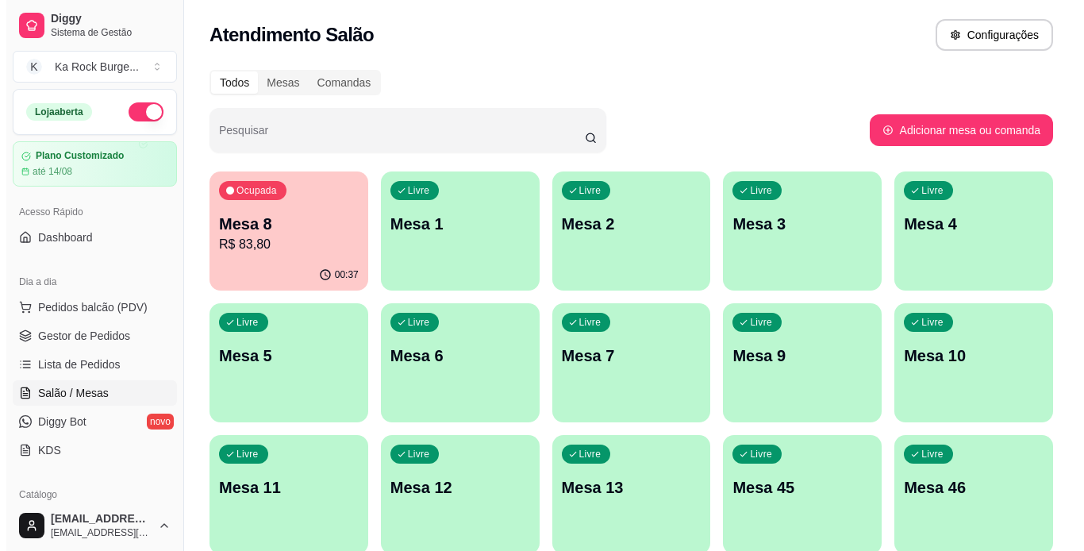
scroll to position [159, 0]
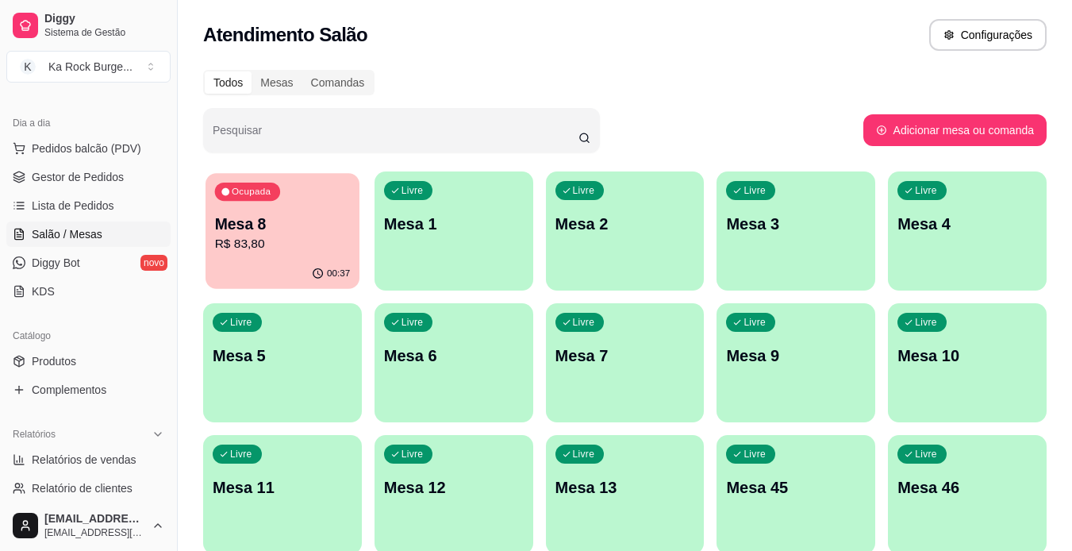
click at [336, 271] on p "00:37" at bounding box center [338, 274] width 23 height 13
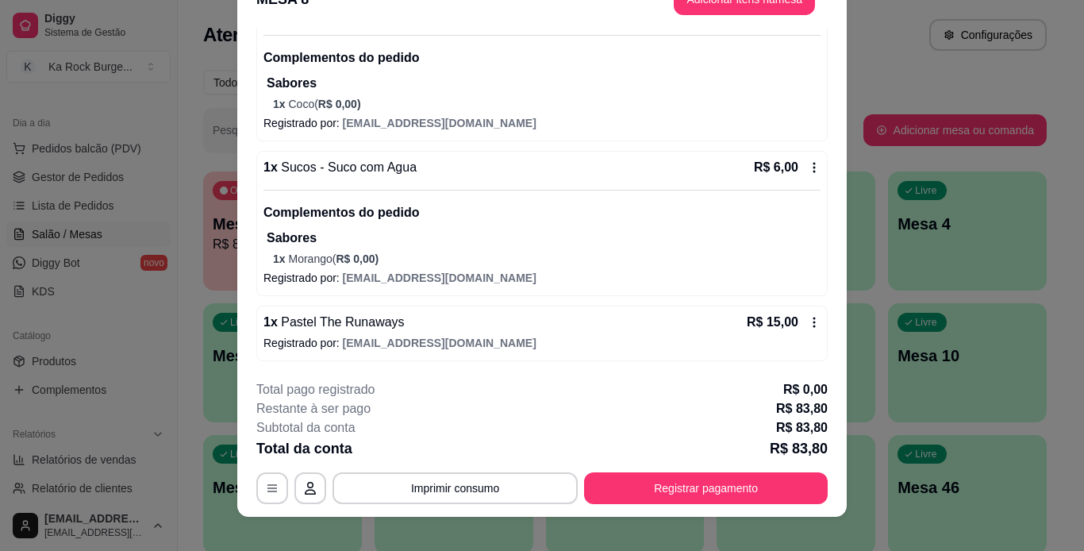
scroll to position [48, 0]
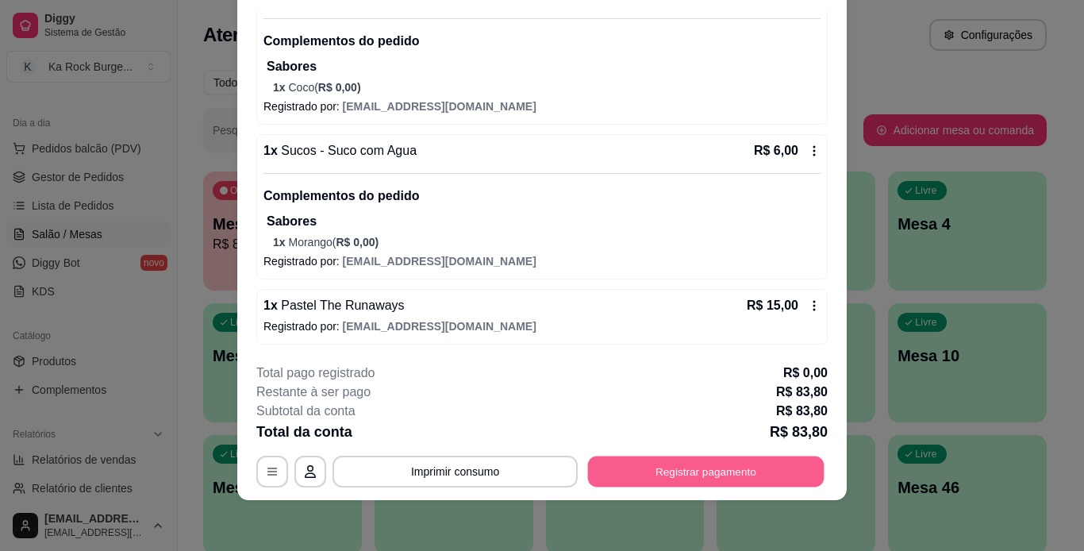
click at [718, 477] on button "Registrar pagamento" at bounding box center [706, 471] width 237 height 31
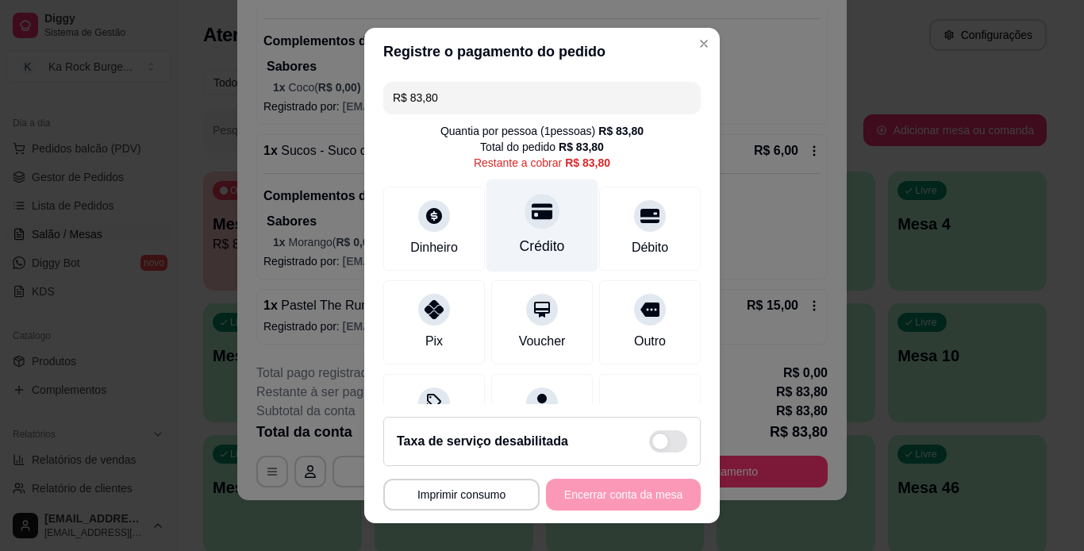
click at [528, 235] on div "Crédito" at bounding box center [543, 225] width 112 height 93
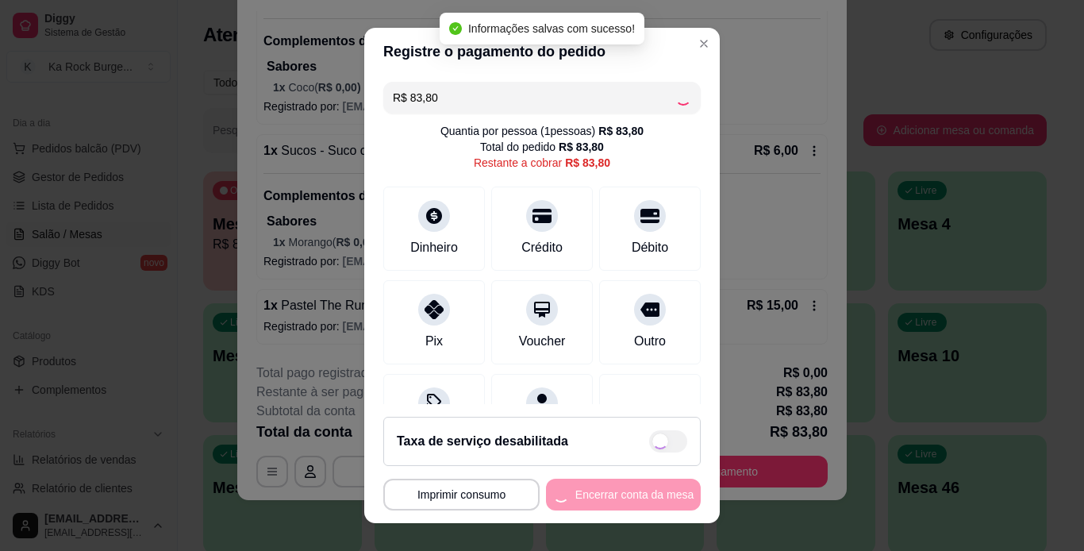
type input "R$ 0,00"
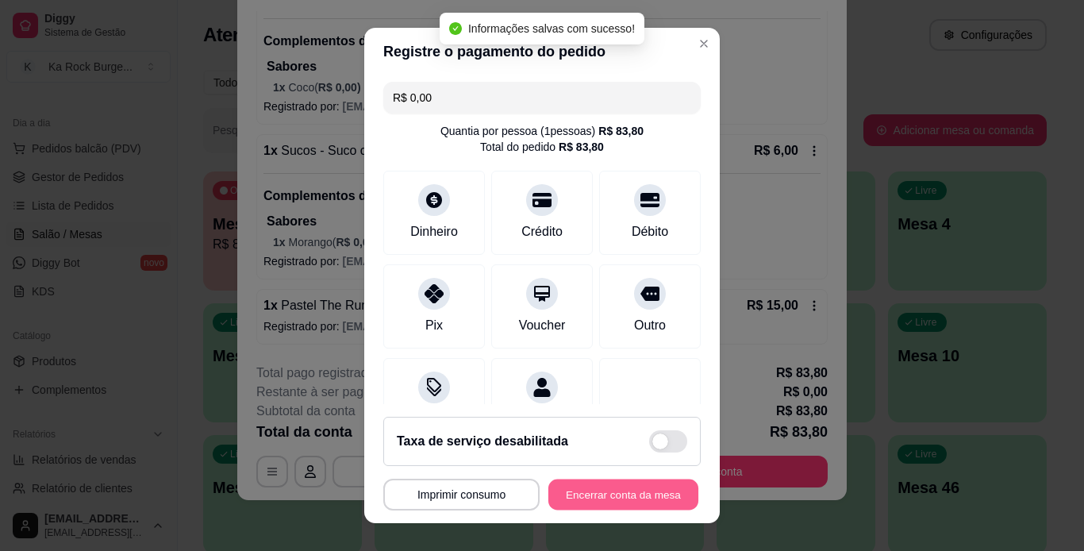
click at [608, 489] on button "Encerrar conta da mesa" at bounding box center [624, 494] width 150 height 31
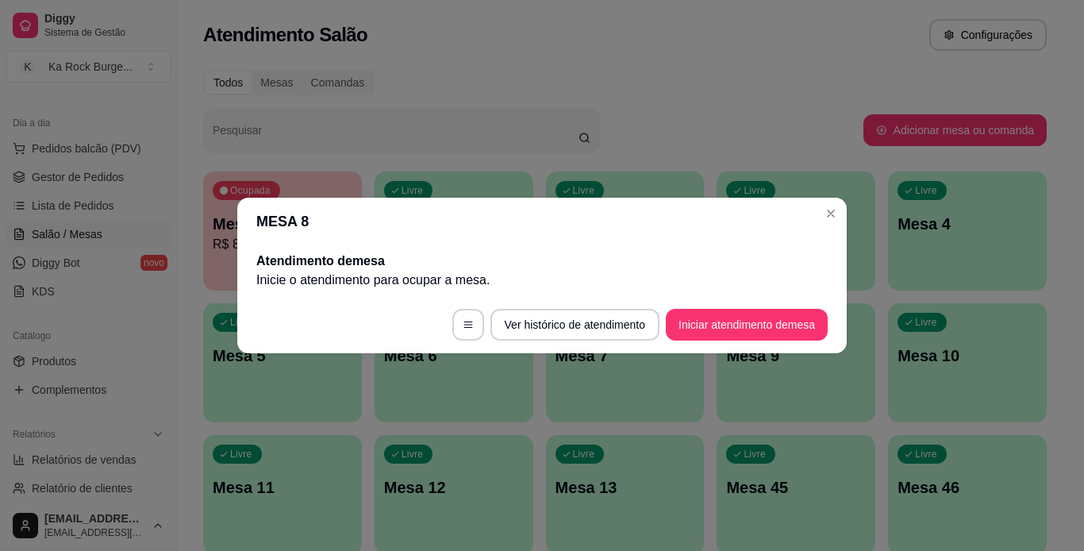
scroll to position [0, 0]
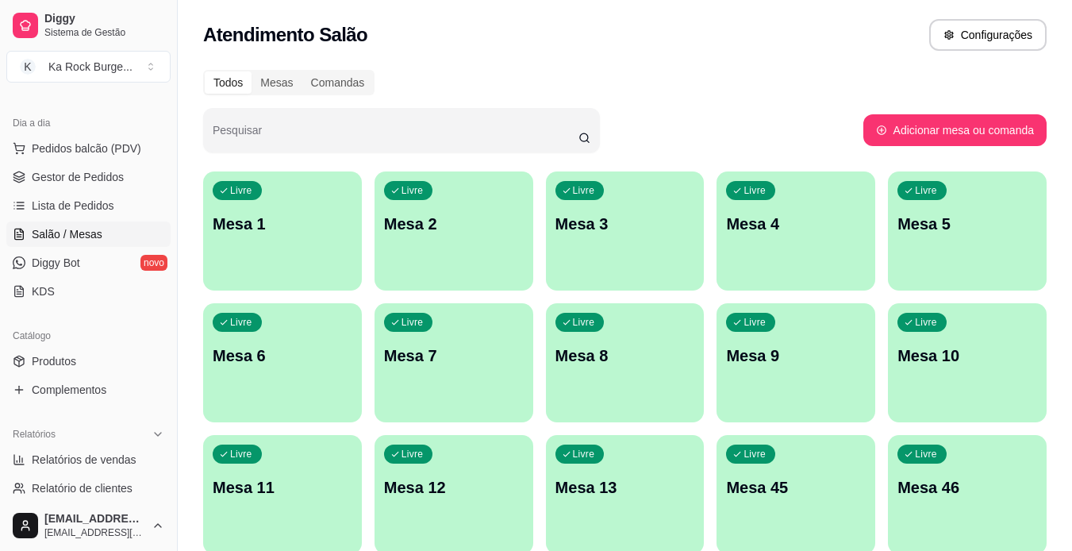
click at [452, 372] on div "Livre Mesa 7" at bounding box center [454, 353] width 159 height 100
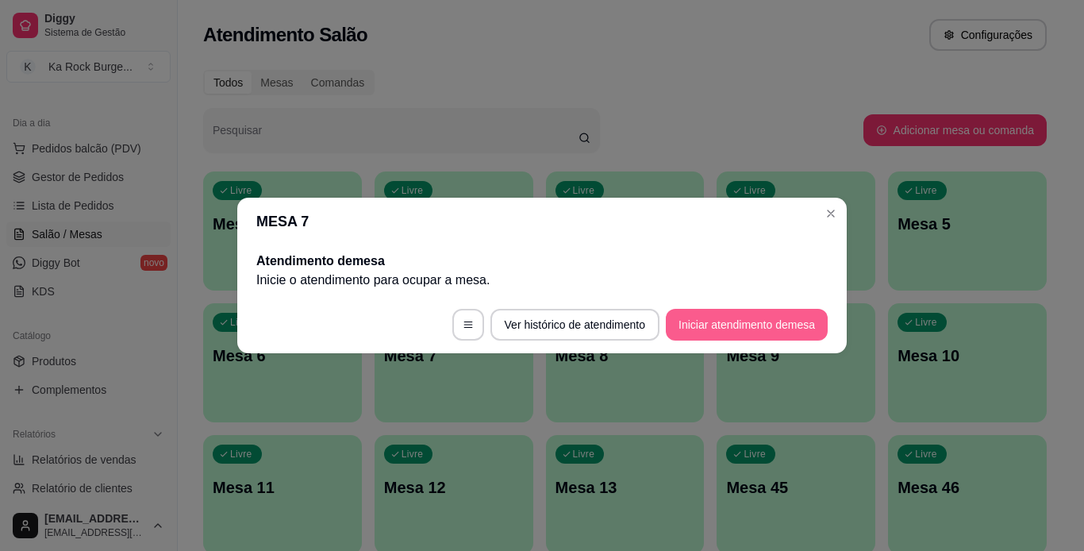
click at [779, 324] on button "Iniciar atendimento de mesa" at bounding box center [747, 325] width 162 height 32
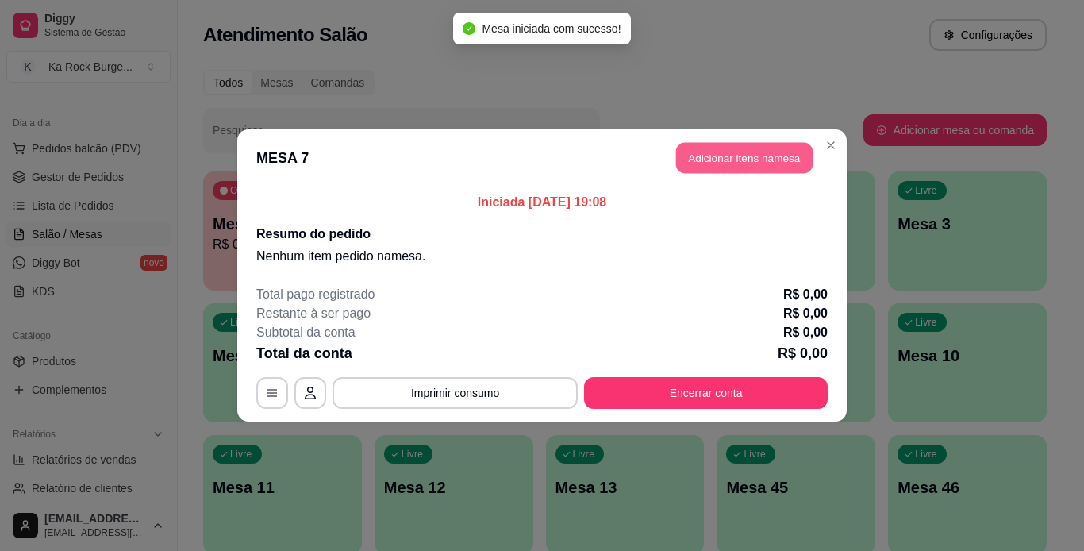
click at [702, 164] on button "Adicionar itens na mesa" at bounding box center [744, 158] width 137 height 31
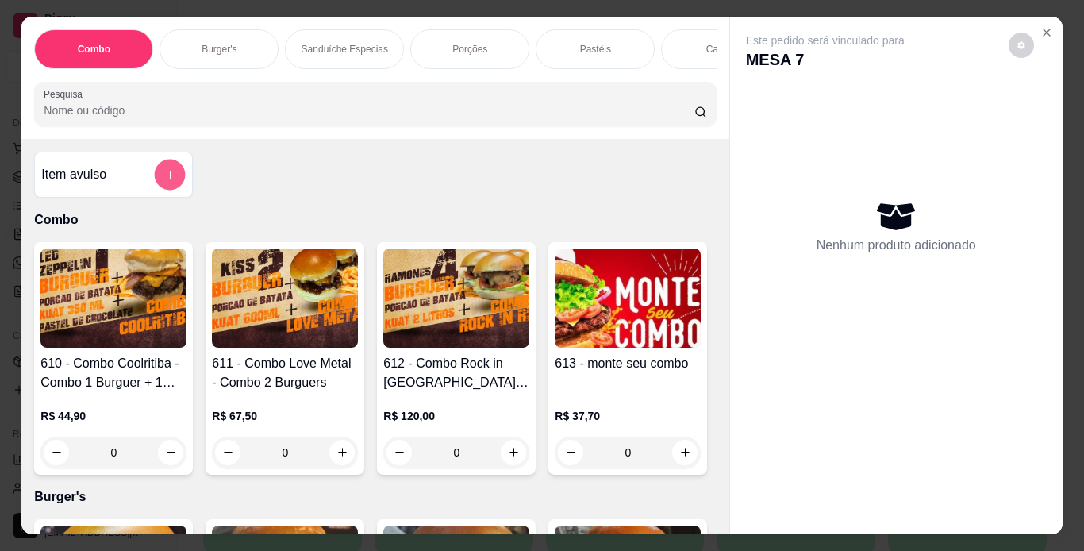
click at [159, 172] on button "add-separate-item" at bounding box center [170, 174] width 31 height 31
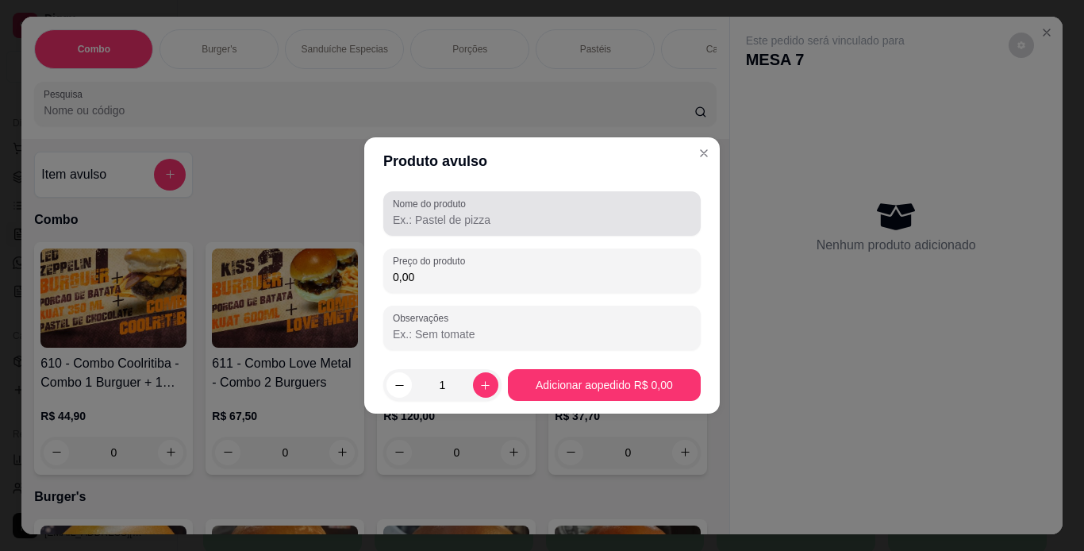
click at [413, 210] on label "Nome do produto" at bounding box center [432, 203] width 79 height 13
click at [413, 212] on input "Nome do produto" at bounding box center [542, 220] width 298 height 16
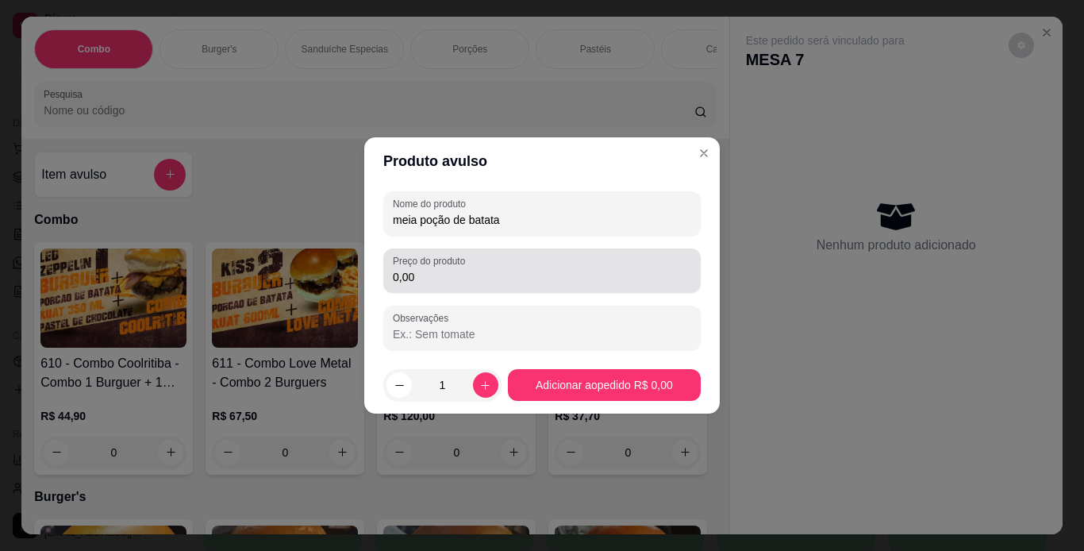
type input "meia poção de batata"
click at [541, 262] on div "0,00" at bounding box center [542, 271] width 298 height 32
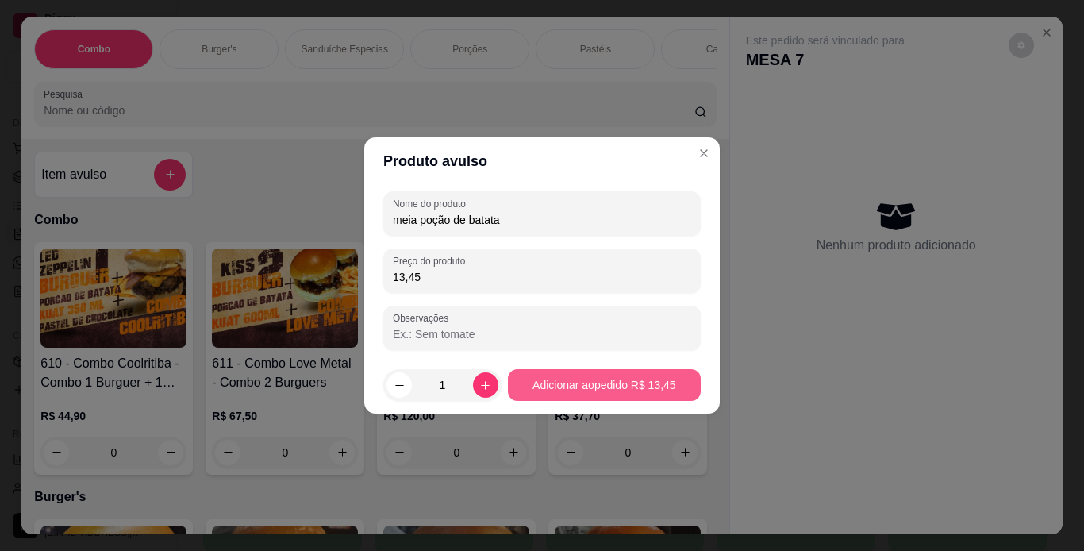
type input "13,45"
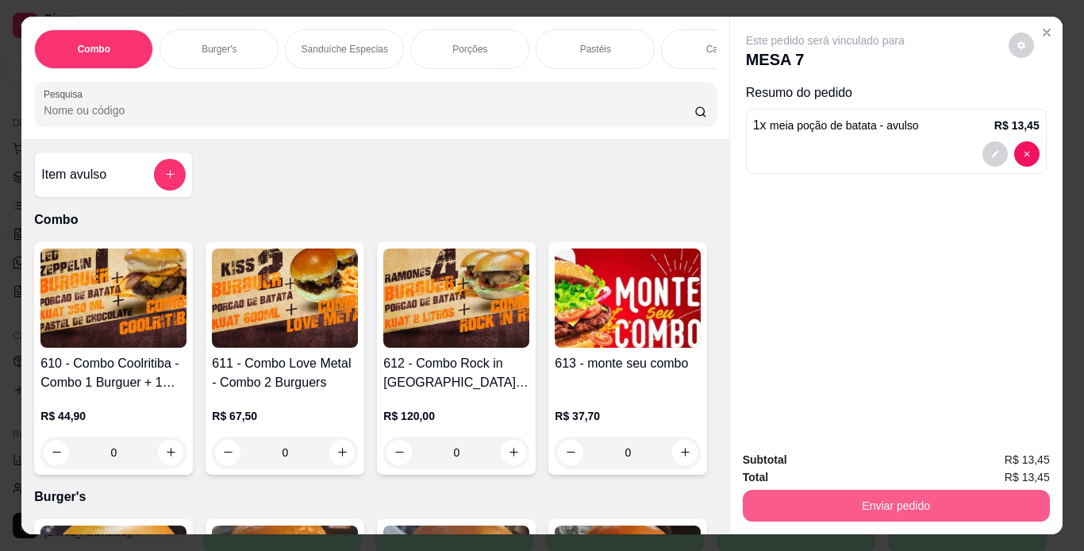
click at [773, 499] on button "Enviar pedido" at bounding box center [896, 506] width 307 height 32
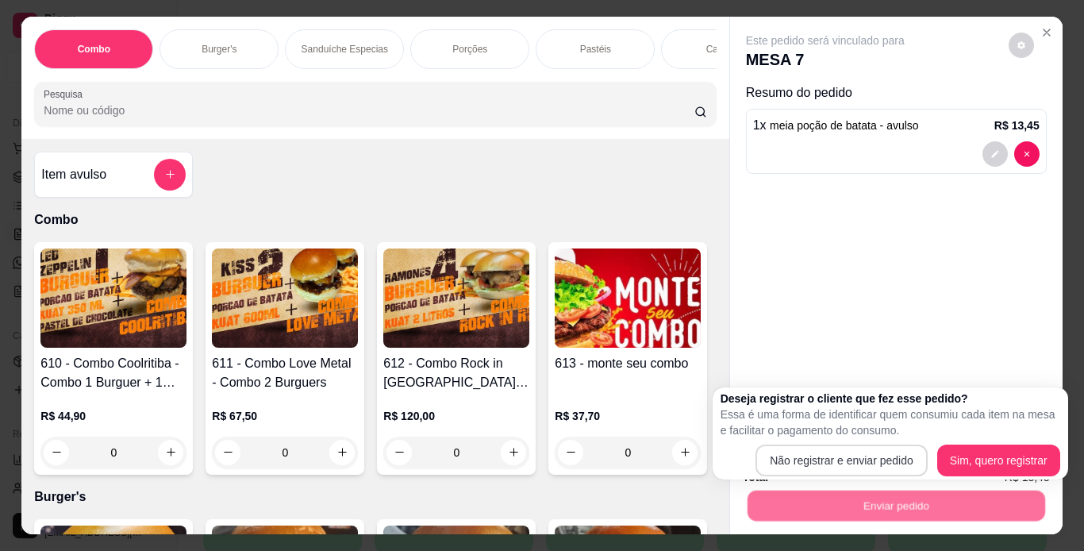
click at [818, 444] on div "Deseja registrar o cliente que fez esse pedido? Essa é uma forma de identificar…" at bounding box center [891, 434] width 340 height 86
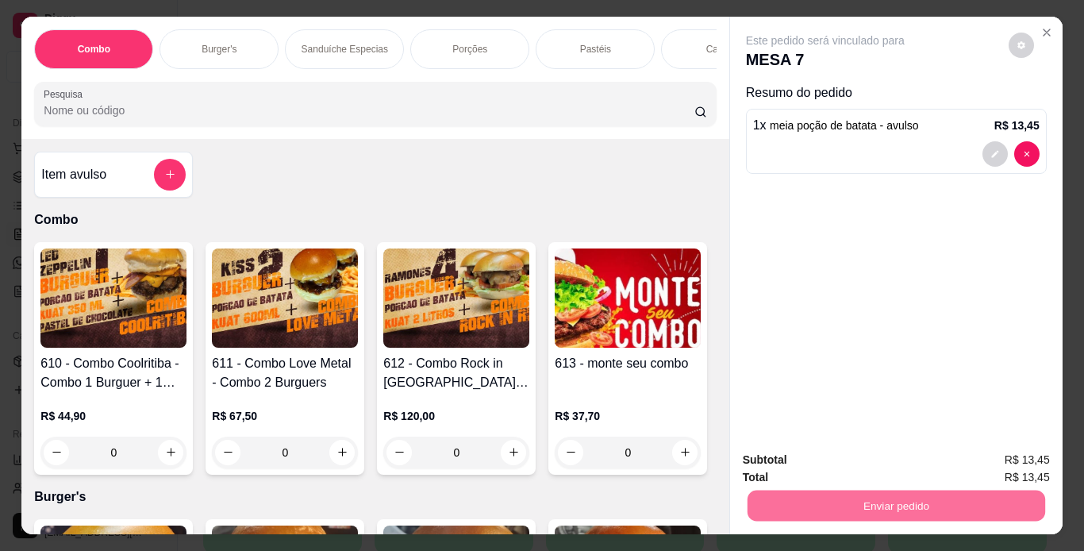
click at [819, 451] on button "Não registrar e enviar pedido" at bounding box center [843, 461] width 165 height 30
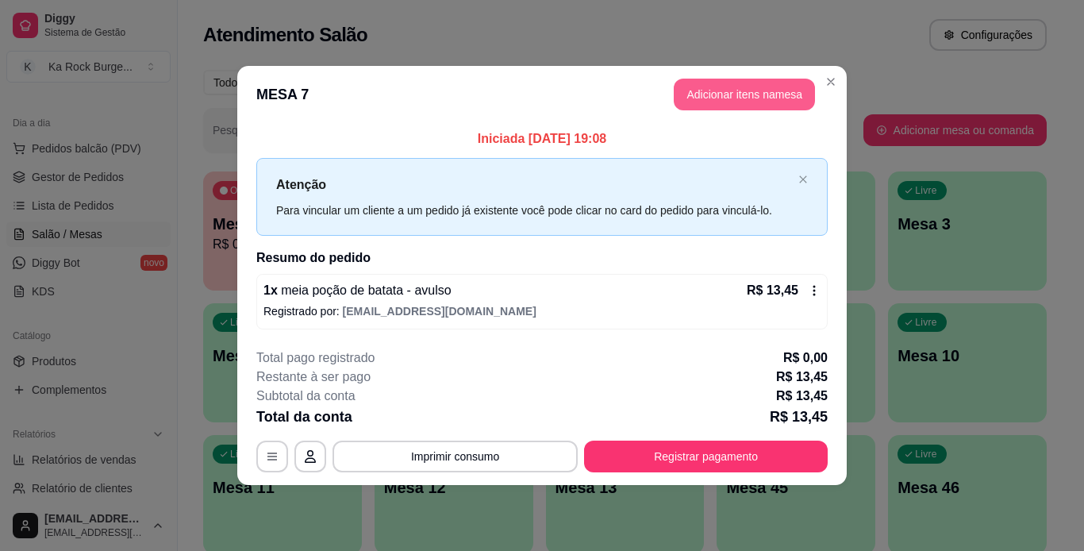
click at [727, 90] on button "Adicionar itens na mesa" at bounding box center [744, 95] width 141 height 32
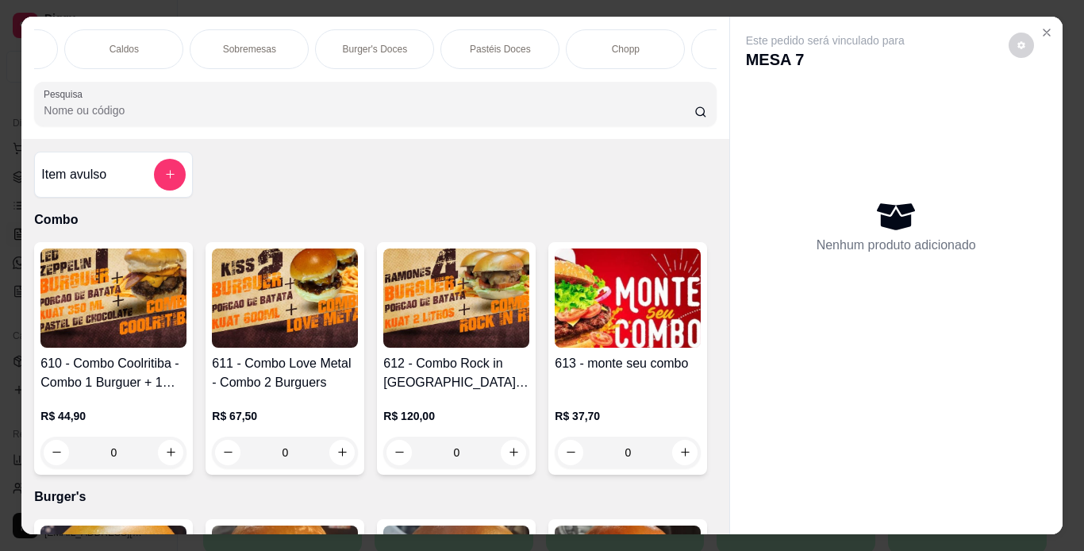
scroll to position [0, 1193]
click at [537, 43] on p "Energéticos" at bounding box center [531, 49] width 50 height 13
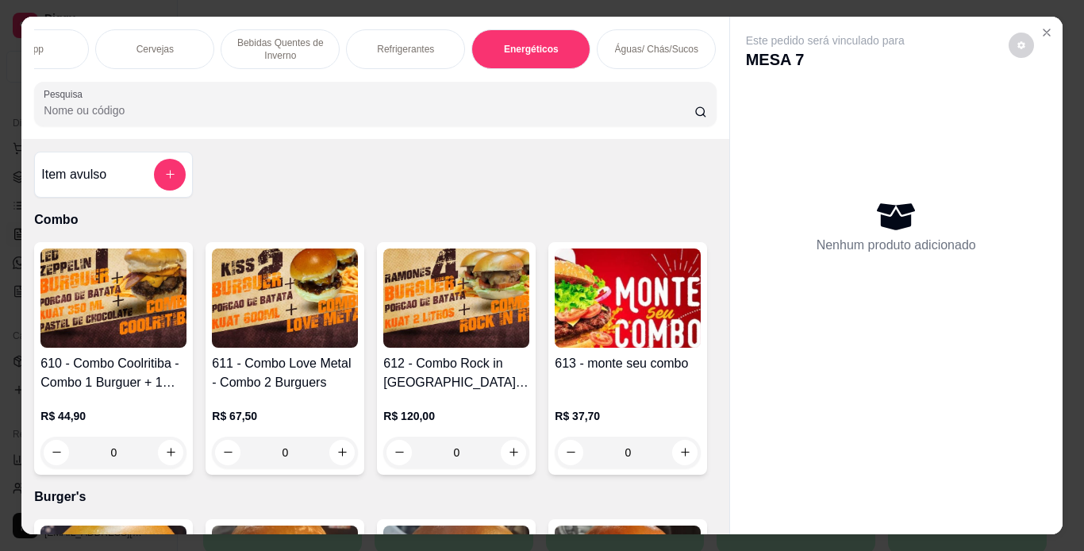
scroll to position [40, 0]
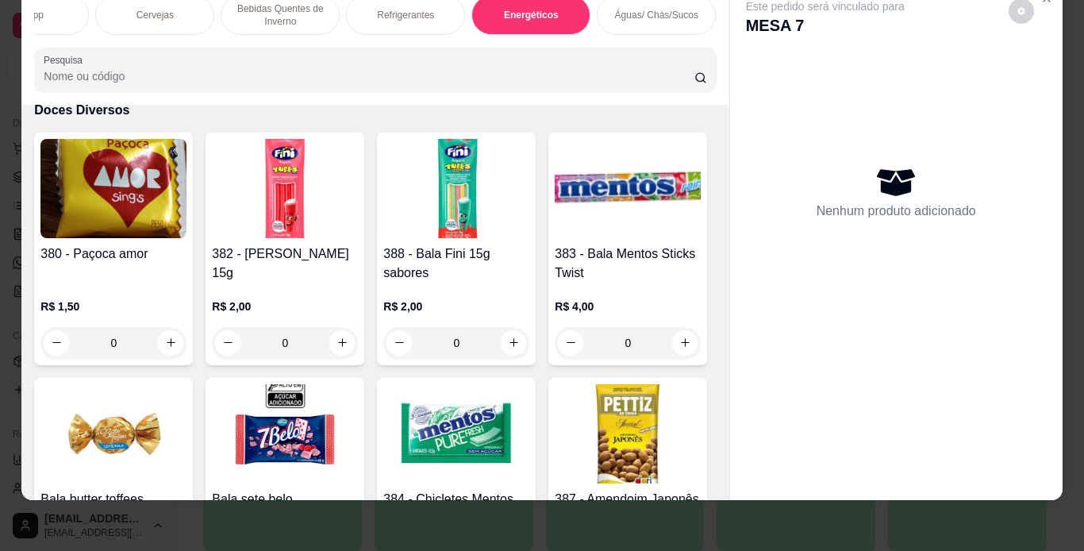
drag, startPoint x: 71, startPoint y: 17, endPoint x: 85, endPoint y: 165, distance: 149.1
click at [71, 16] on div "Chopp" at bounding box center [29, 15] width 119 height 40
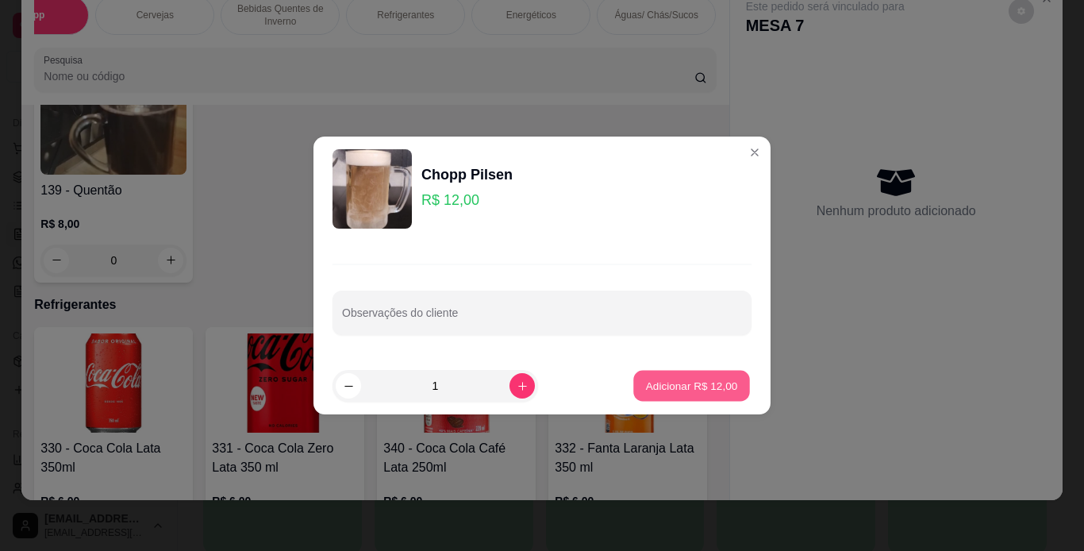
click at [698, 394] on button "Adicionar R$ 12,00" at bounding box center [691, 386] width 117 height 31
type input "1"
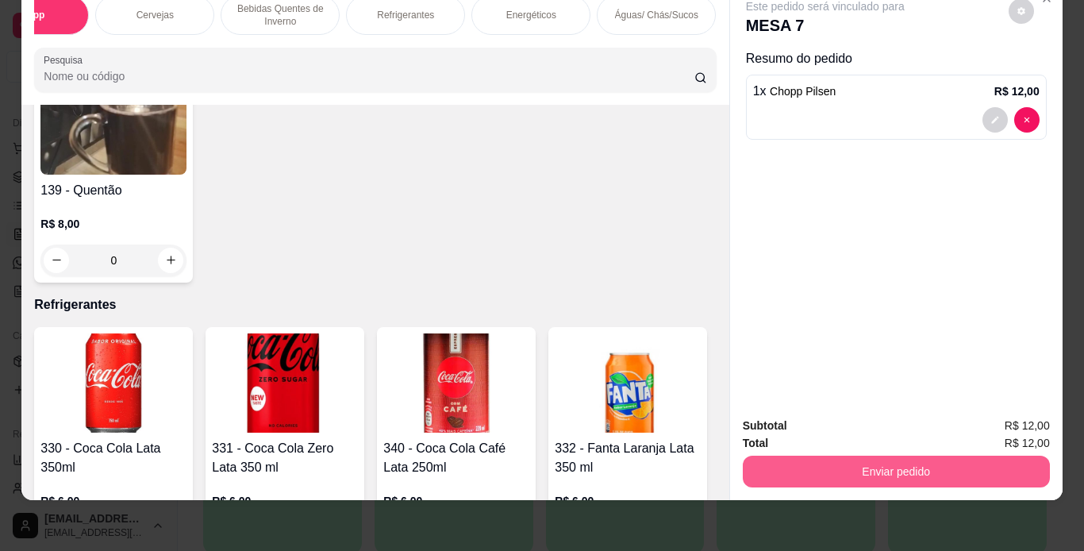
click at [812, 456] on button "Enviar pedido" at bounding box center [896, 472] width 307 height 32
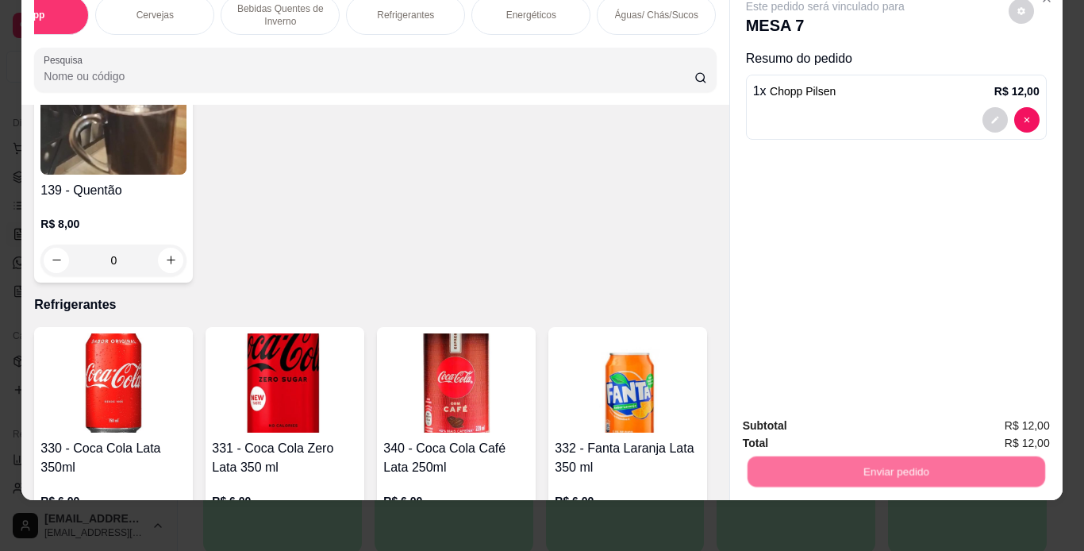
click at [817, 427] on button "Não registrar e enviar pedido" at bounding box center [843, 421] width 165 height 30
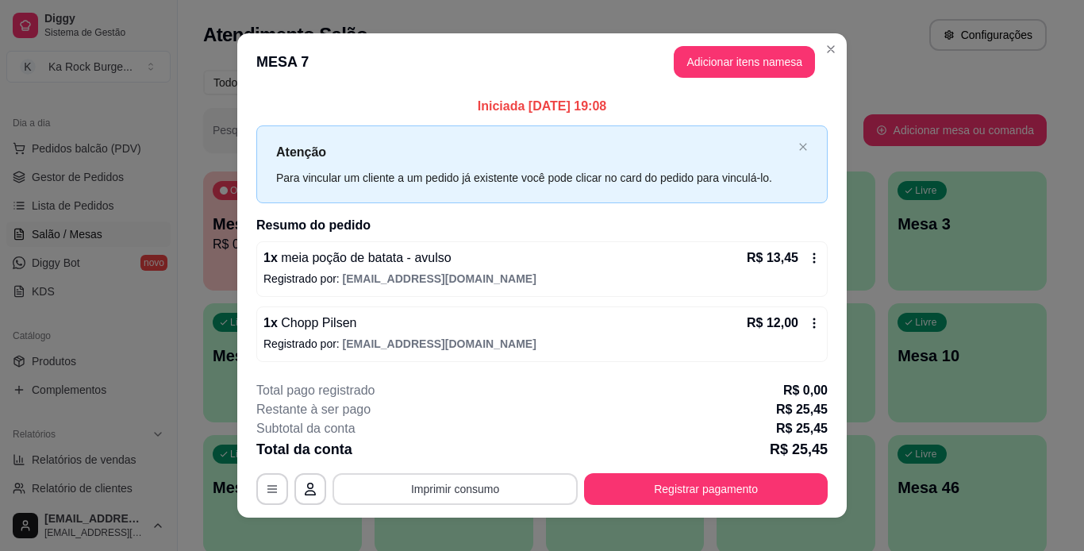
click at [469, 493] on button "Imprimir consumo" at bounding box center [455, 489] width 245 height 32
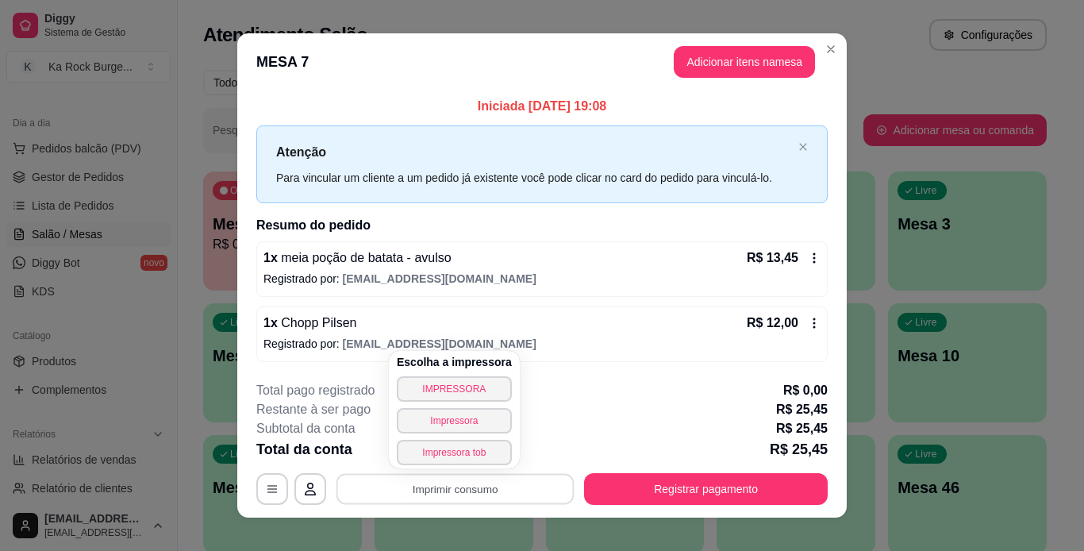
click at [468, 464] on div "Escolha a impressora IMPRESSORA Impressora Impressora tob" at bounding box center [454, 409] width 131 height 117
click at [468, 462] on button "Impressora tob" at bounding box center [454, 452] width 115 height 25
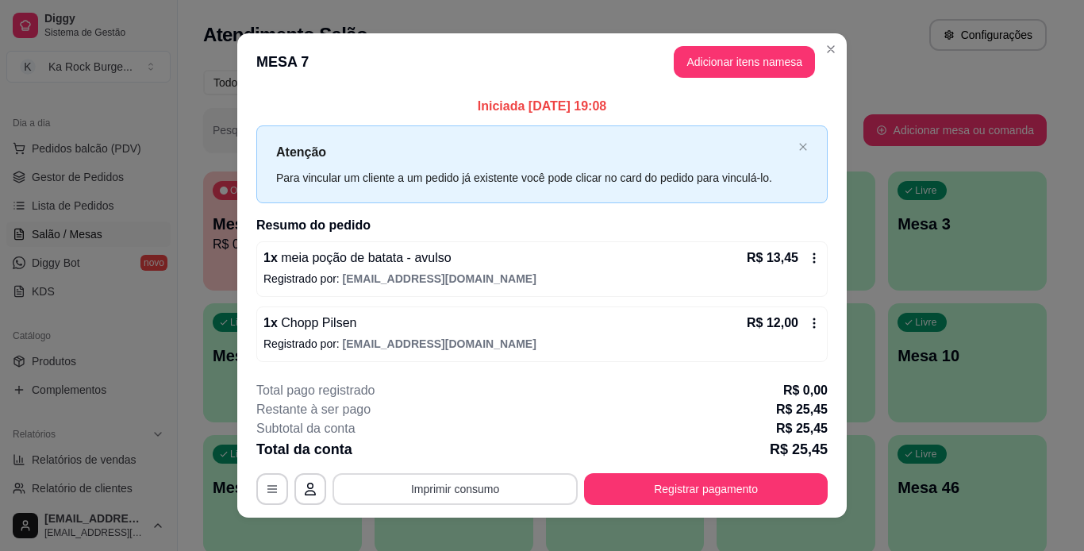
click at [464, 491] on button "Imprimir consumo" at bounding box center [455, 489] width 245 height 32
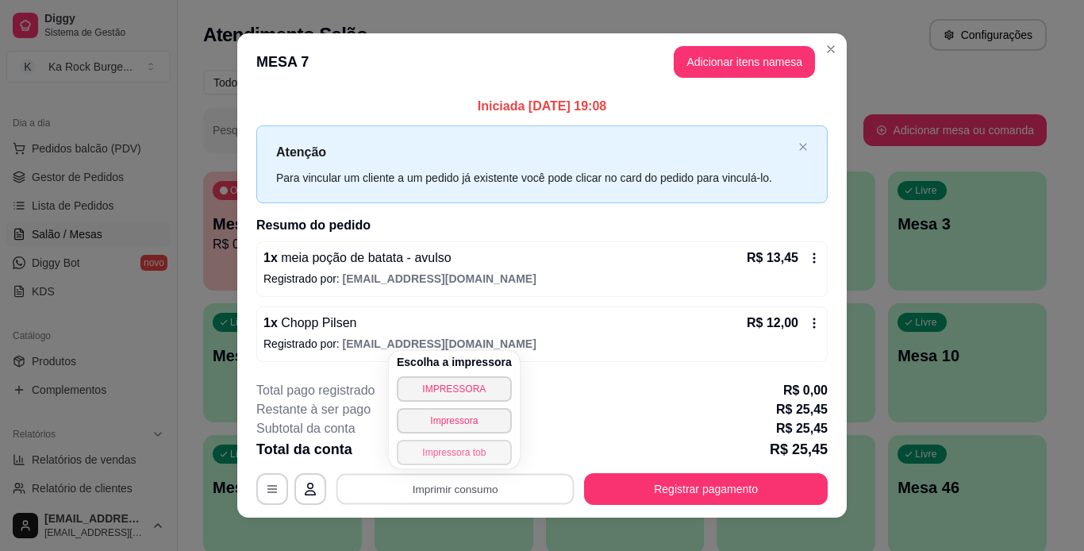
click at [486, 448] on button "Impressora tob" at bounding box center [454, 452] width 115 height 25
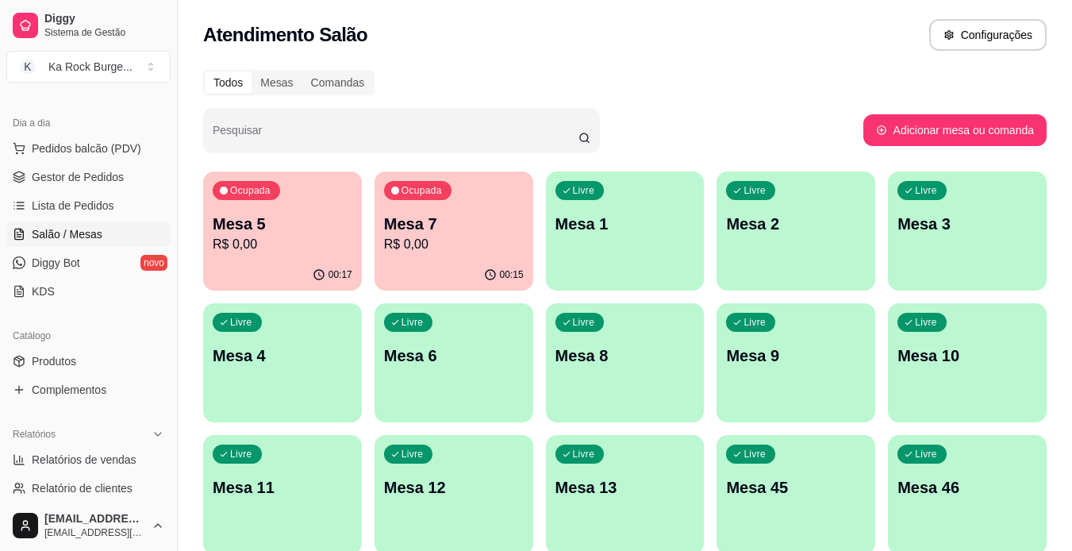
click at [493, 264] on div "00:15" at bounding box center [454, 275] width 159 height 31
click at [75, 206] on span "Lista de Pedidos" at bounding box center [73, 206] width 83 height 16
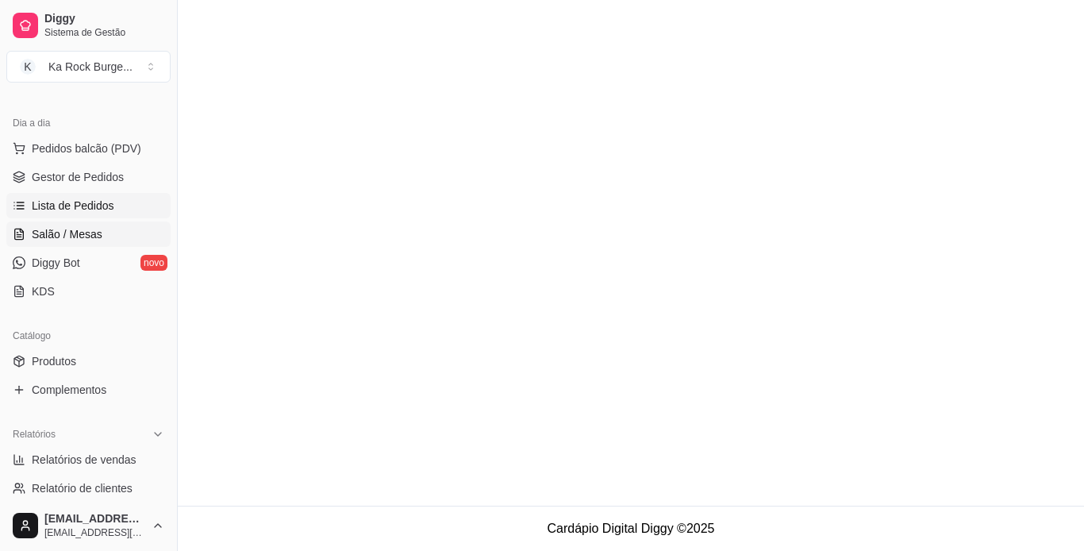
click at [73, 229] on span "Salão / Mesas" at bounding box center [67, 234] width 71 height 16
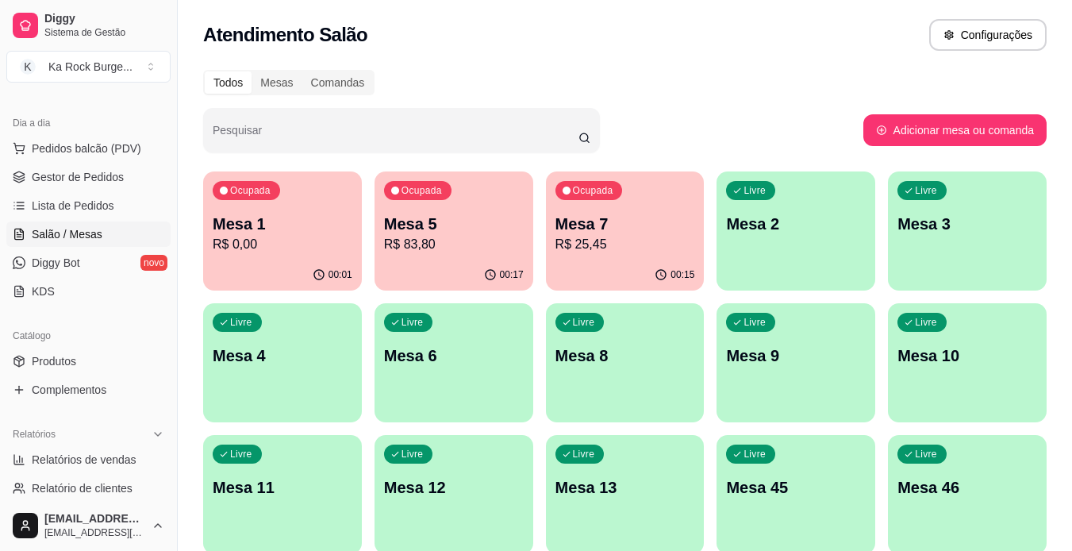
click at [573, 254] on div "Ocupada Mesa 7 R$ 25,45" at bounding box center [625, 215] width 159 height 88
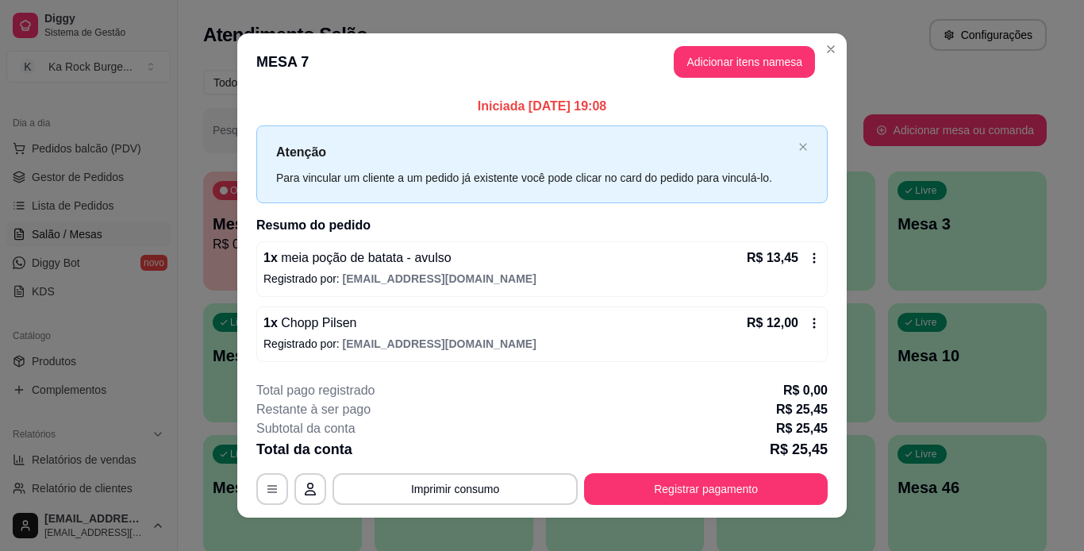
click at [814, 326] on icon at bounding box center [815, 323] width 2 height 10
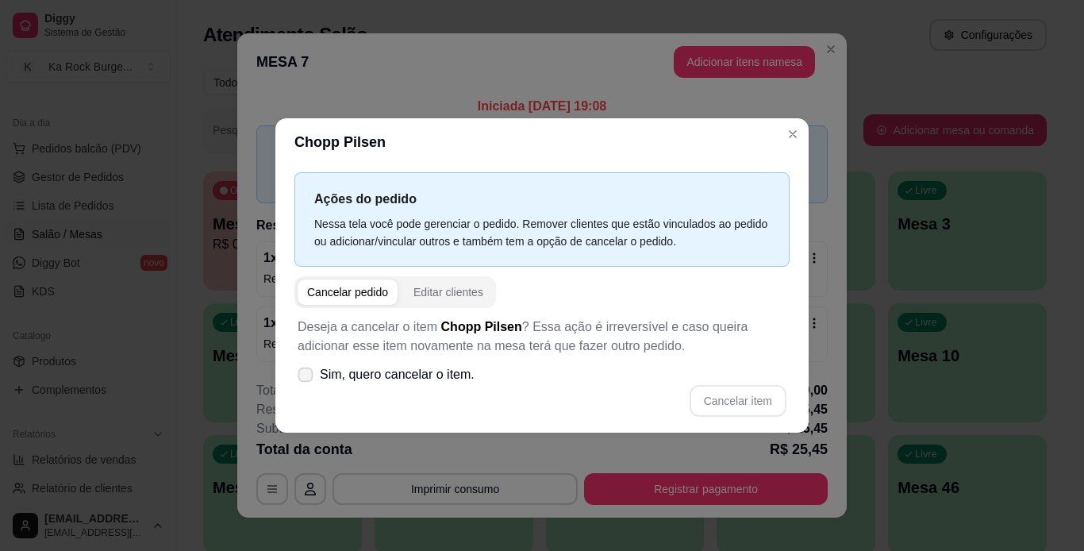
click at [310, 372] on icon at bounding box center [305, 374] width 12 height 9
click at [307, 378] on input "Sim, quero cancelar o item." at bounding box center [302, 383] width 10 height 10
checkbox input "true"
click at [718, 399] on button "Cancelar item" at bounding box center [738, 401] width 94 height 31
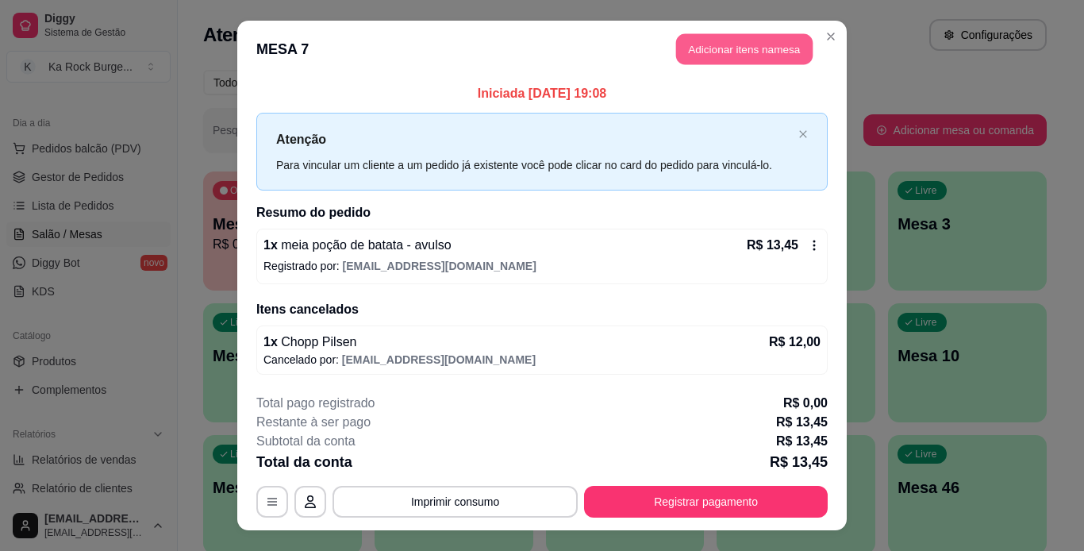
click at [730, 44] on button "Adicionar itens na mesa" at bounding box center [744, 49] width 137 height 31
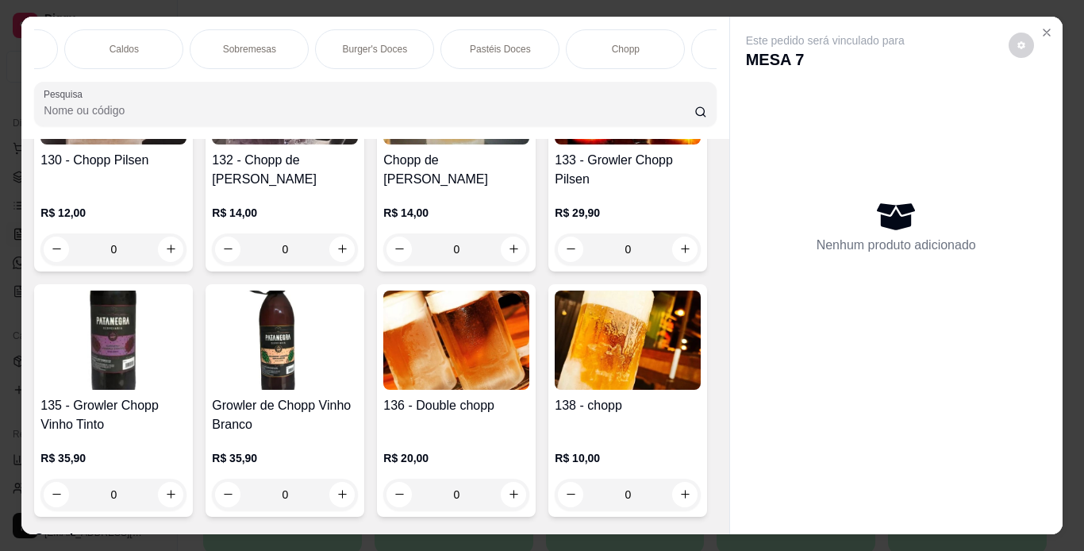
scroll to position [0, 1193]
click at [37, 44] on p "Chopp" at bounding box center [30, 49] width 28 height 13
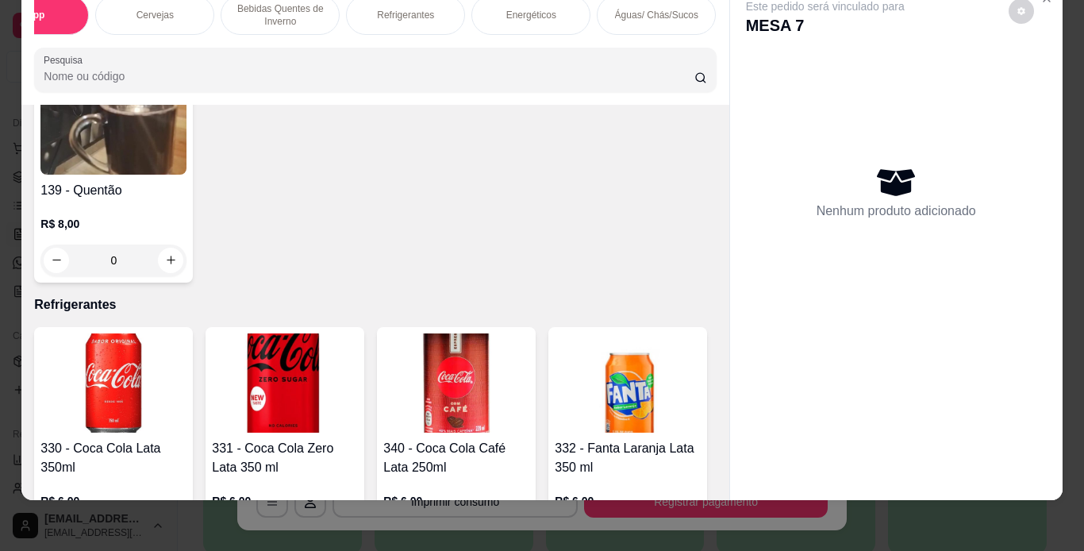
scroll to position [6658, 0]
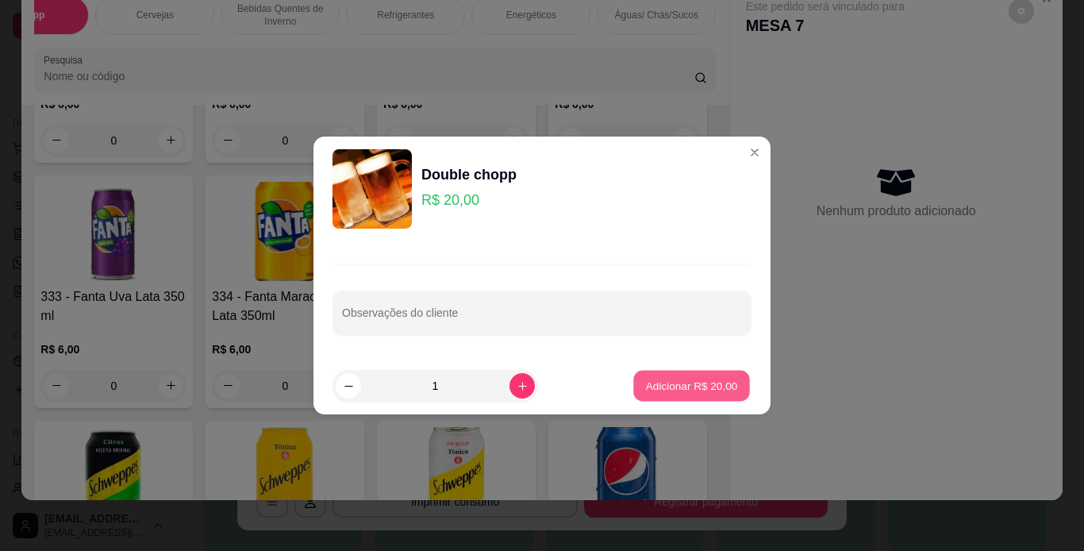
click at [679, 385] on p "Adicionar R$ 20,00" at bounding box center [692, 385] width 92 height 15
type input "1"
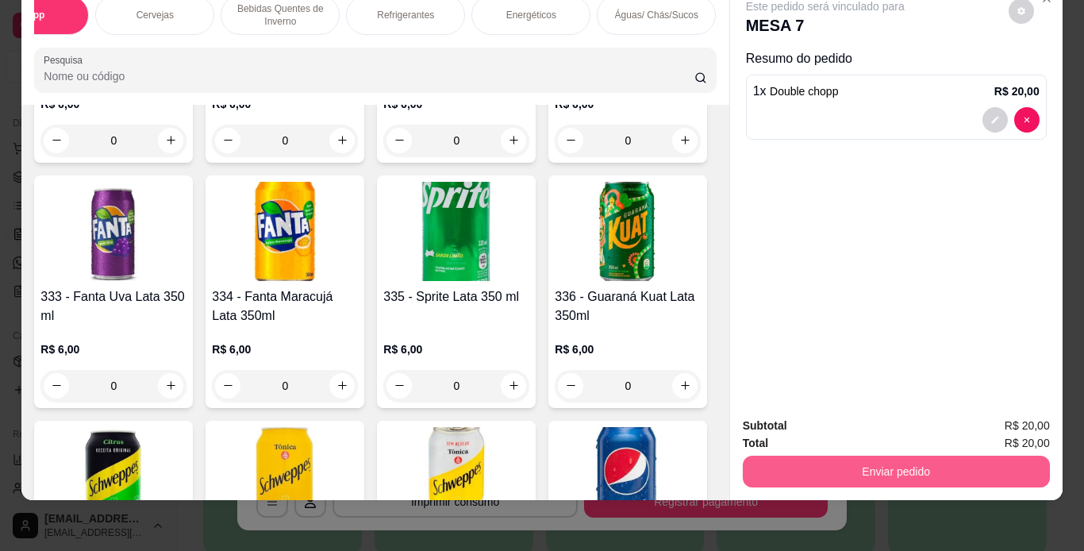
click at [894, 458] on button "Enviar pedido" at bounding box center [896, 472] width 307 height 32
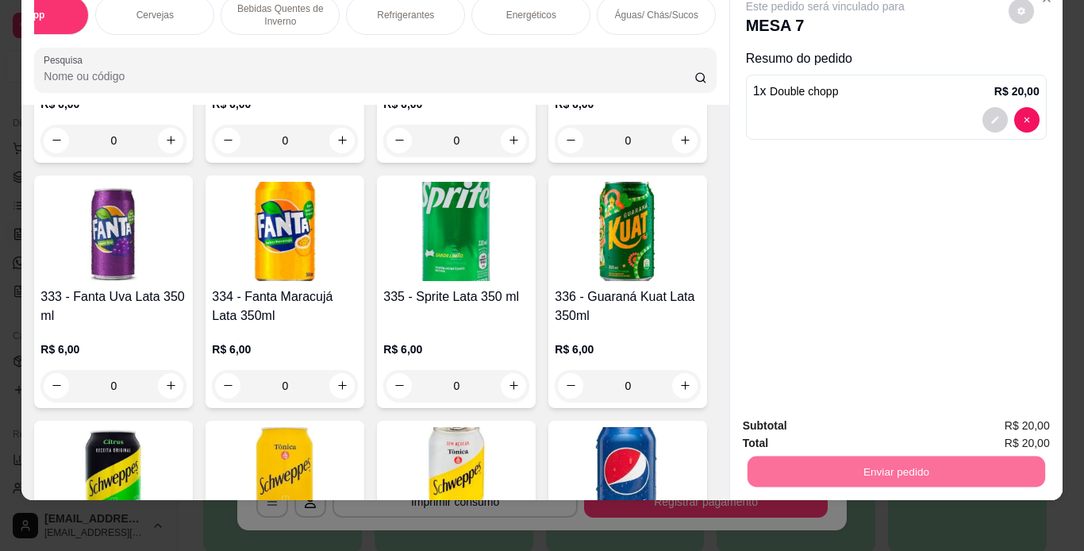
click at [864, 430] on button "Não registrar e enviar pedido" at bounding box center [844, 420] width 160 height 29
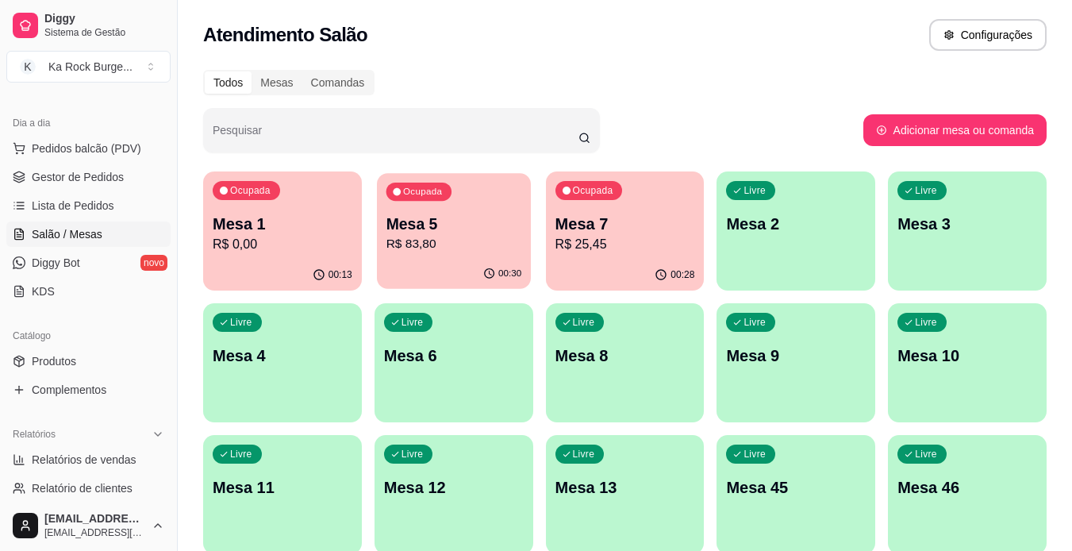
click at [464, 257] on div "Ocupada Mesa 5 R$ 83,80" at bounding box center [454, 216] width 154 height 86
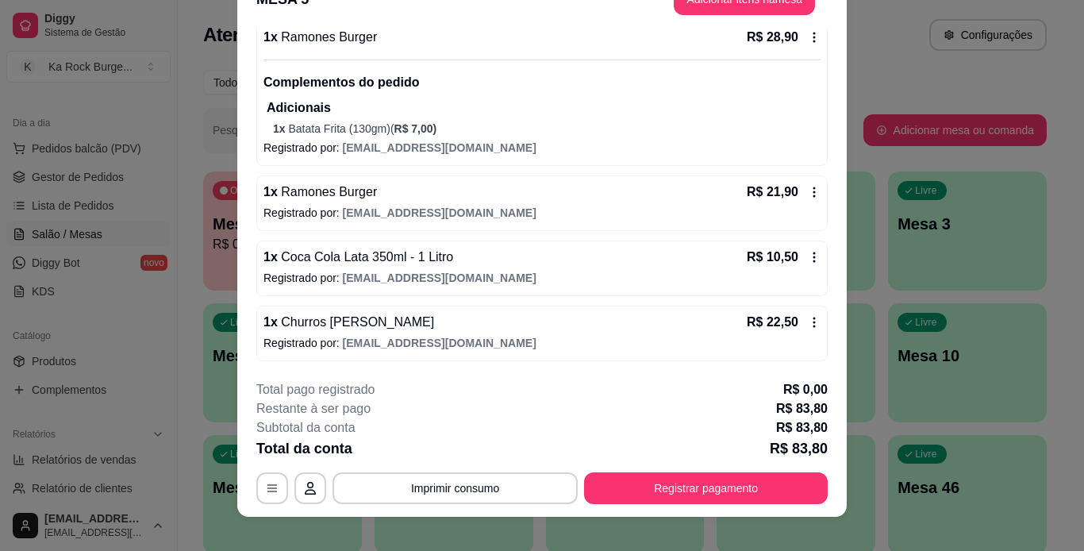
scroll to position [48, 0]
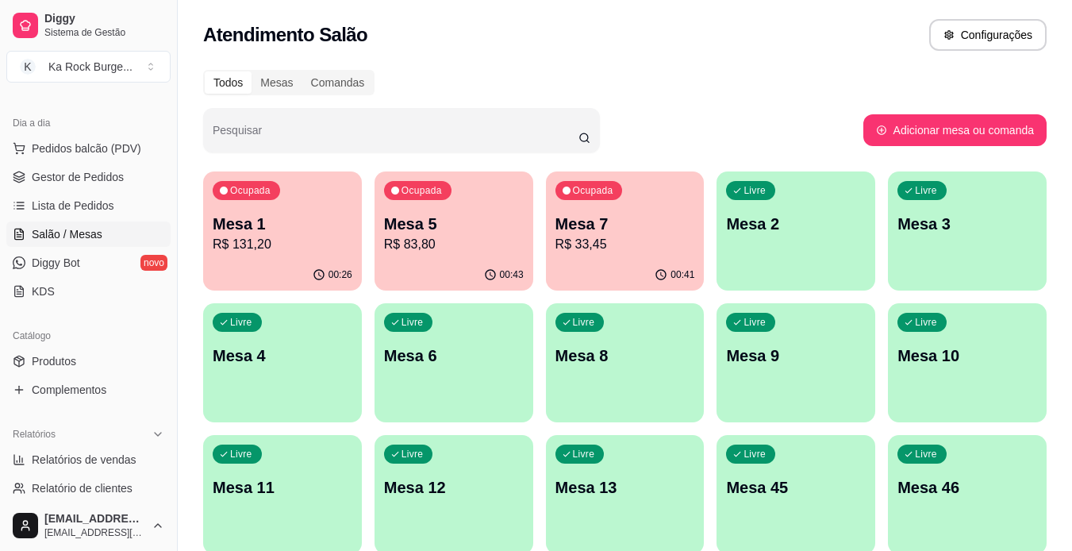
click at [286, 252] on p "R$ 131,20" at bounding box center [283, 244] width 140 height 19
click at [584, 260] on div "00:41" at bounding box center [626, 274] width 154 height 30
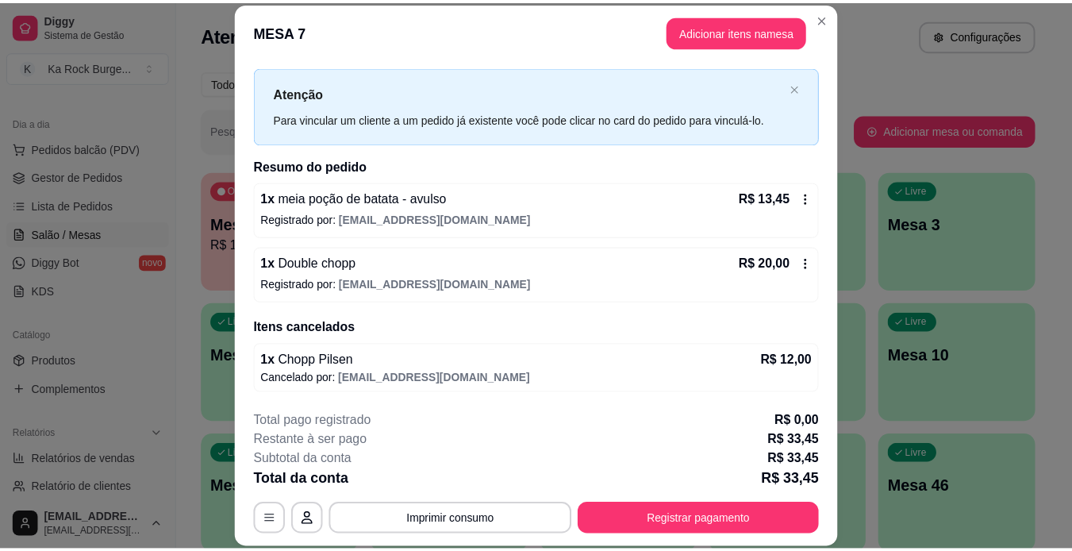
scroll to position [0, 0]
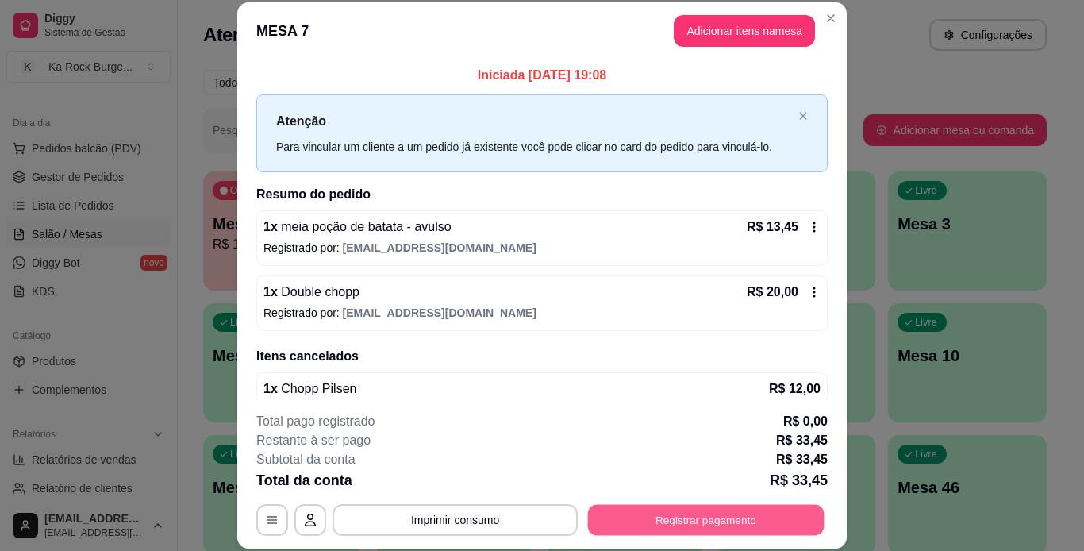
click at [746, 521] on button "Registrar pagamento" at bounding box center [706, 519] width 237 height 31
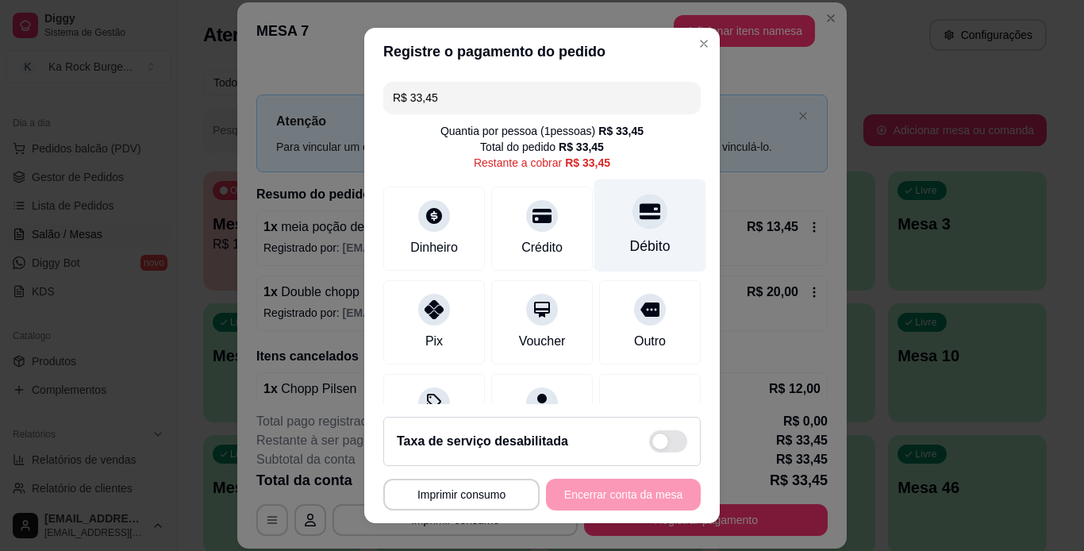
click at [630, 241] on div "Débito" at bounding box center [650, 246] width 40 height 21
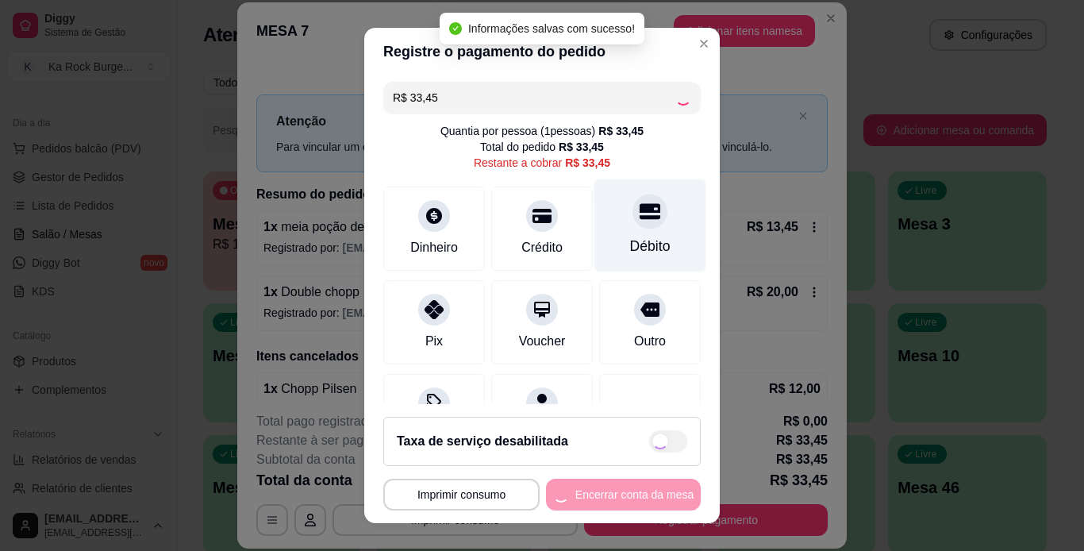
type input "R$ 0,00"
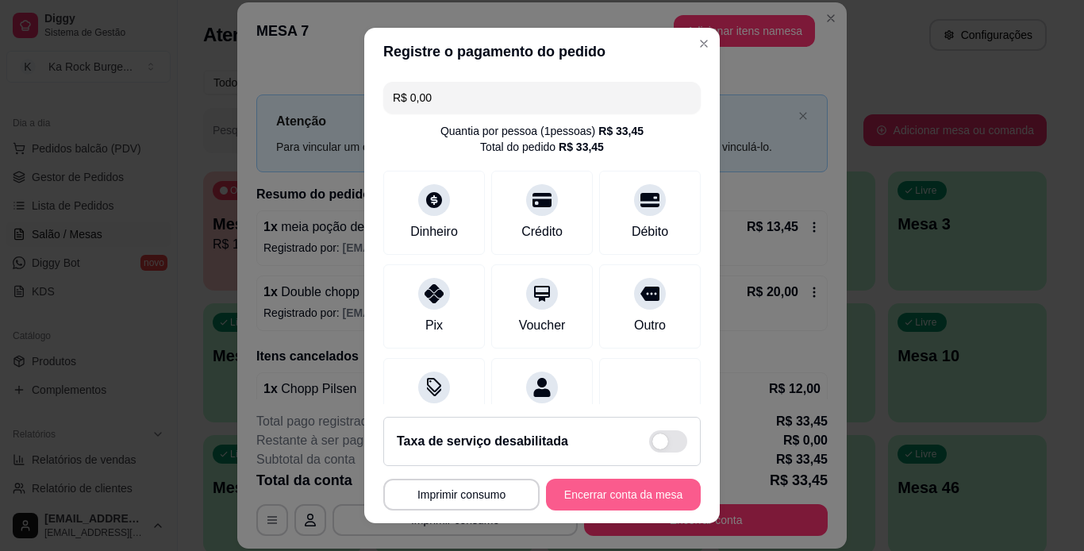
click at [618, 486] on button "Encerrar conta da mesa" at bounding box center [623, 495] width 155 height 32
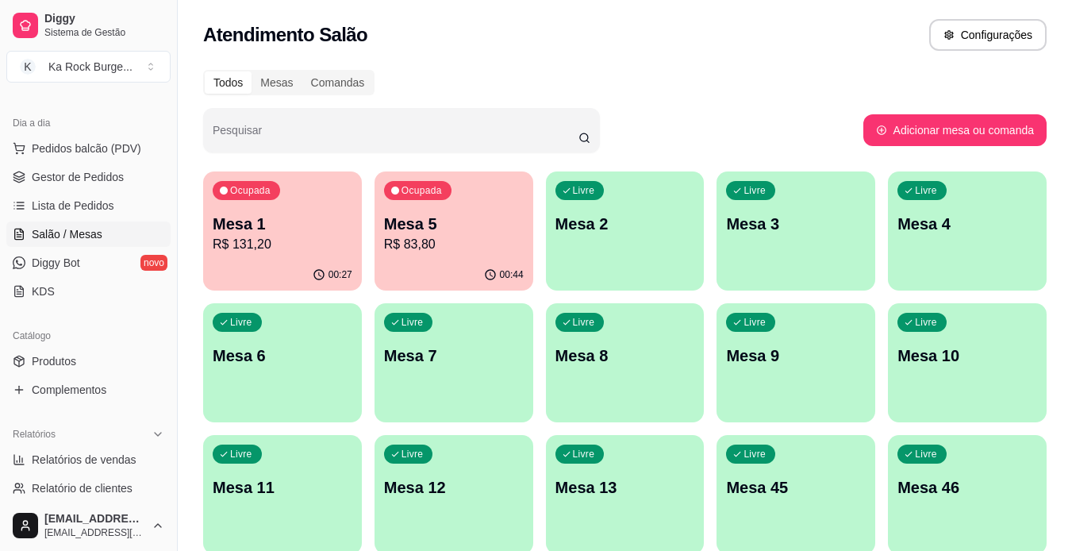
click at [473, 267] on div "00:44" at bounding box center [454, 275] width 159 height 31
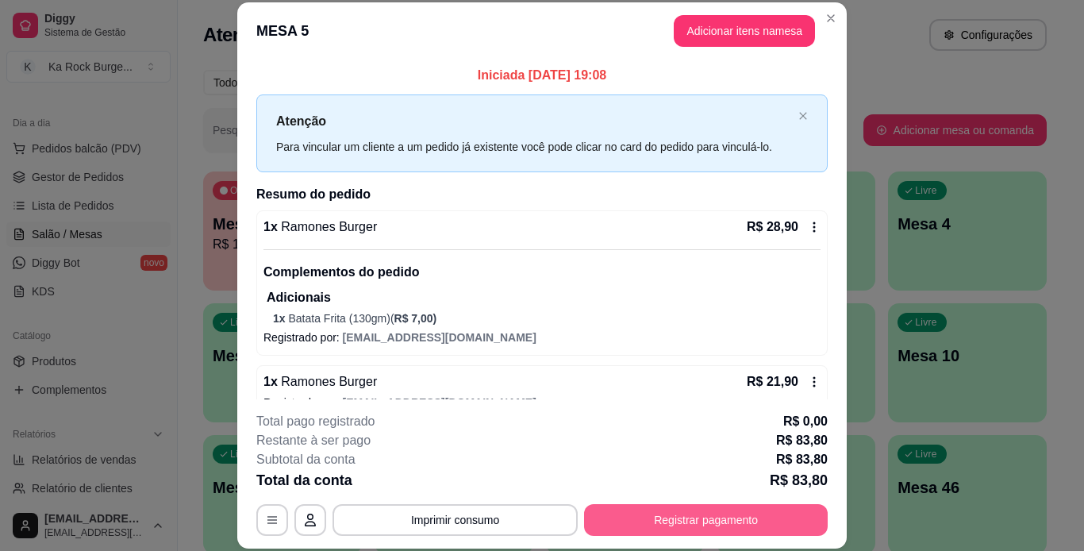
click at [730, 526] on button "Registrar pagamento" at bounding box center [706, 520] width 244 height 32
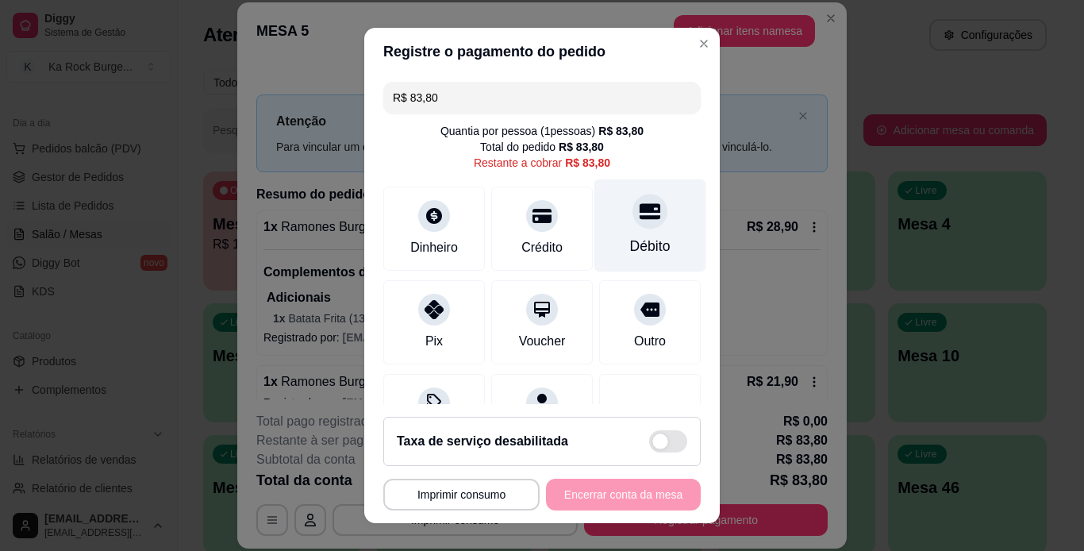
click at [630, 240] on div "Débito" at bounding box center [650, 246] width 40 height 21
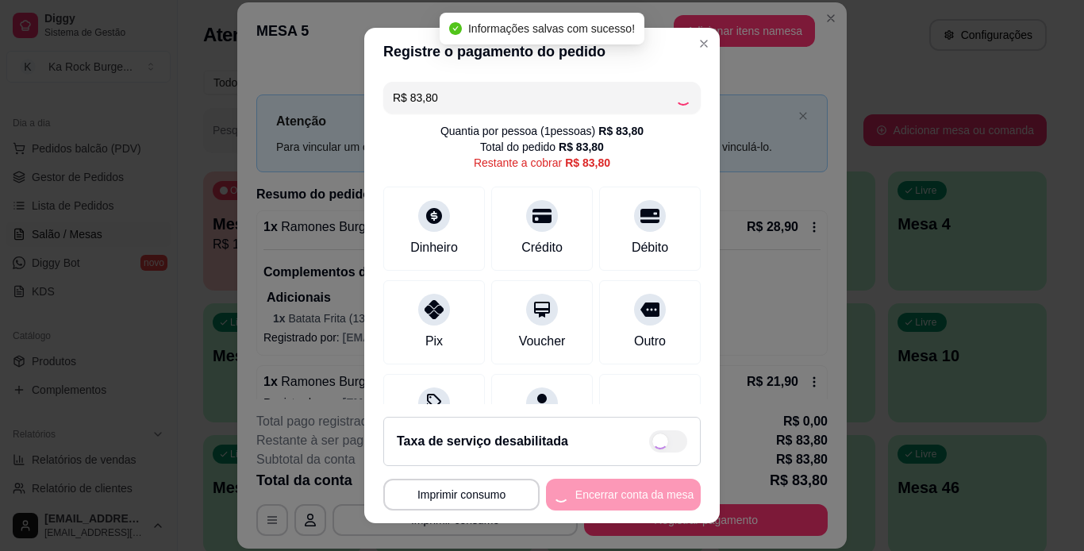
type input "R$ 0,00"
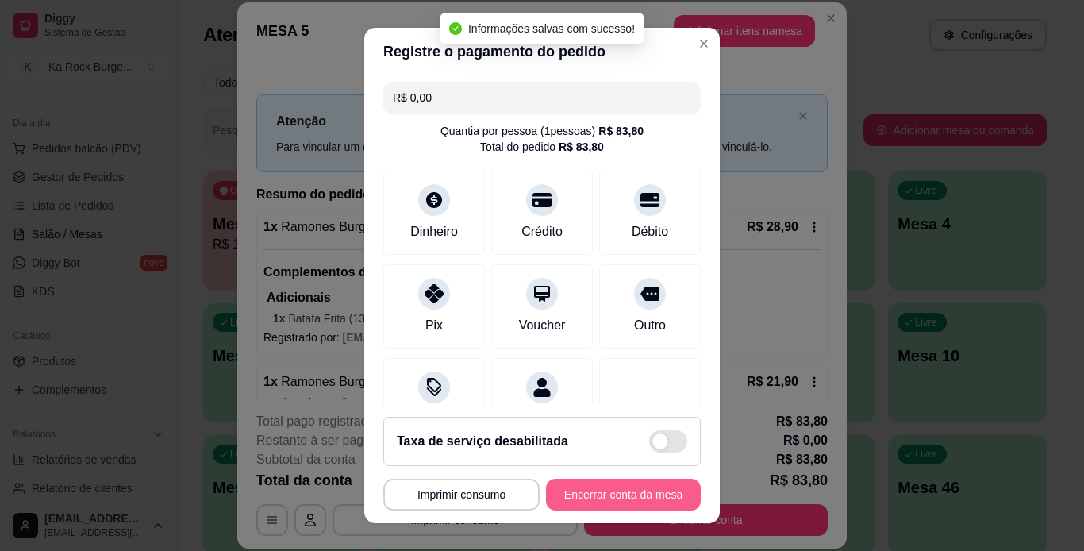
click at [639, 506] on button "Encerrar conta da mesa" at bounding box center [623, 495] width 155 height 32
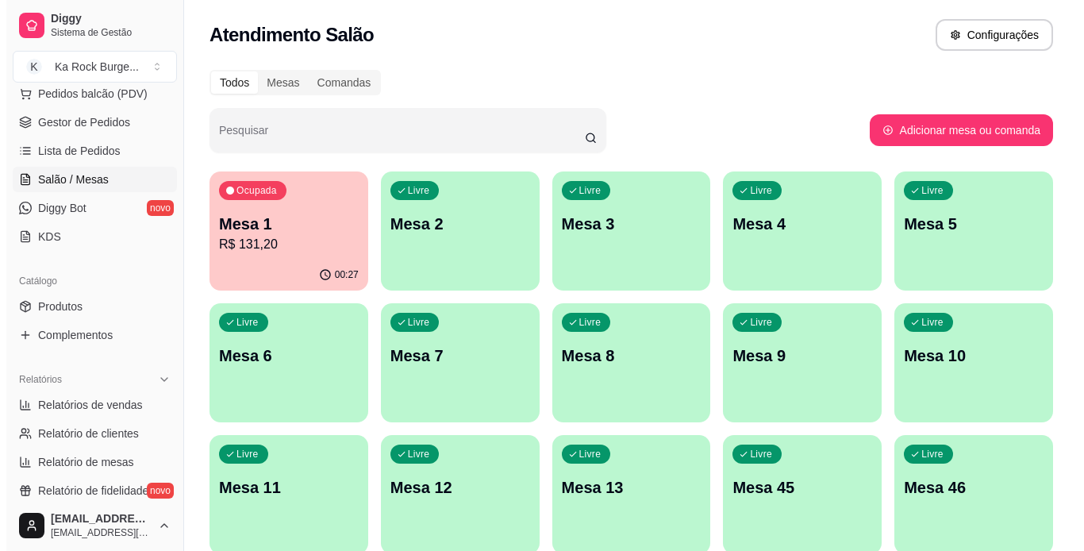
scroll to position [238, 0]
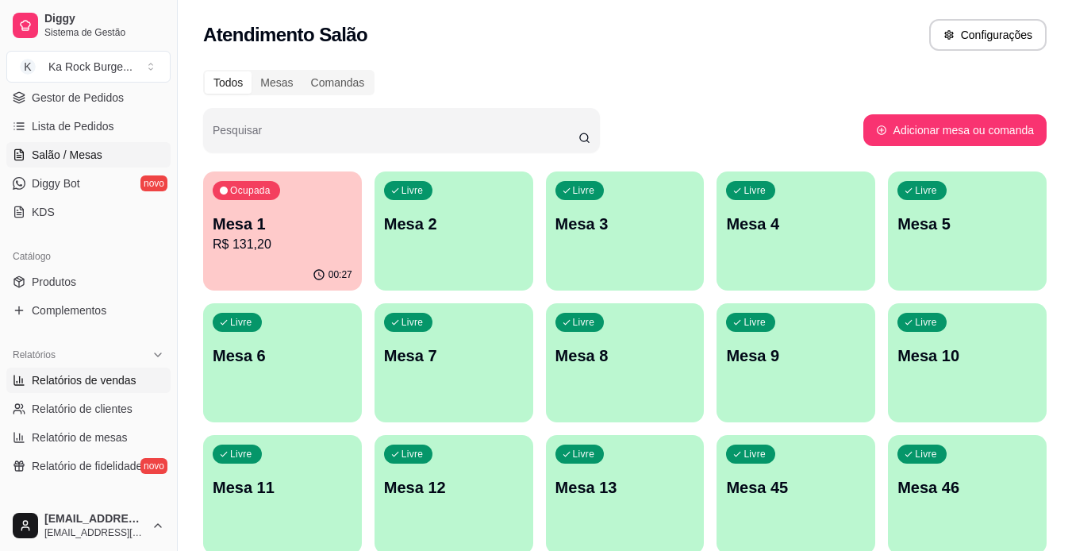
click at [77, 370] on link "Relatórios de vendas" at bounding box center [88, 380] width 164 height 25
select select "ALL"
select select "0"
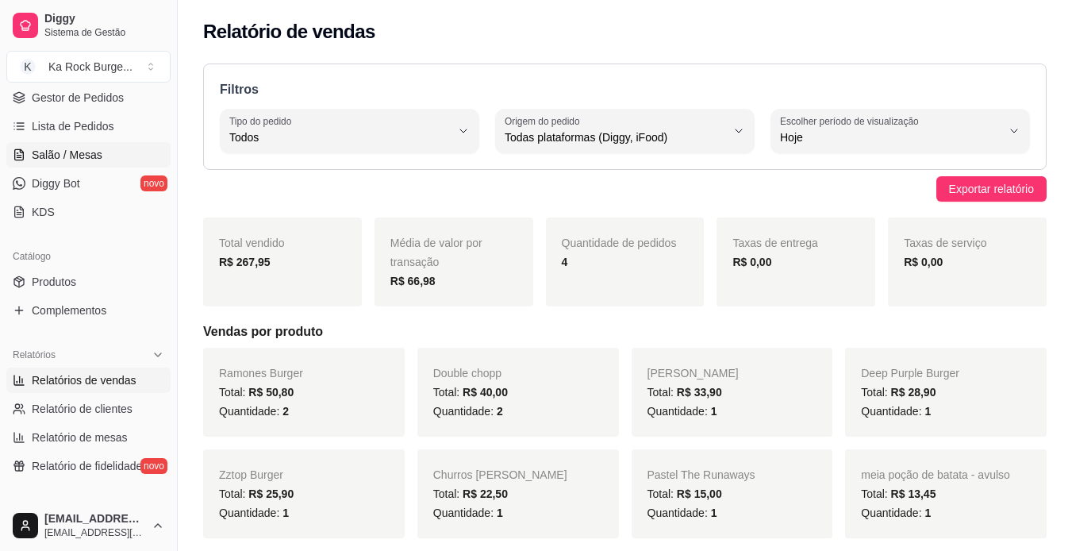
click at [87, 164] on link "Salão / Mesas" at bounding box center [88, 154] width 164 height 25
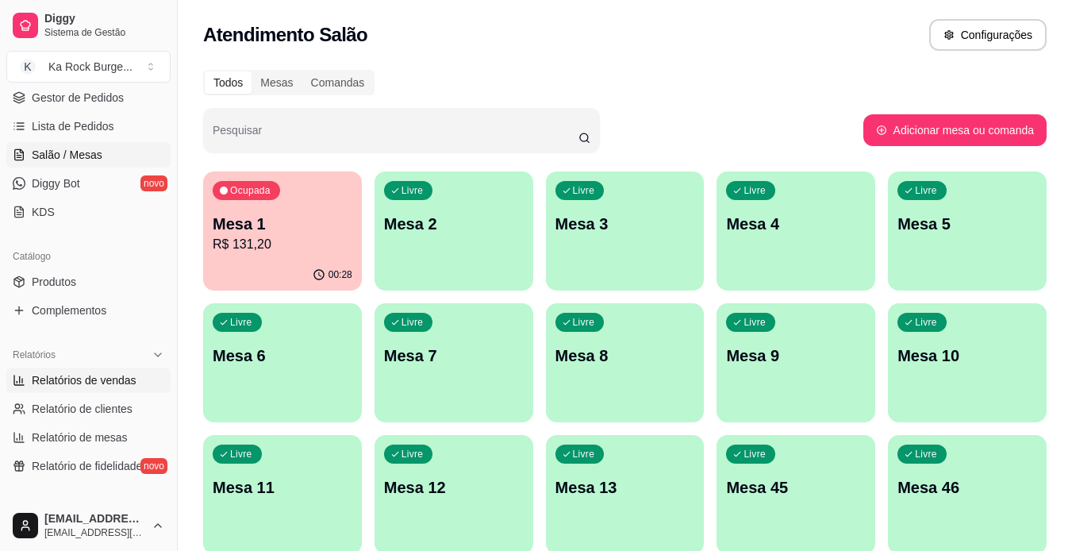
click at [84, 388] on link "Relatórios de vendas" at bounding box center [88, 380] width 164 height 25
select select "ALL"
select select "0"
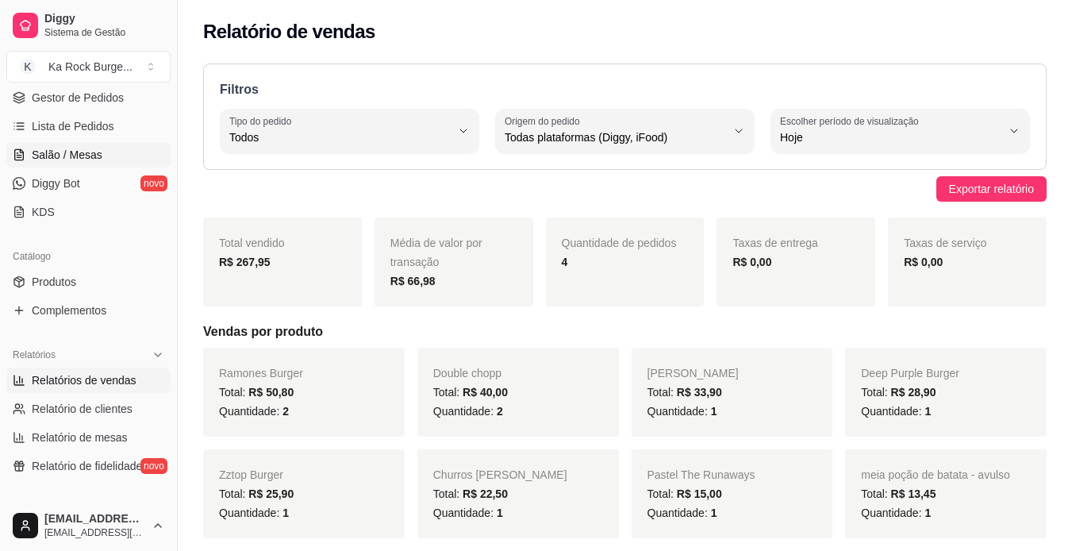
click at [28, 145] on link "Salão / Mesas" at bounding box center [88, 154] width 164 height 25
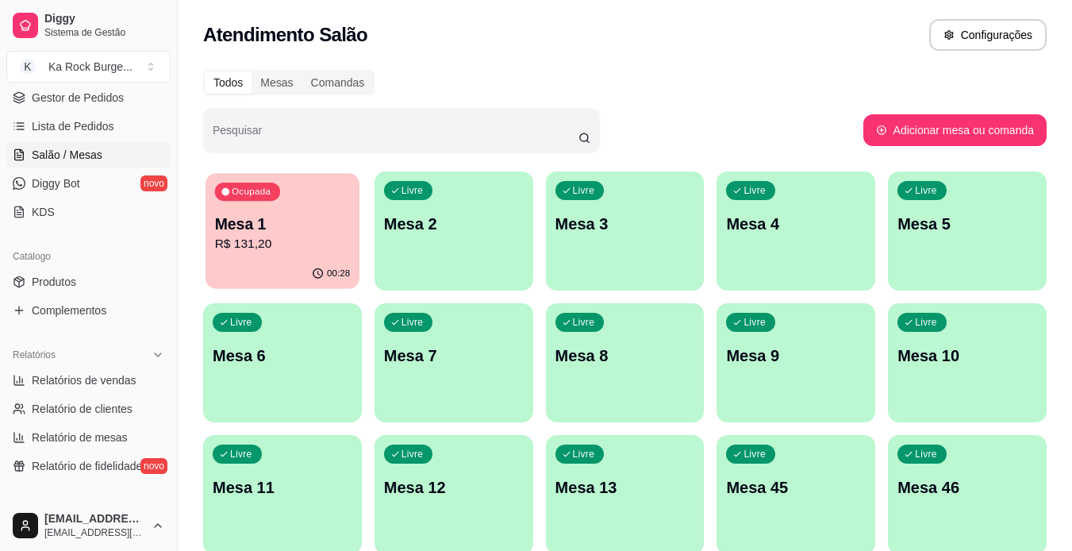
click at [273, 266] on div "00:28" at bounding box center [283, 274] width 154 height 30
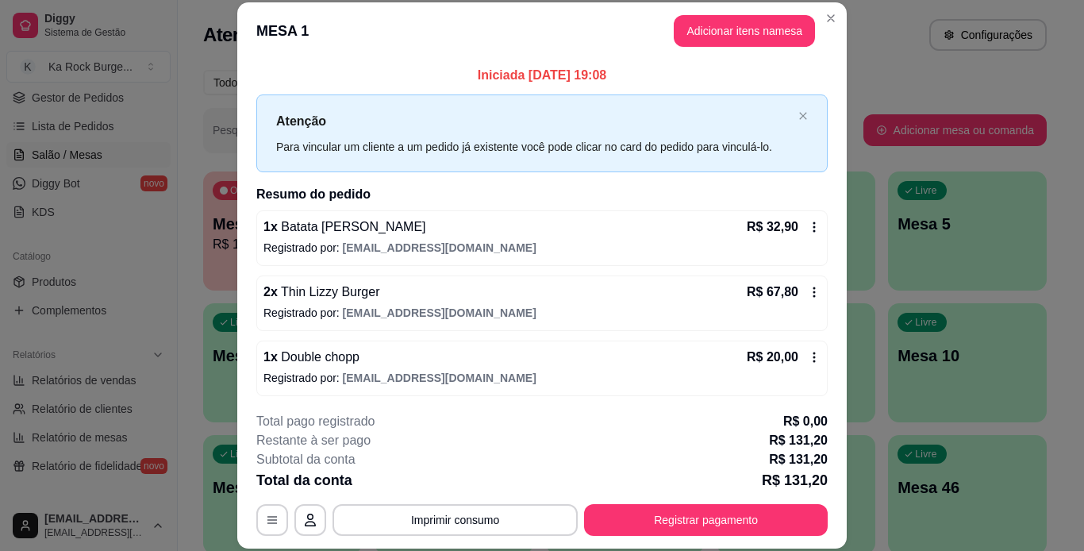
scroll to position [68, 0]
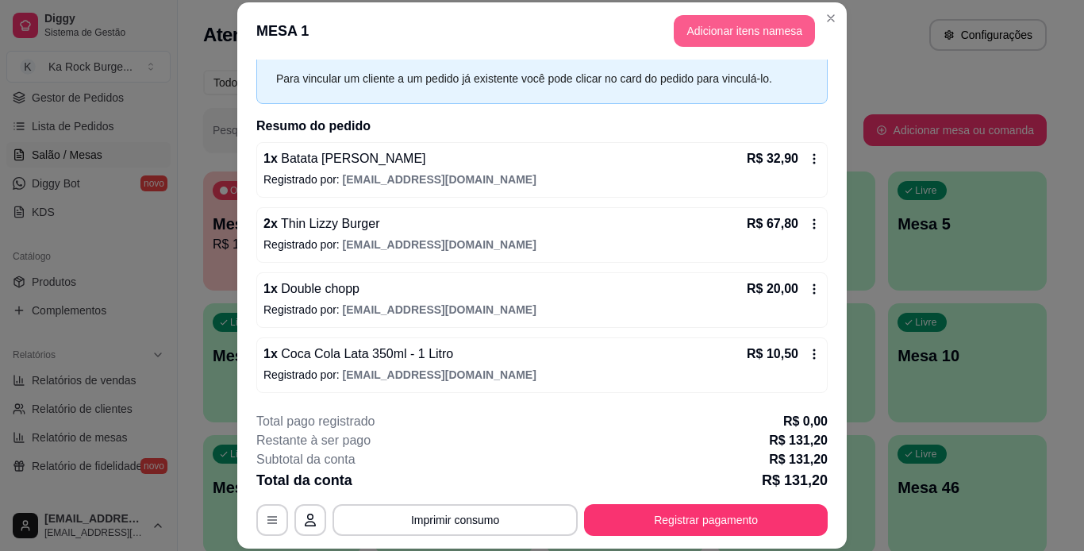
click at [703, 18] on button "Adicionar itens na mesa" at bounding box center [744, 31] width 141 height 32
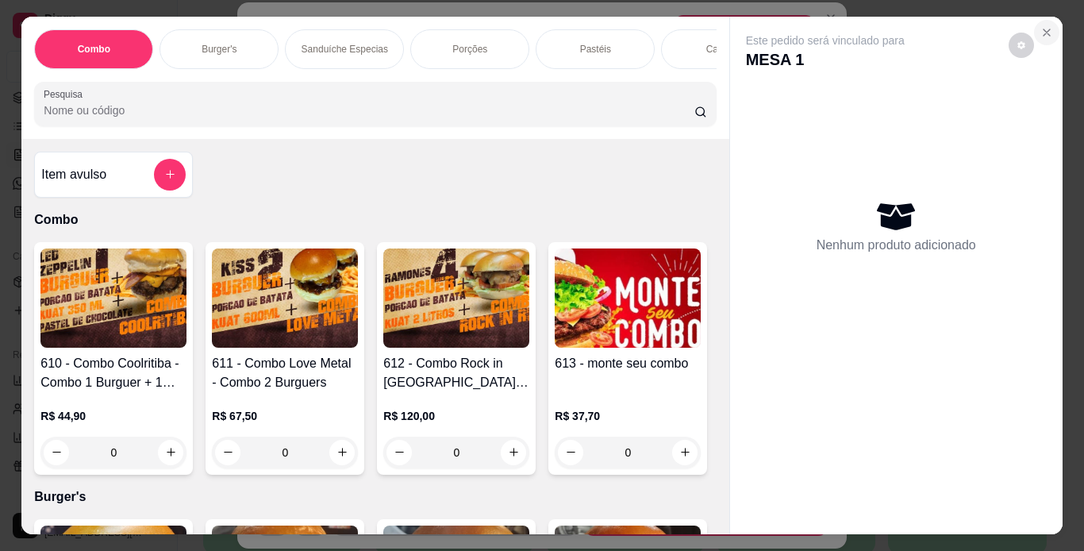
click at [1042, 26] on icon "Close" at bounding box center [1047, 32] width 13 height 13
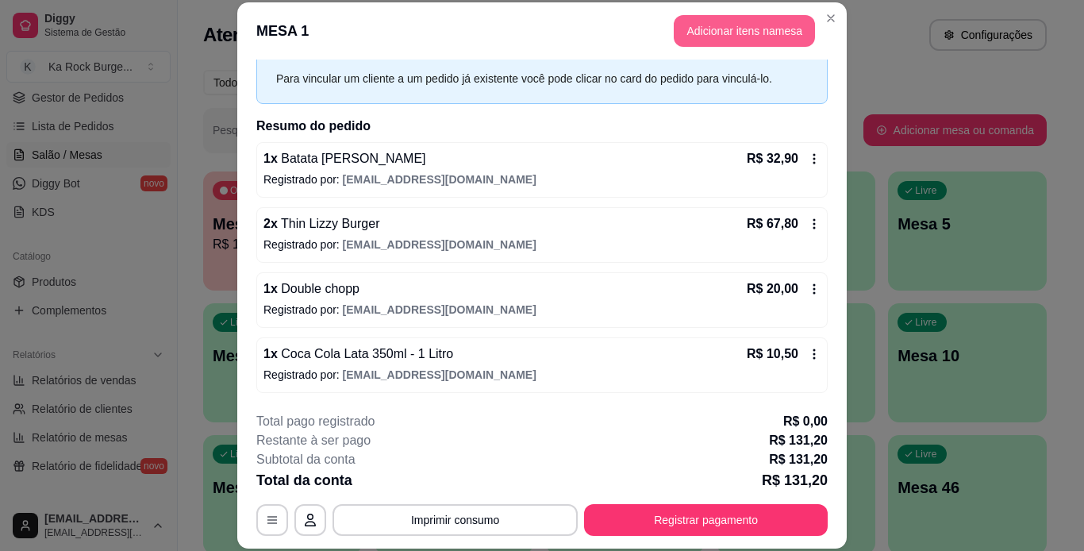
click at [768, 29] on button "Adicionar itens na mesa" at bounding box center [744, 31] width 141 height 32
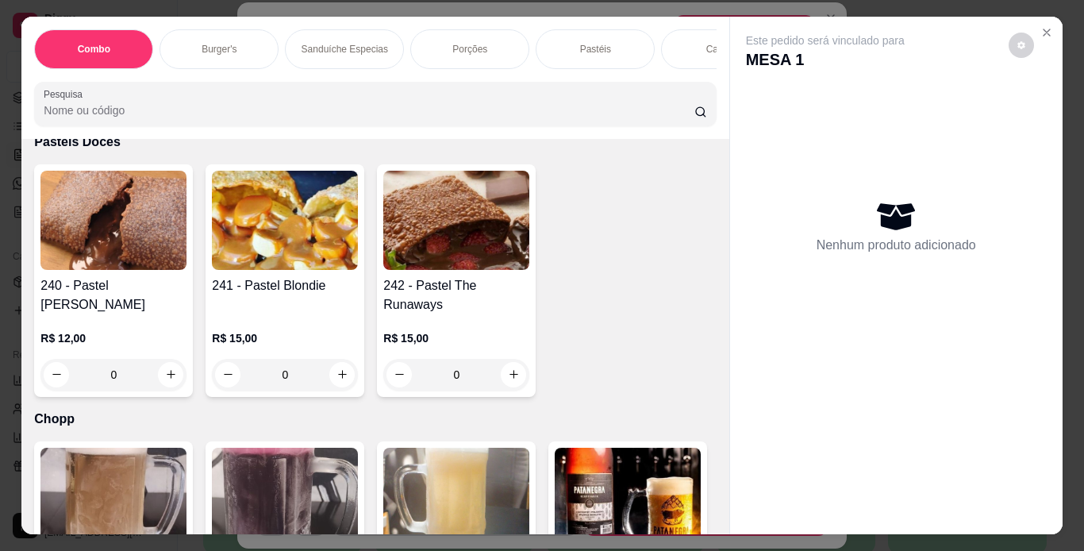
scroll to position [4922, 0]
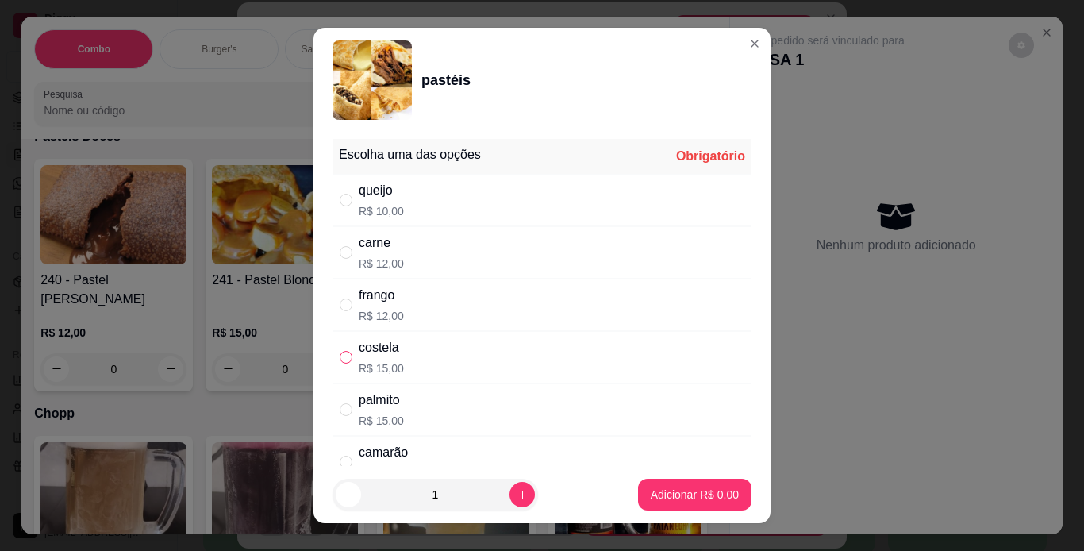
click at [341, 353] on input "" at bounding box center [346, 357] width 13 height 13
radio input "true"
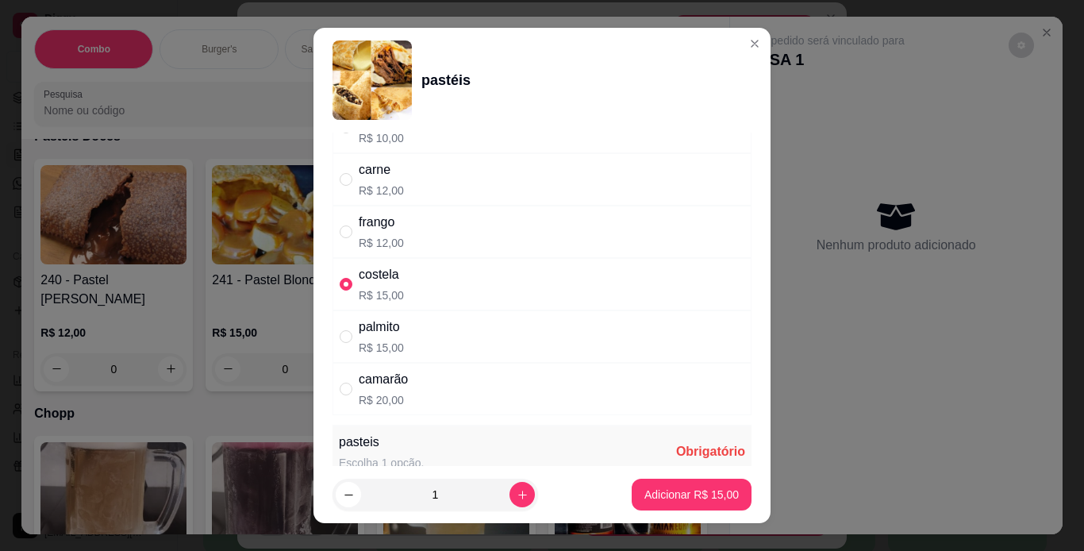
scroll to position [159, 0]
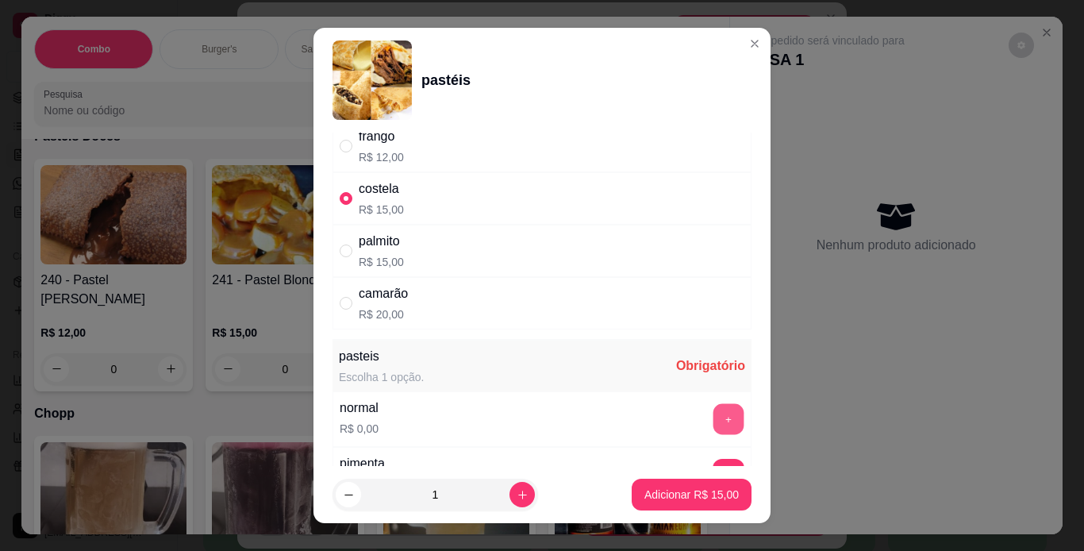
click at [714, 414] on button "+" at bounding box center [729, 418] width 31 height 31
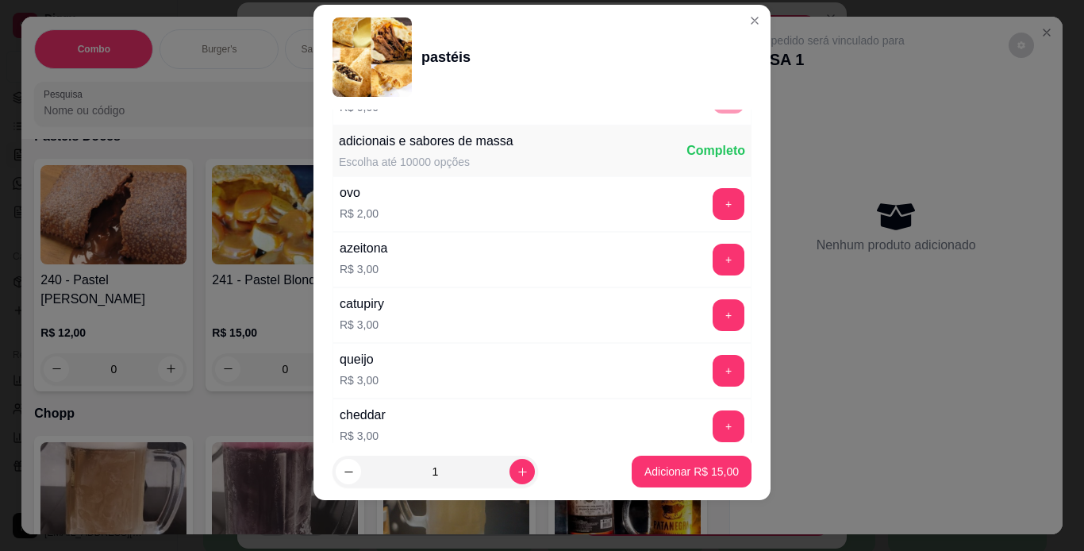
scroll to position [584, 0]
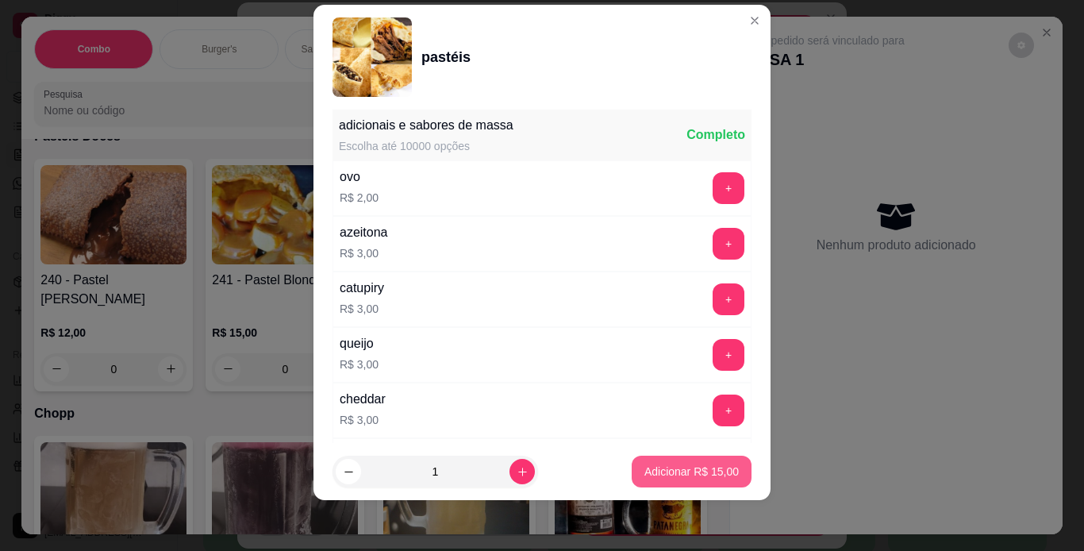
click at [683, 479] on p "Adicionar R$ 15,00" at bounding box center [692, 472] width 94 height 16
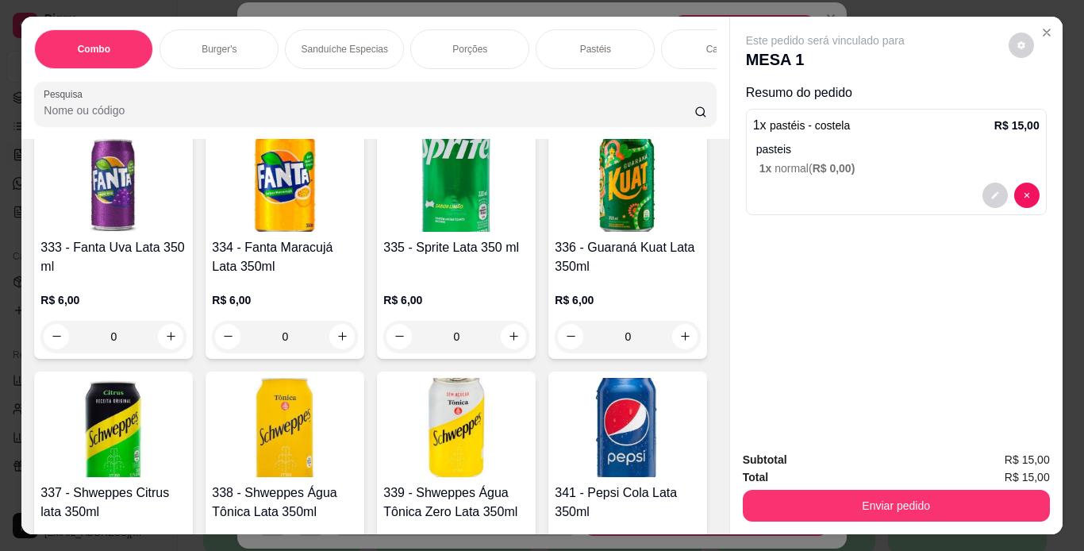
scroll to position [6668, 0]
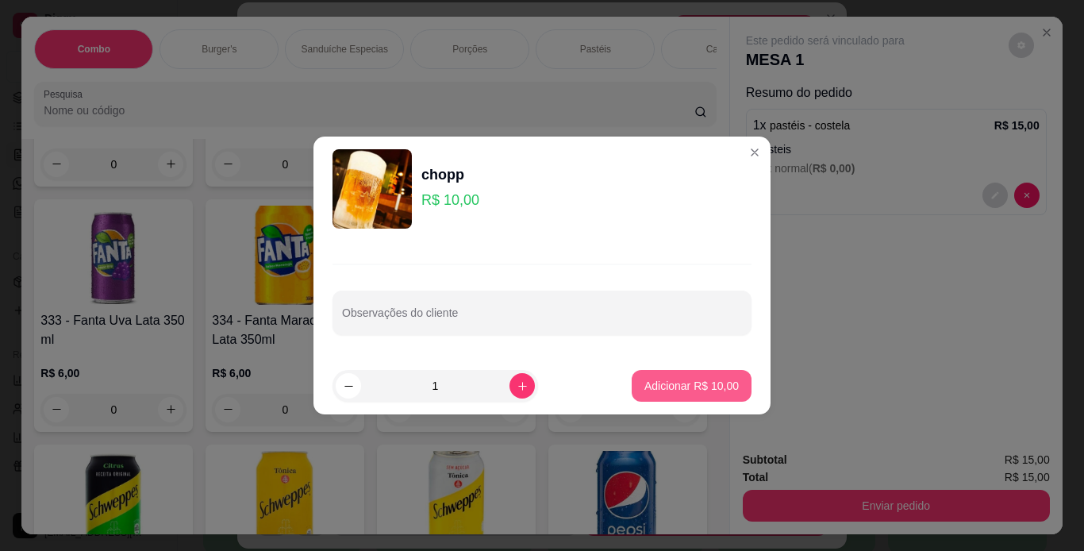
click at [645, 390] on p "Adicionar R$ 10,00" at bounding box center [692, 386] width 94 height 16
type input "1"
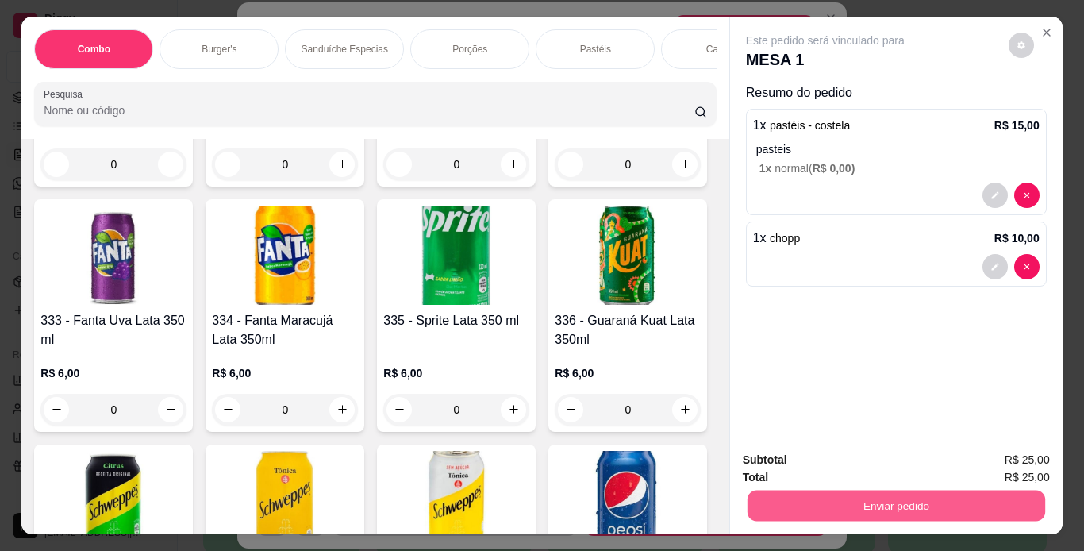
click at [835, 499] on button "Enviar pedido" at bounding box center [896, 506] width 298 height 31
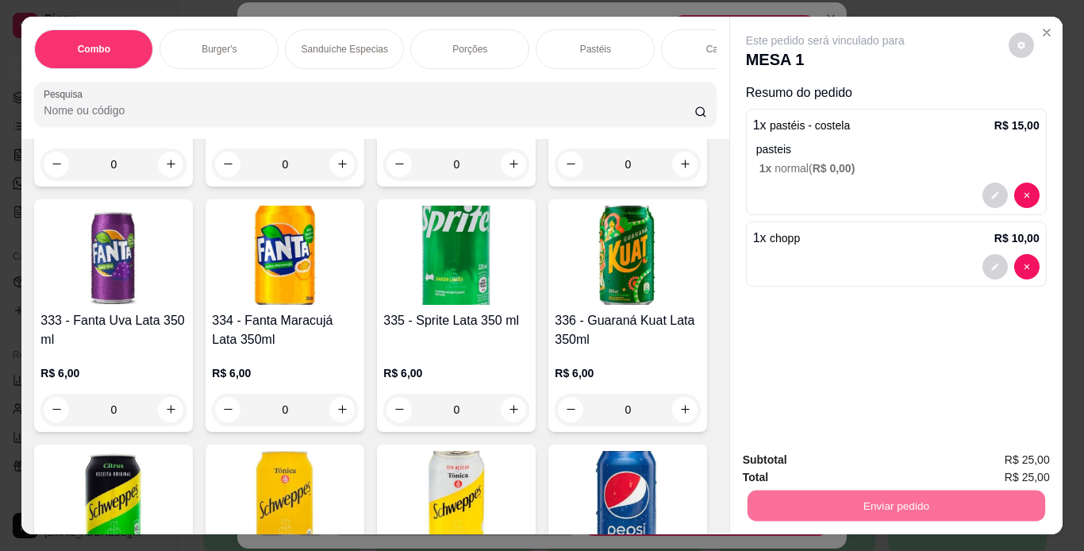
click at [864, 463] on button "Não registrar e enviar pedido" at bounding box center [843, 461] width 165 height 30
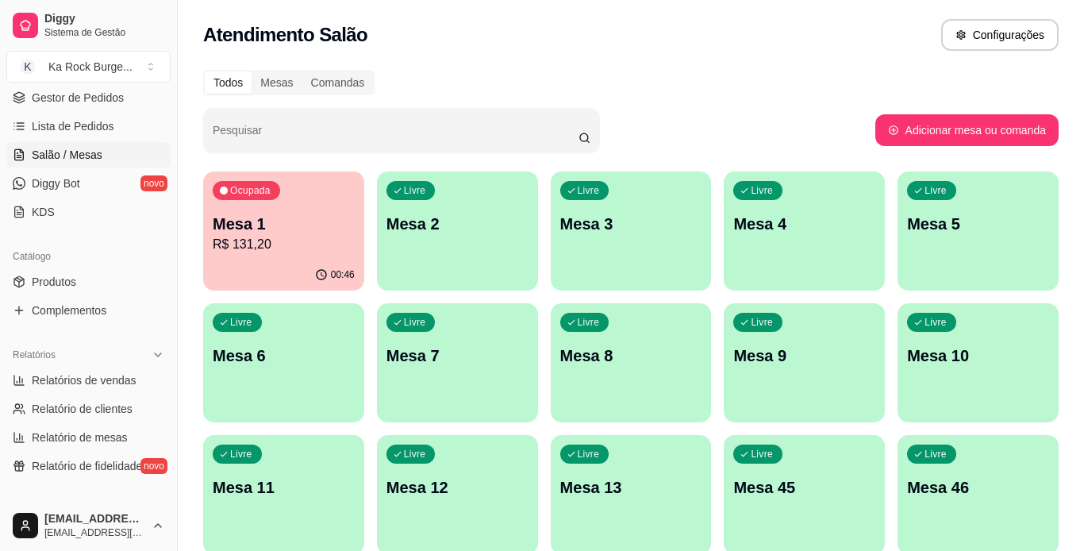
click at [872, 479] on div "Livre Mesa 45" at bounding box center [804, 485] width 161 height 100
click at [865, 347] on p "Mesa 9" at bounding box center [804, 356] width 142 height 22
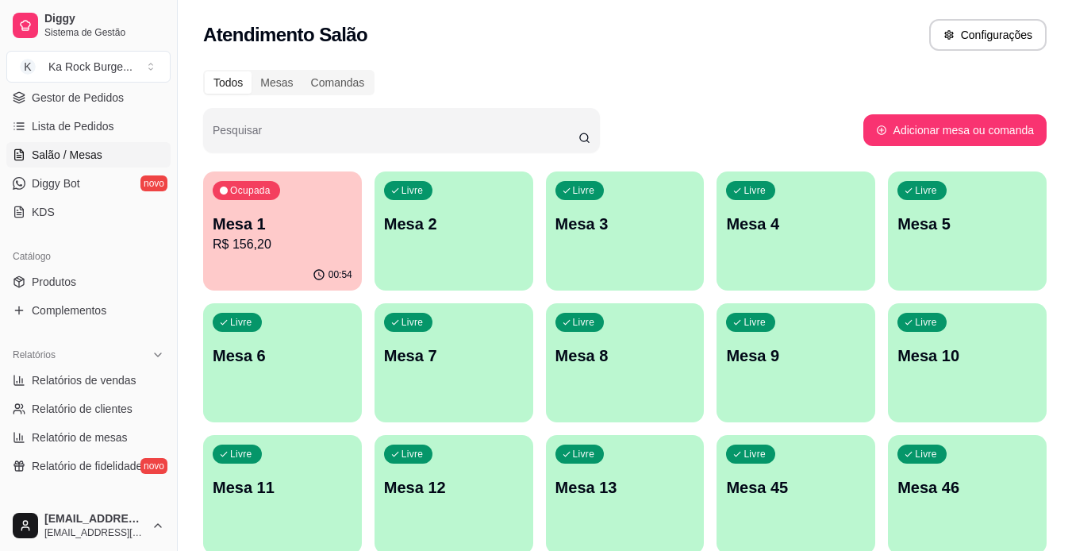
click at [279, 244] on p "R$ 156,20" at bounding box center [283, 244] width 140 height 19
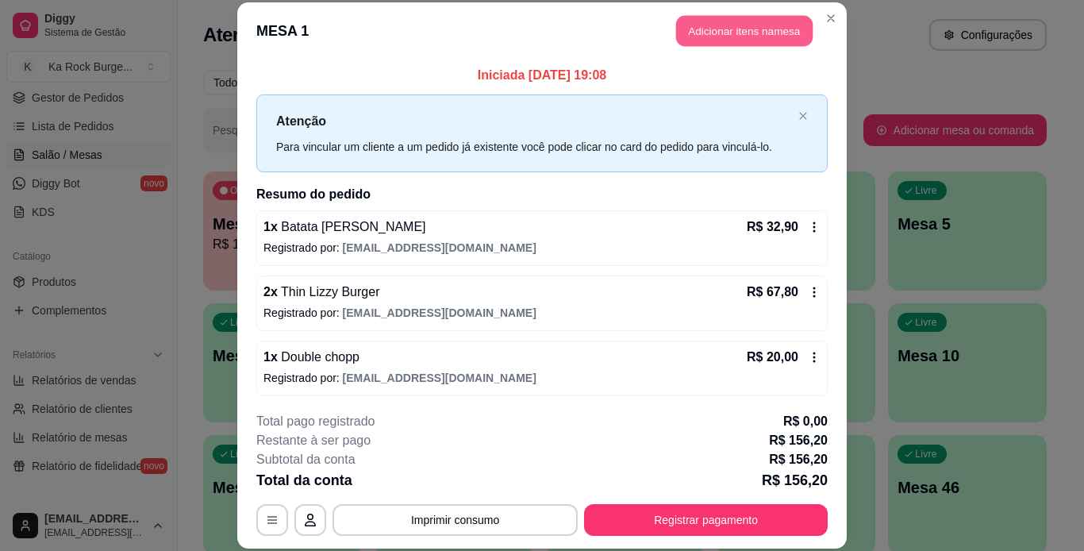
click at [682, 28] on button "Adicionar itens na mesa" at bounding box center [744, 31] width 137 height 31
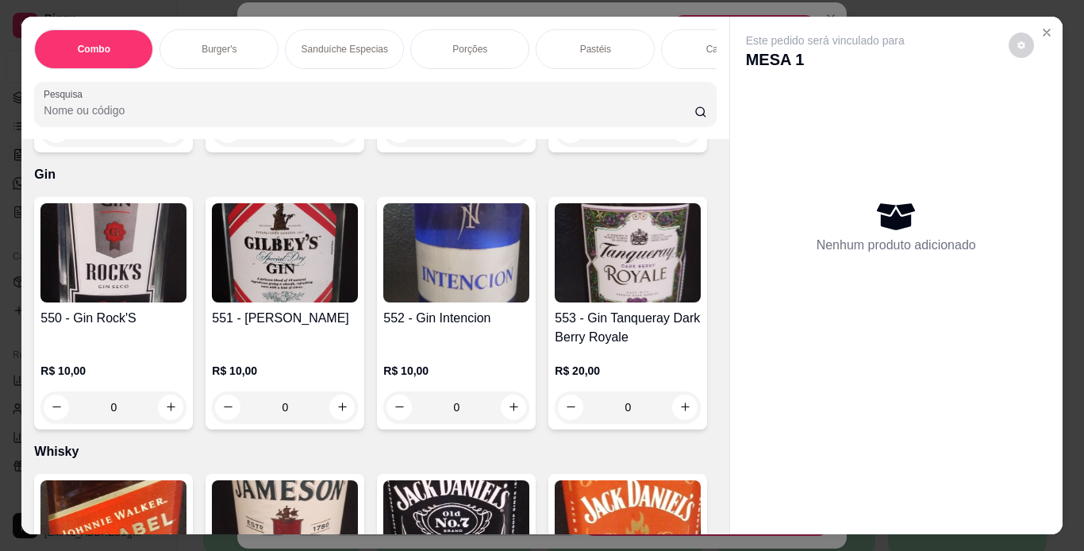
scroll to position [11430, 0]
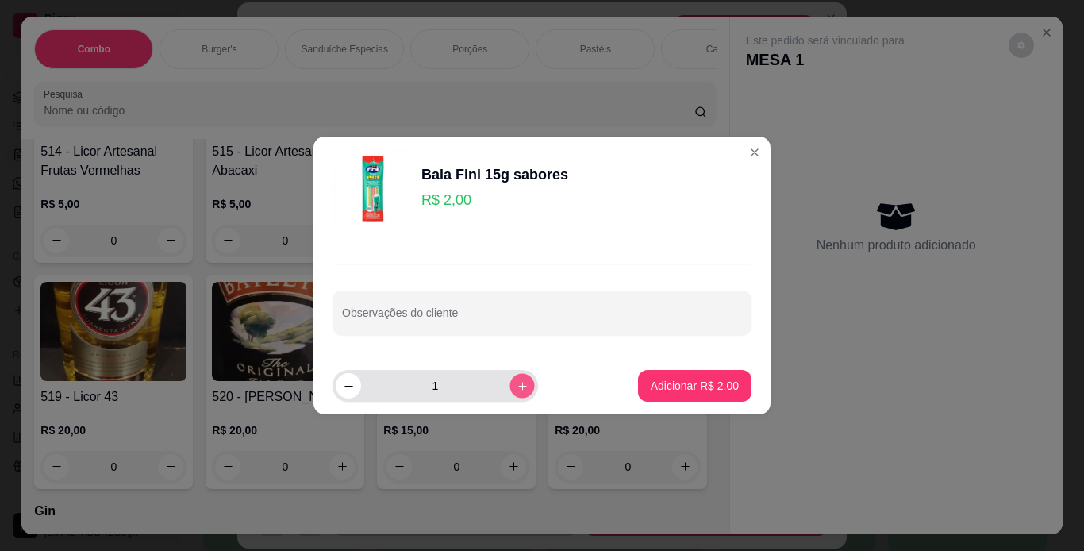
click at [517, 388] on icon "increase-product-quantity" at bounding box center [523, 386] width 12 height 12
type input "2"
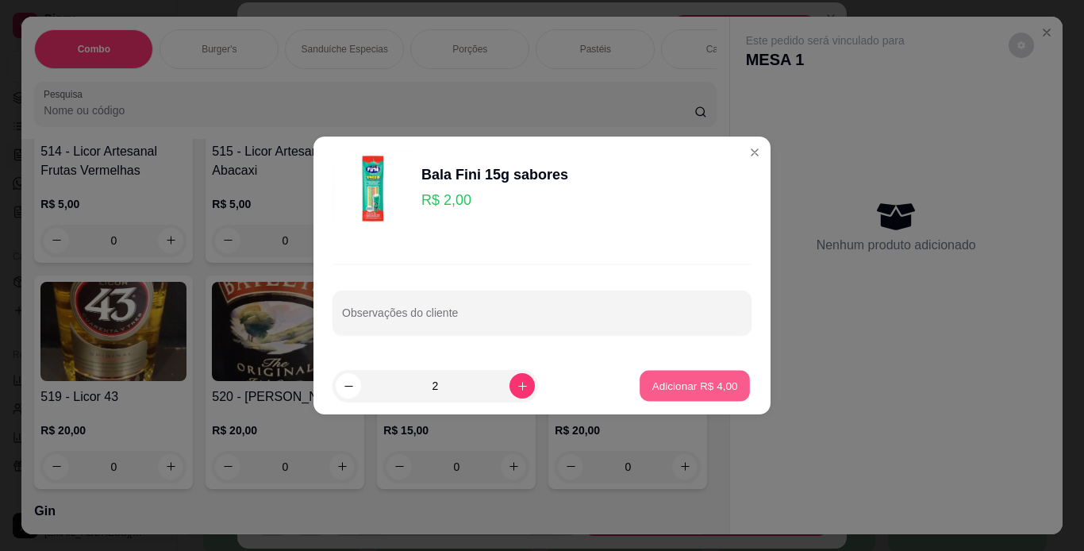
click at [679, 388] on p "Adicionar R$ 4,00" at bounding box center [695, 385] width 86 height 15
type input "2"
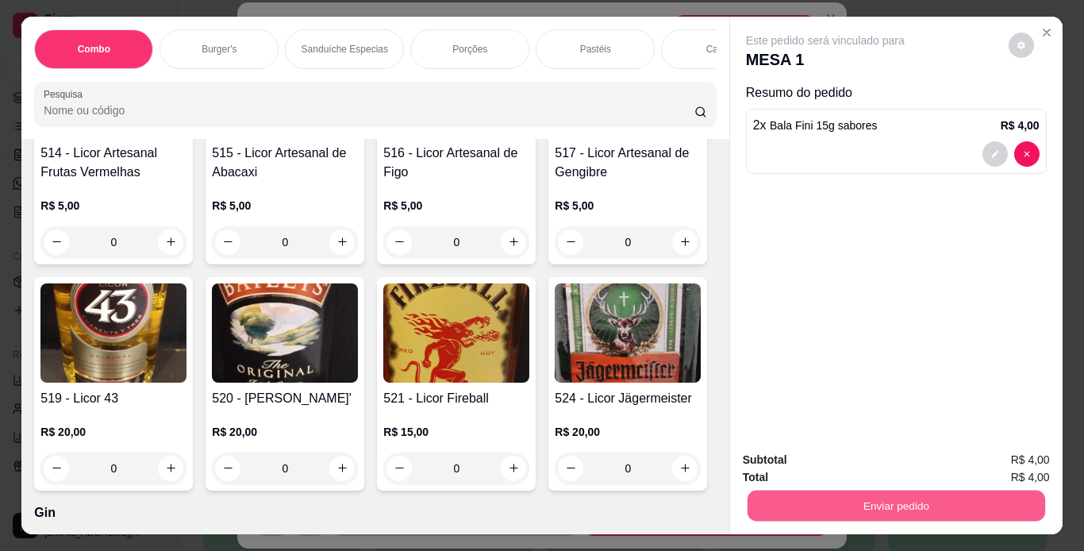
click at [789, 492] on button "Enviar pedido" at bounding box center [896, 506] width 298 height 31
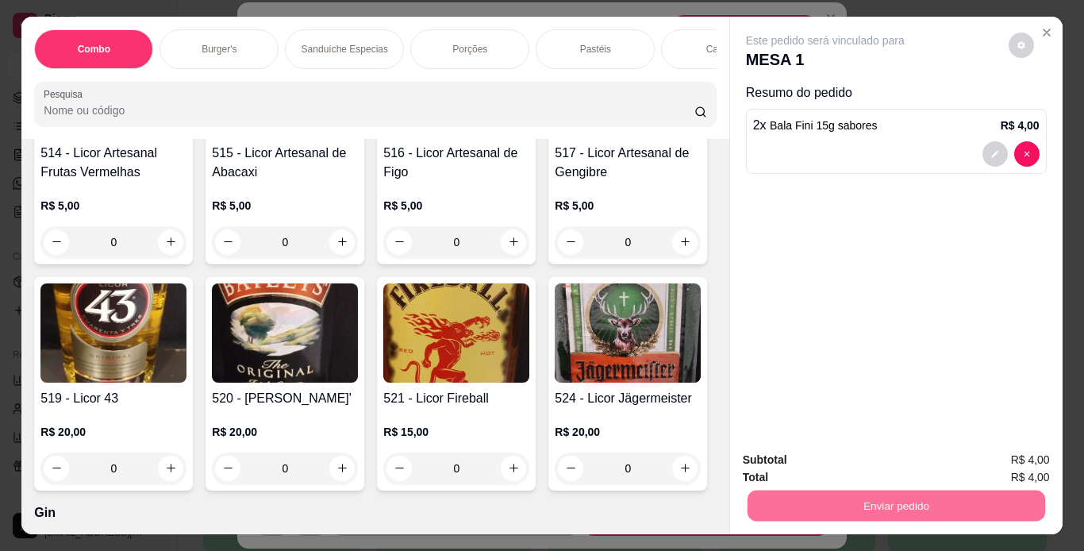
click at [824, 463] on button "Não registrar e enviar pedido" at bounding box center [844, 460] width 160 height 29
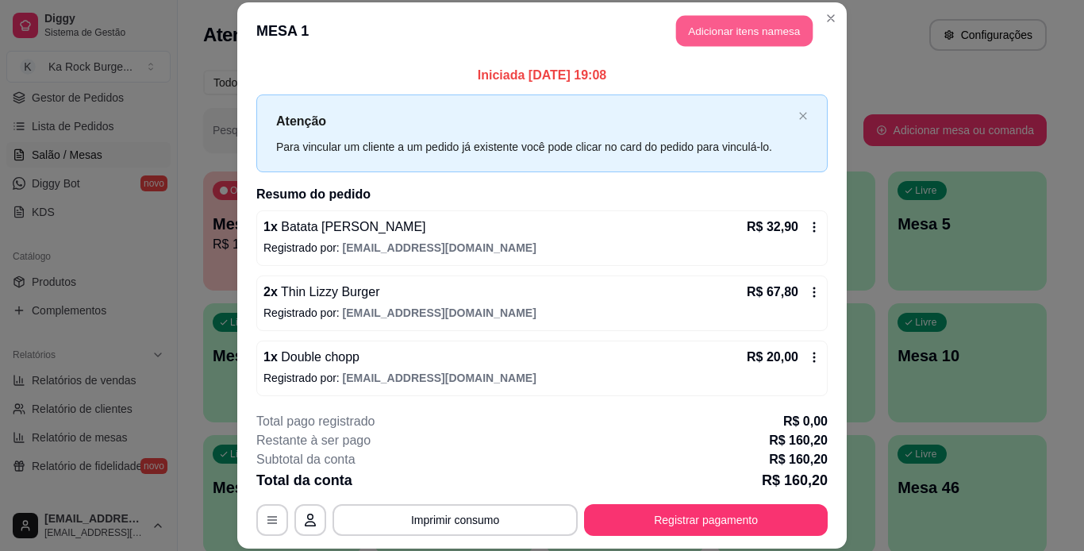
click at [760, 44] on button "Adicionar itens na mesa" at bounding box center [744, 31] width 137 height 31
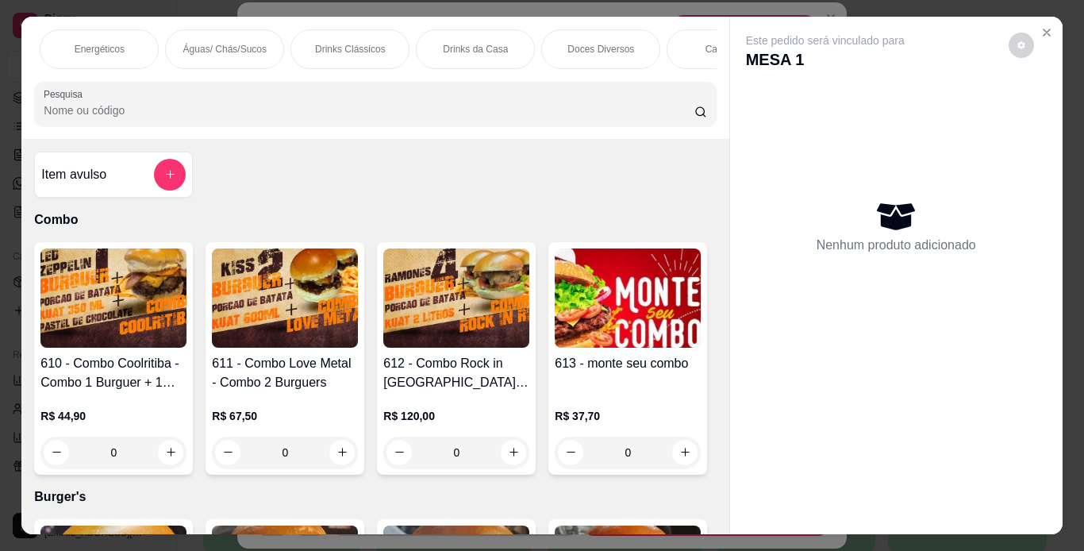
scroll to position [0, 1640]
click at [579, 43] on p "Doces Diversos" at bounding box center [585, 49] width 67 height 13
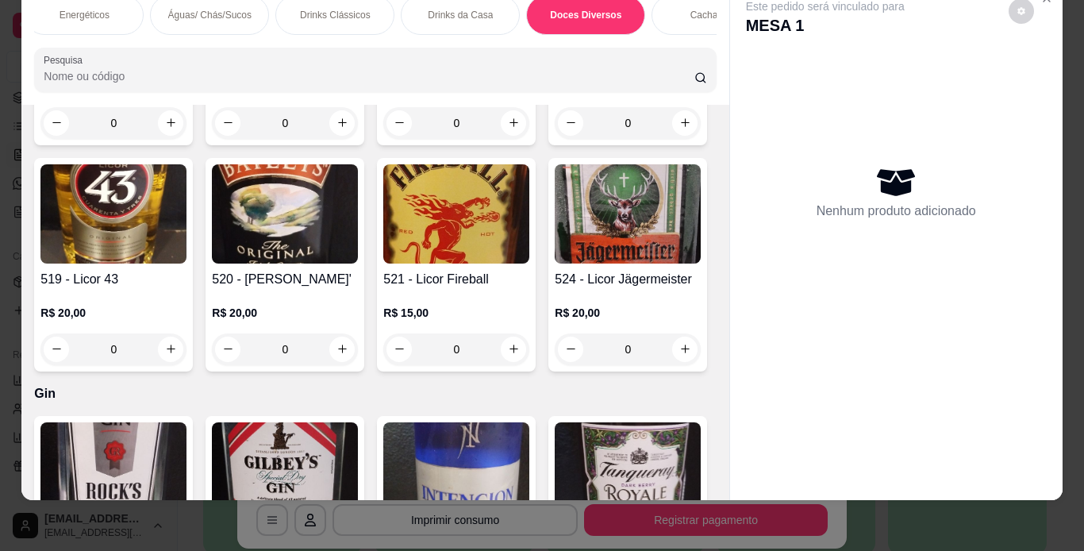
click at [29, 221] on div "Item avulso Combo 610 - Combo Coolritiba - Combo 1 Burguer + 1 Pastel R$ 44,90 …" at bounding box center [374, 302] width 707 height 395
type input "1"
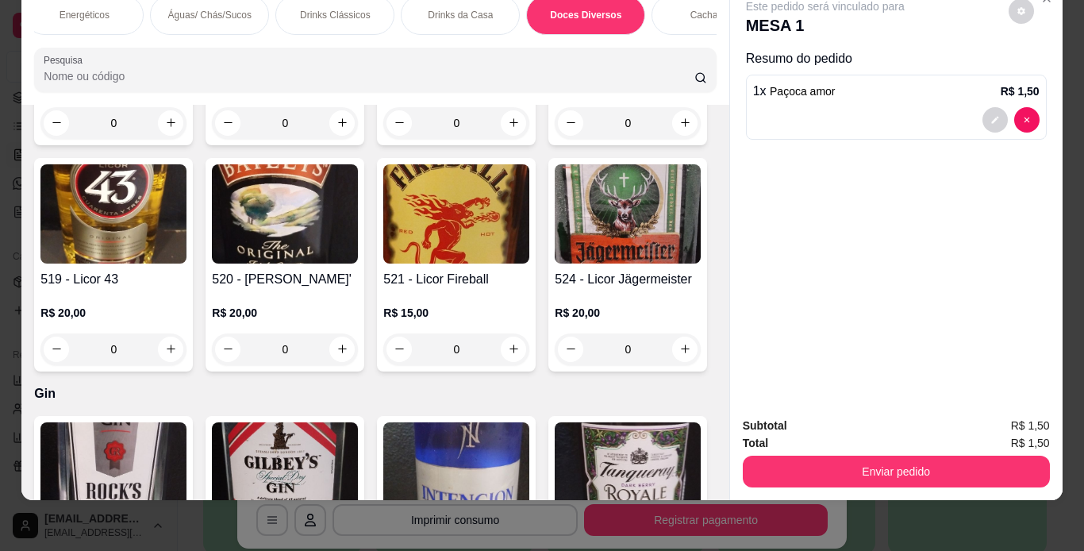
click at [882, 479] on div "Subtotal R$ 1,50 Total R$ 1,50 Enviar pedido" at bounding box center [896, 452] width 333 height 96
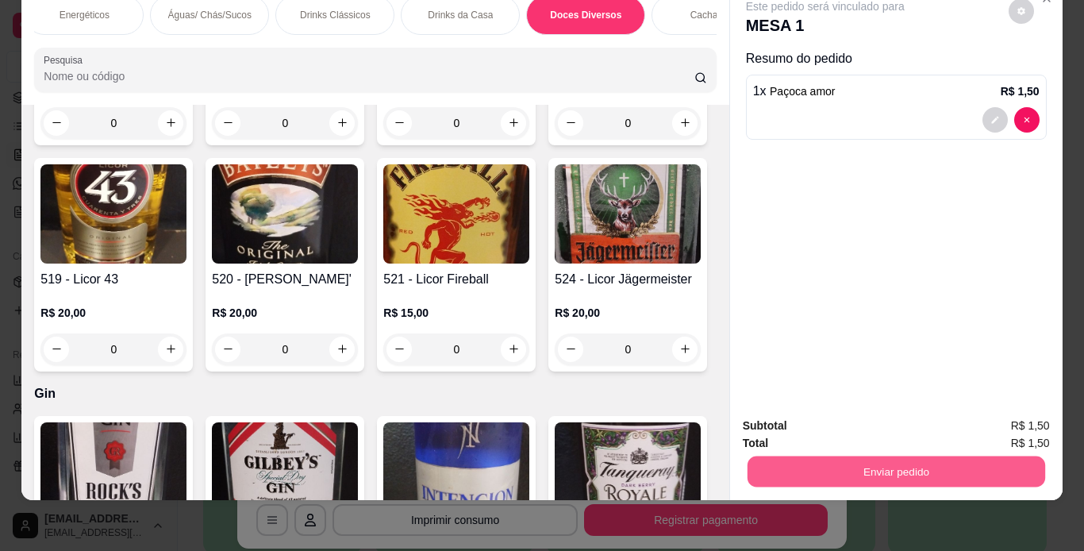
click at [881, 464] on button "Enviar pedido" at bounding box center [896, 471] width 298 height 31
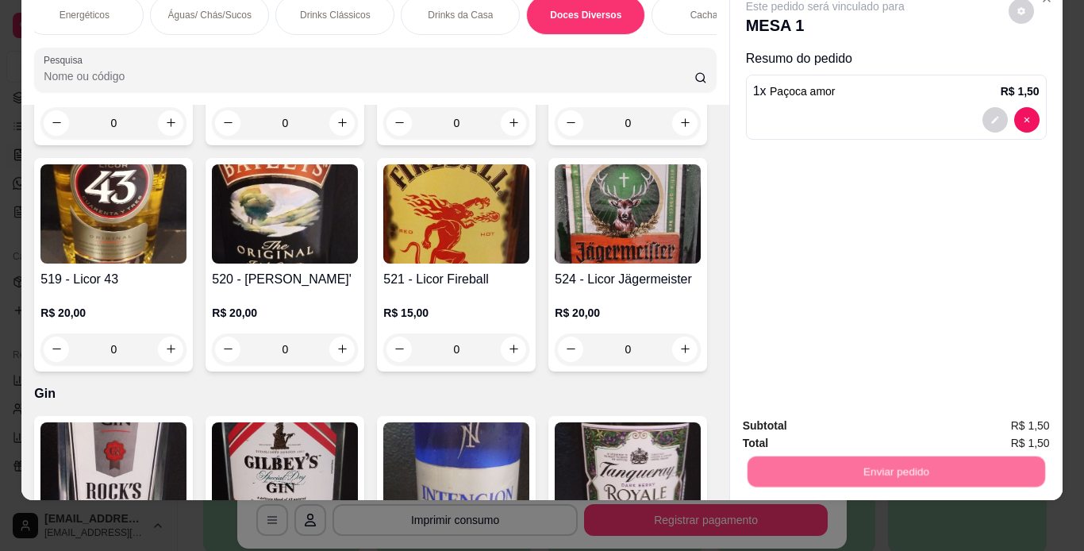
click at [855, 418] on button "Não registrar e enviar pedido" at bounding box center [844, 420] width 160 height 29
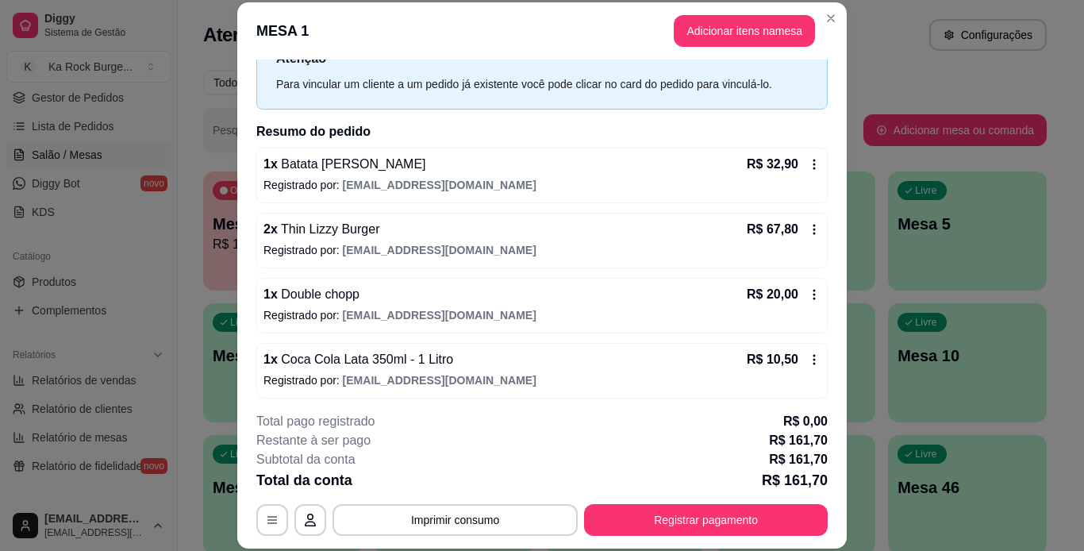
scroll to position [159, 0]
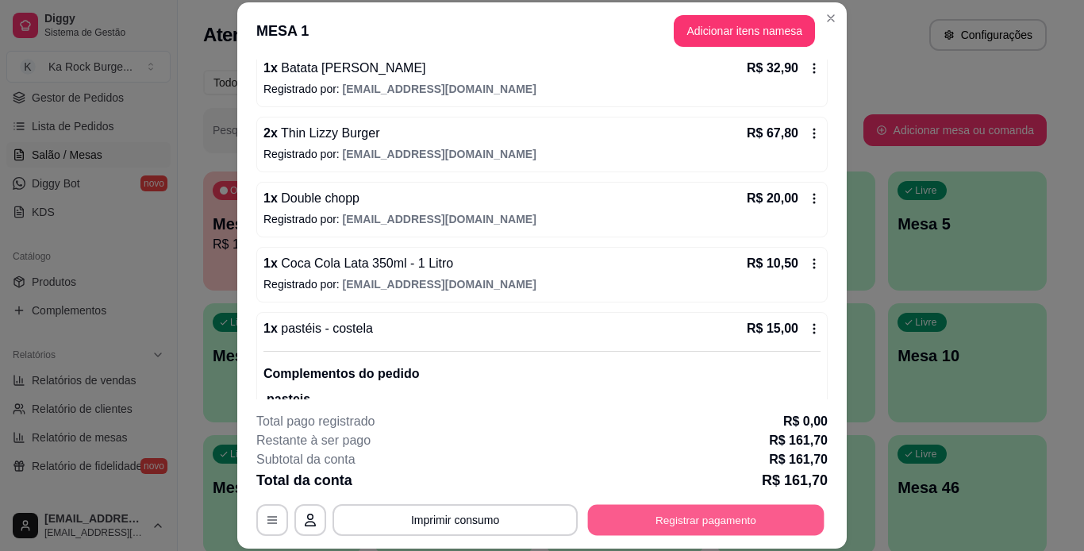
click at [719, 522] on button "Registrar pagamento" at bounding box center [706, 519] width 237 height 31
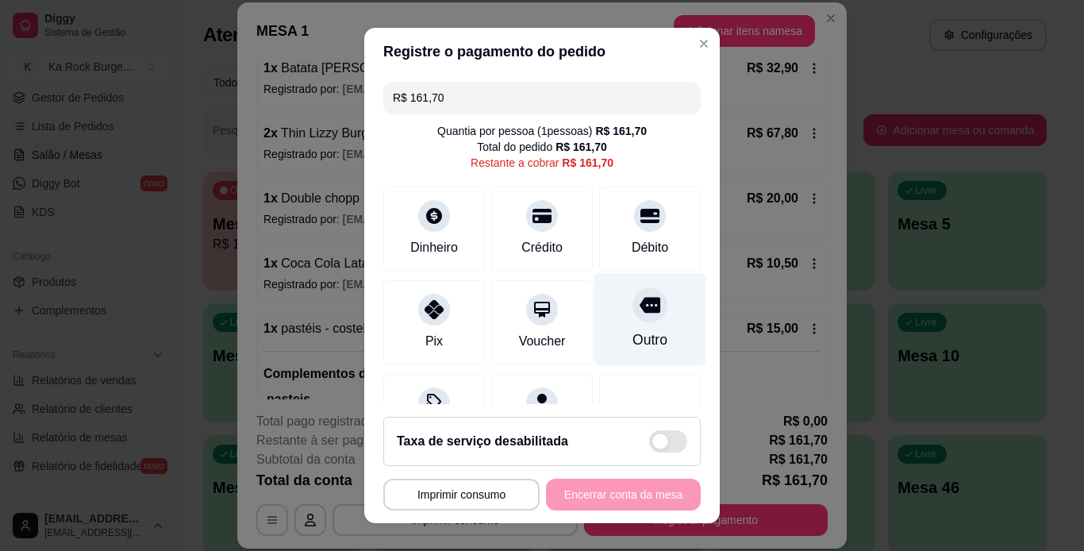
drag, startPoint x: 630, startPoint y: 229, endPoint x: 653, endPoint y: 336, distance: 109.6
click at [630, 228] on div "Débito" at bounding box center [650, 229] width 102 height 84
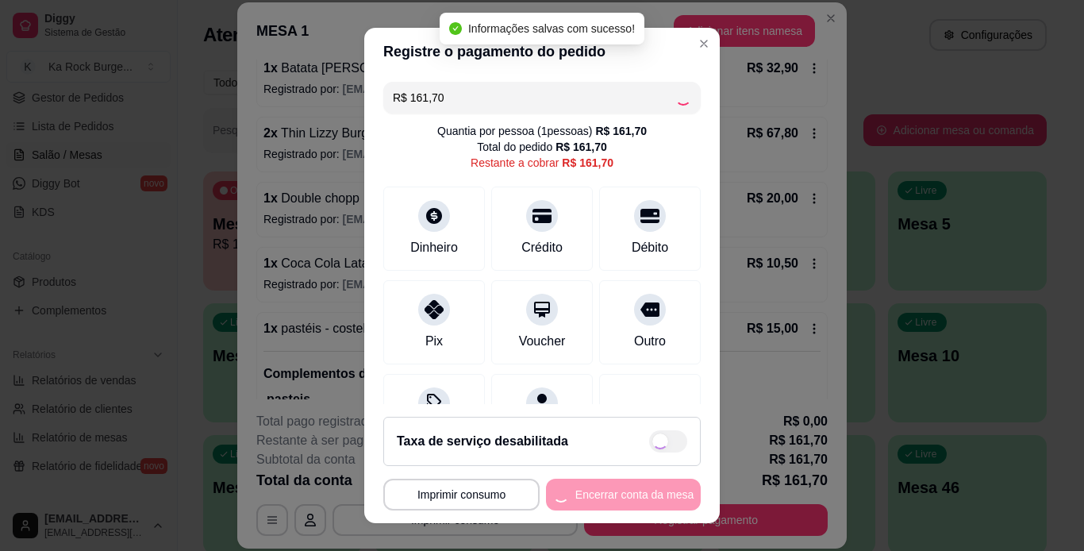
type input "R$ 0,00"
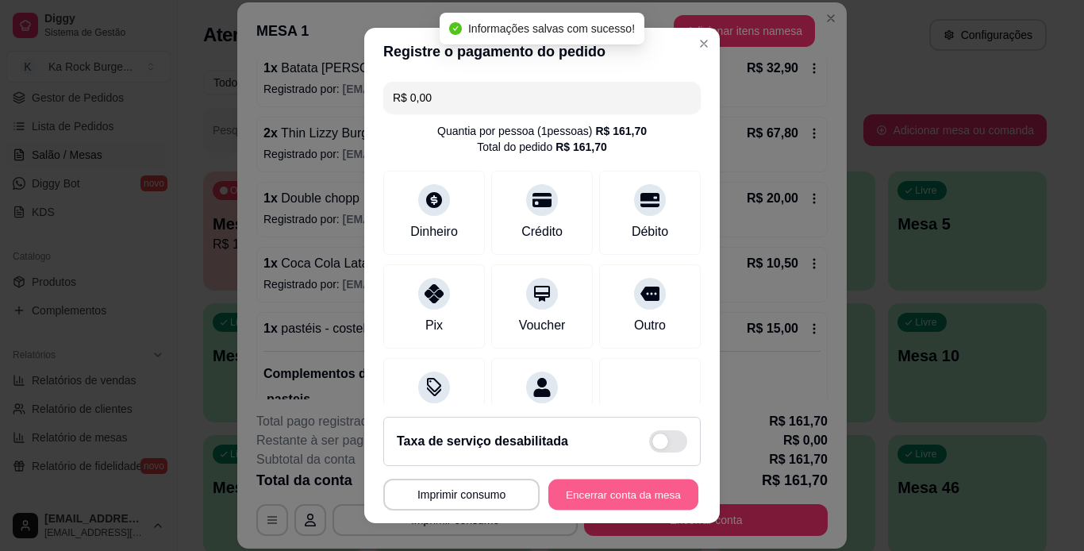
click at [658, 498] on button "Encerrar conta da mesa" at bounding box center [624, 494] width 150 height 31
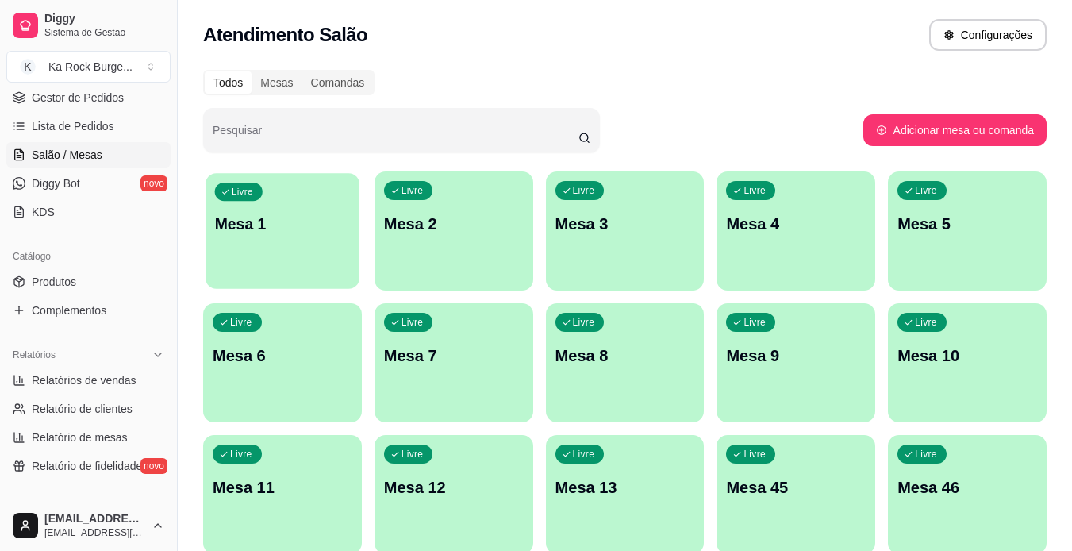
click at [314, 230] on p "Mesa 1" at bounding box center [283, 224] width 136 height 21
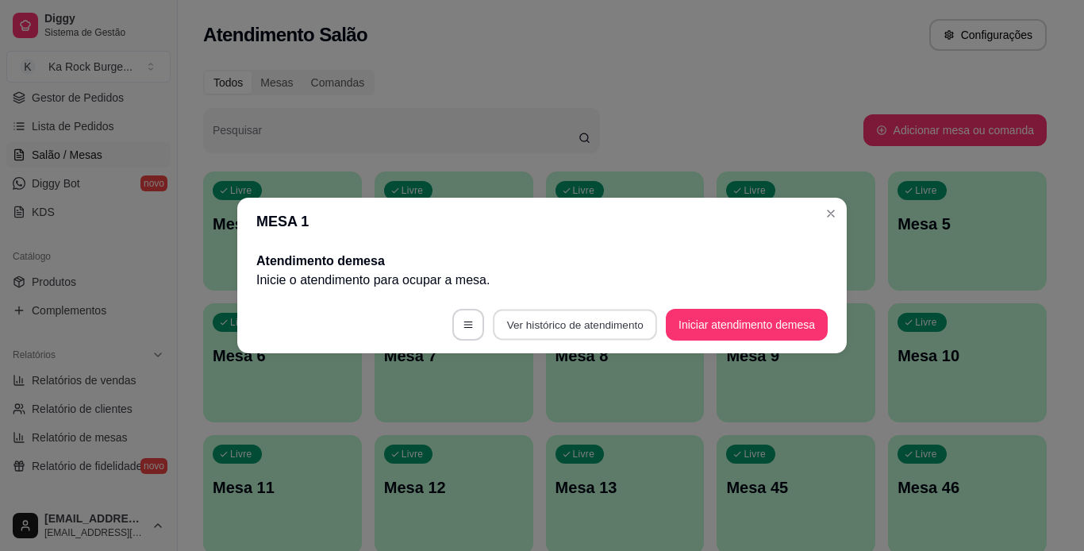
click at [517, 321] on button "Ver histórico de atendimento" at bounding box center [575, 325] width 164 height 31
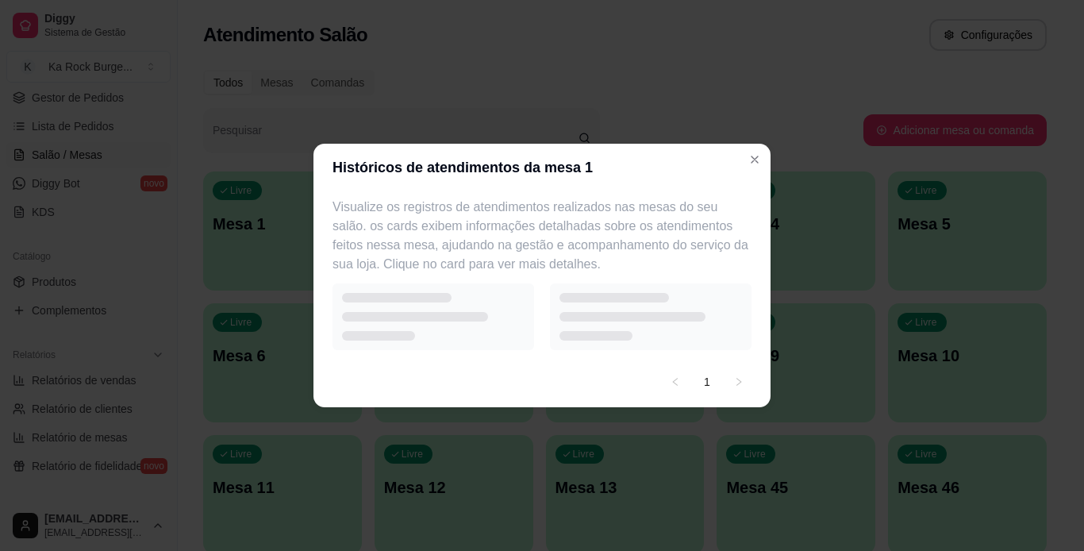
select select "7"
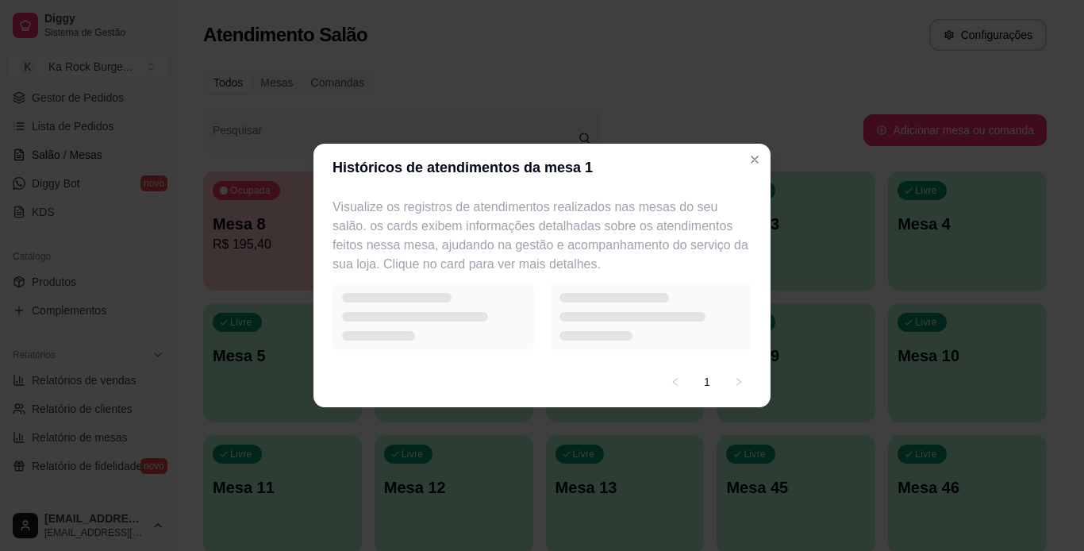
select select "7"
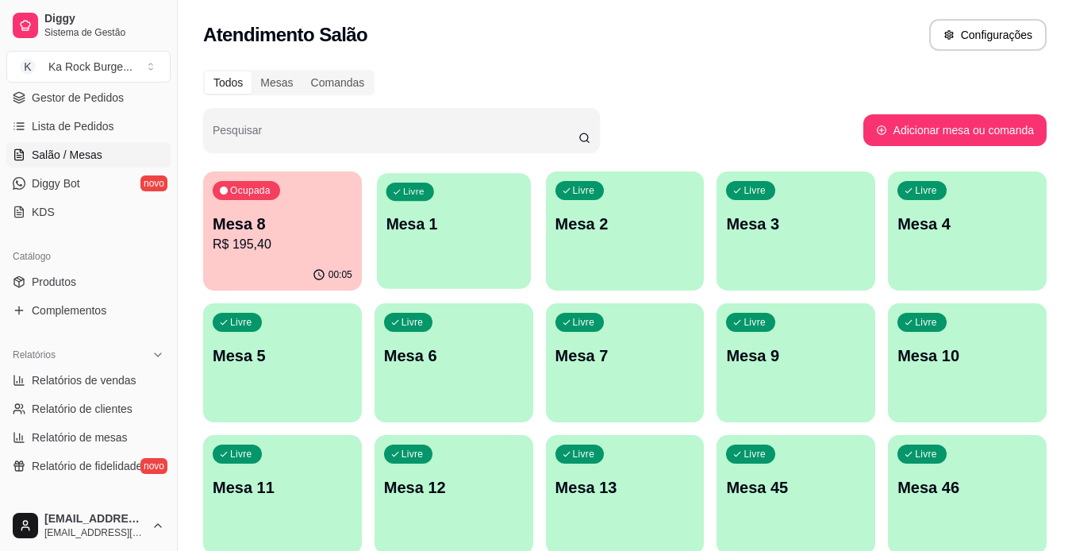
click at [455, 256] on div "Livre Mesa 1" at bounding box center [454, 221] width 154 height 97
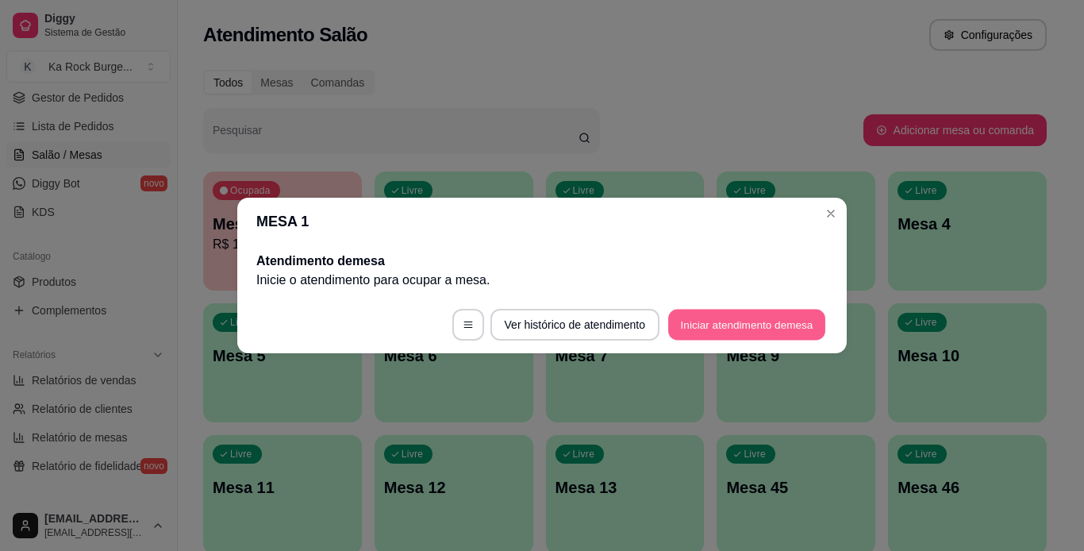
click at [677, 323] on button "Iniciar atendimento de mesa" at bounding box center [746, 325] width 157 height 31
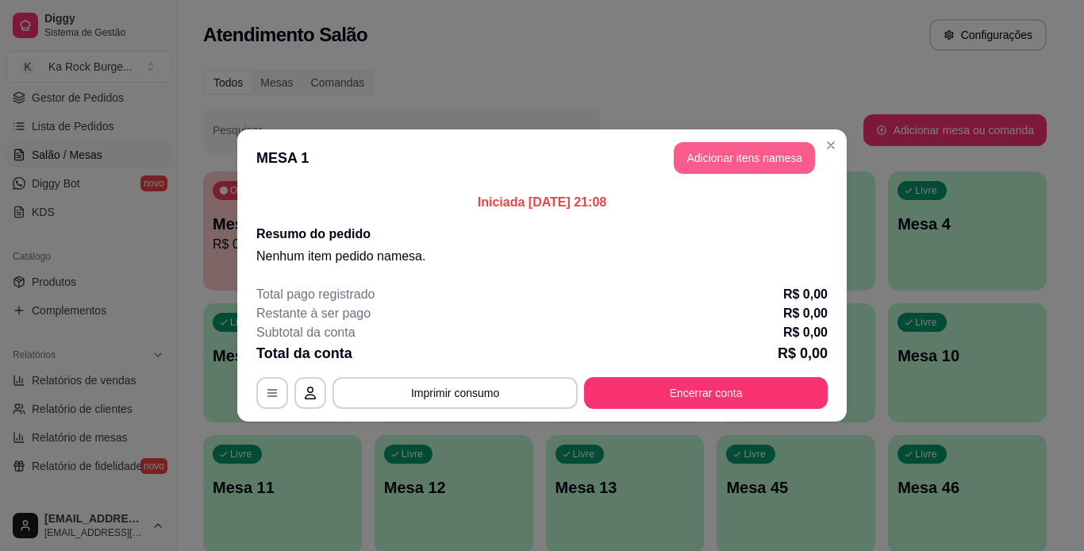
click at [752, 164] on button "Adicionar itens na mesa" at bounding box center [744, 158] width 141 height 32
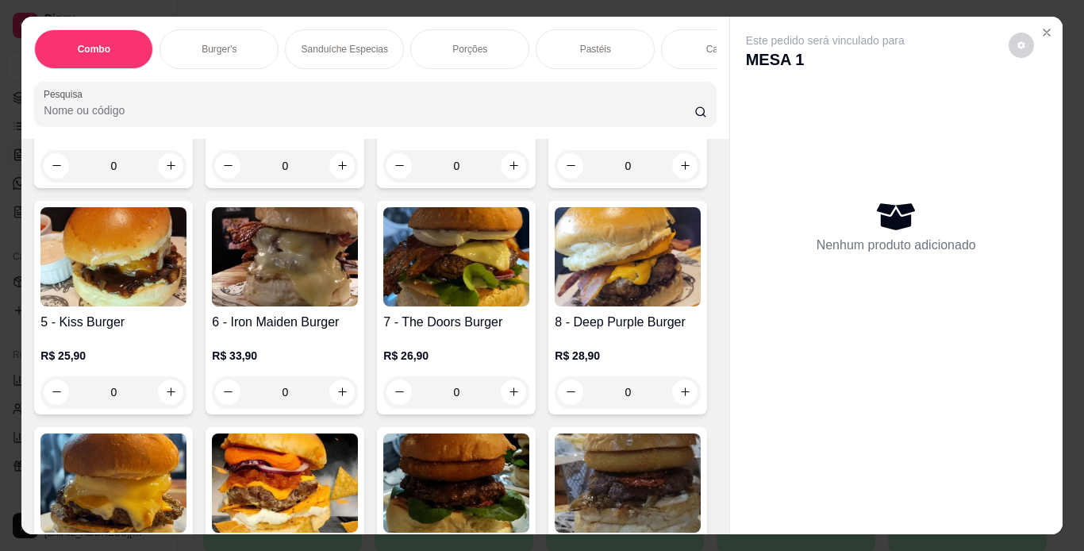
scroll to position [635, 0]
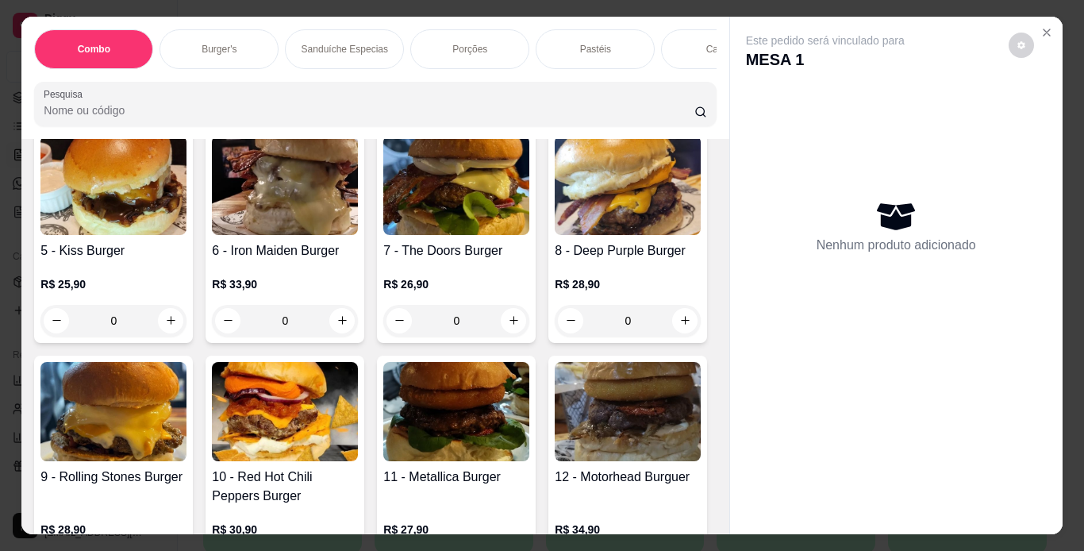
click at [500, 110] on div "0" at bounding box center [456, 95] width 146 height 32
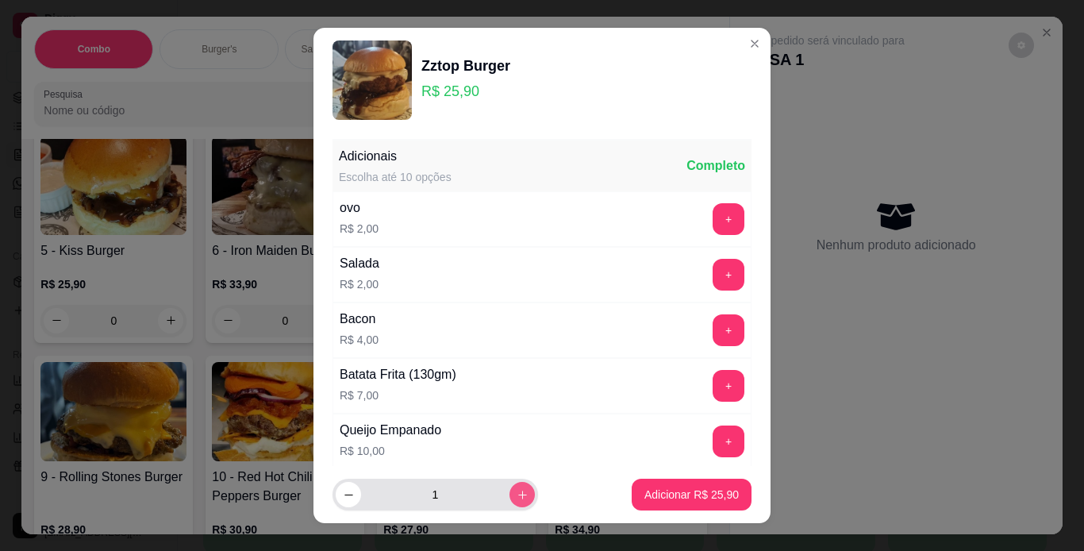
click at [517, 498] on icon "increase-product-quantity" at bounding box center [523, 495] width 12 height 12
click at [517, 497] on icon "increase-product-quantity" at bounding box center [523, 495] width 12 height 12
type input "3"
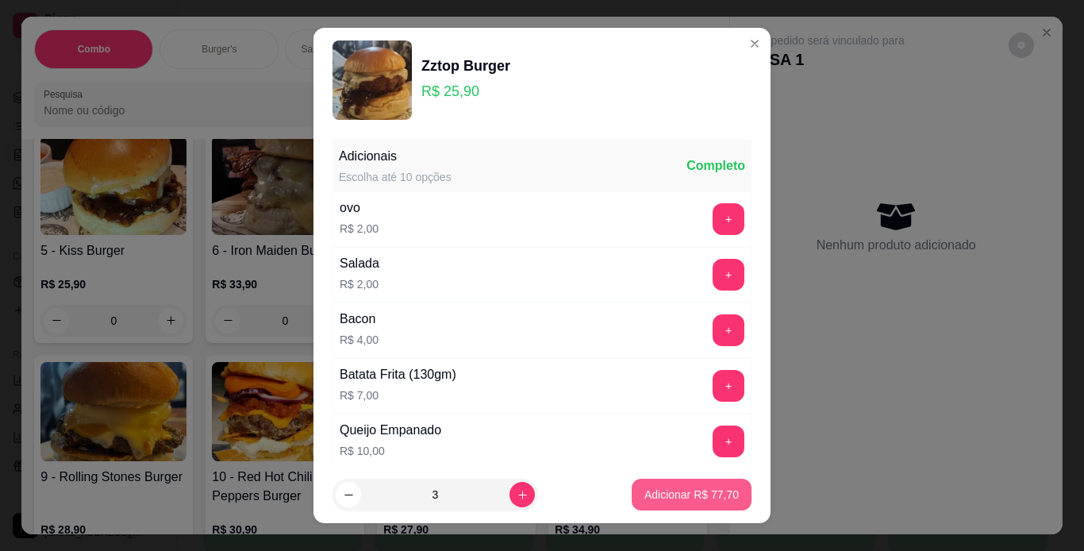
click at [650, 500] on p "Adicionar R$ 77,70" at bounding box center [692, 495] width 94 height 16
type input "3"
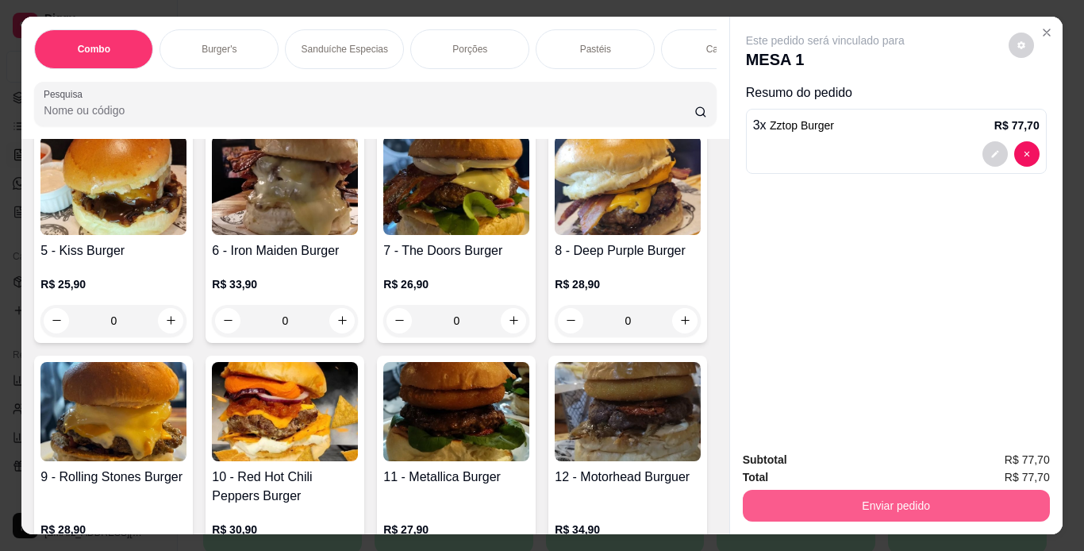
click at [772, 490] on button "Enviar pedido" at bounding box center [896, 506] width 307 height 32
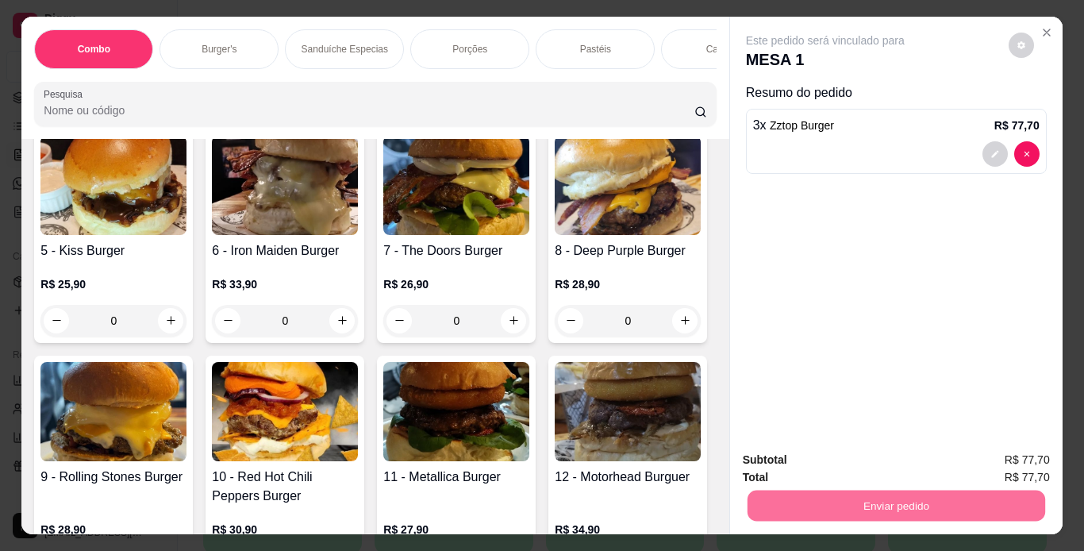
click at [785, 464] on button "Não registrar e enviar pedido" at bounding box center [844, 460] width 160 height 29
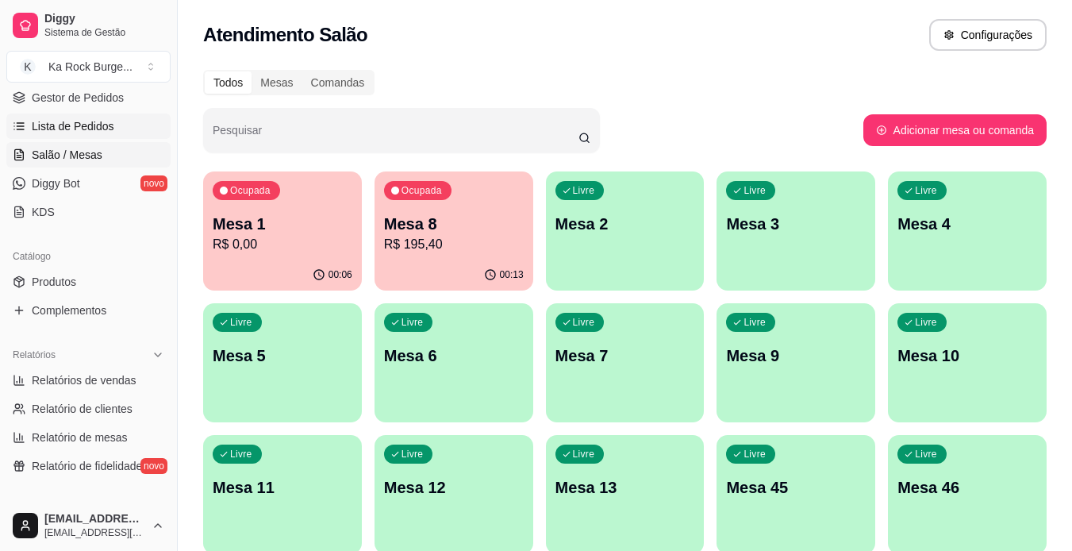
click at [94, 132] on span "Lista de Pedidos" at bounding box center [73, 126] width 83 height 16
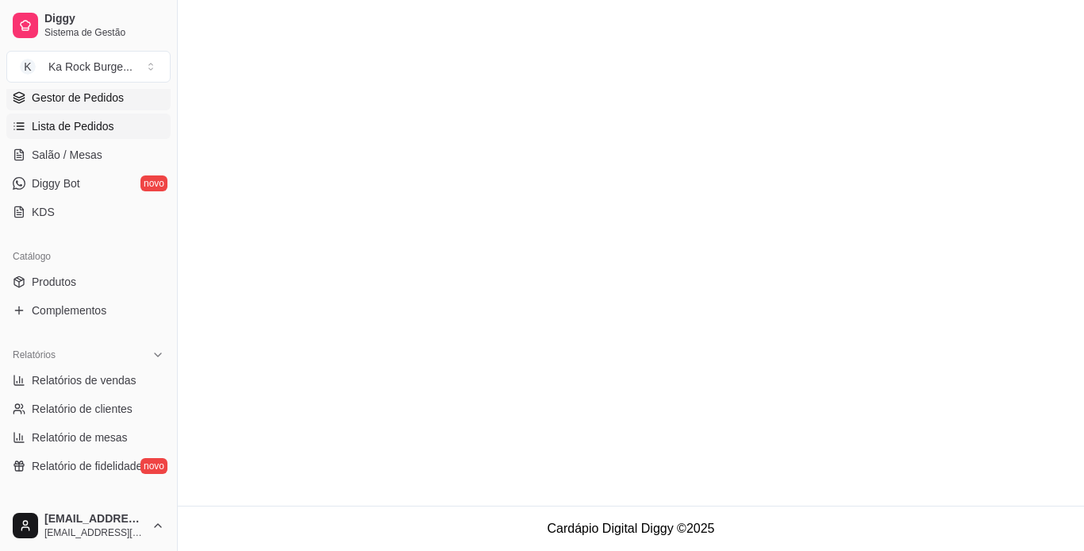
click at [90, 106] on link "Gestor de Pedidos" at bounding box center [88, 97] width 164 height 25
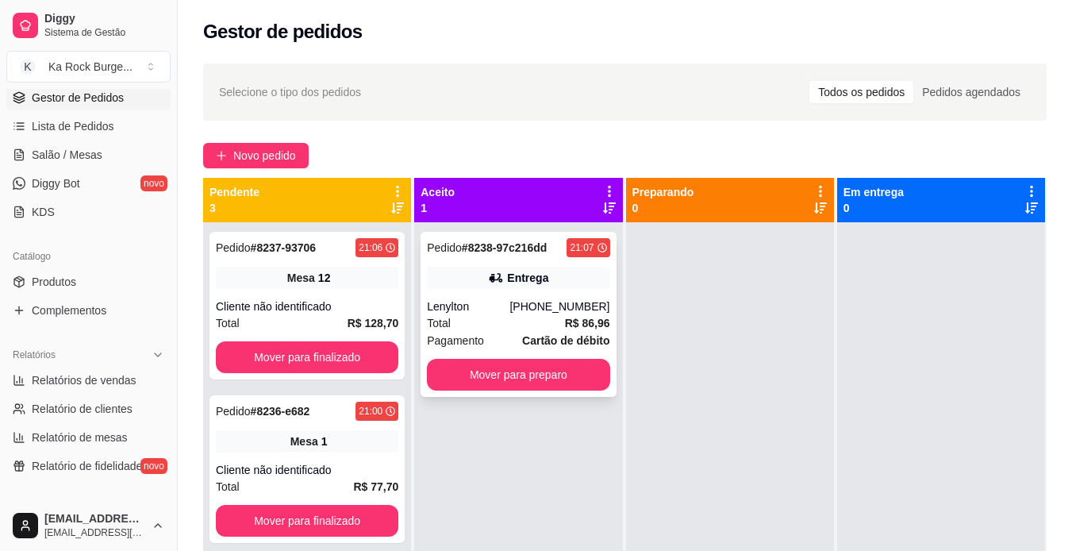
click at [510, 312] on div "Lenylton" at bounding box center [468, 306] width 83 height 16
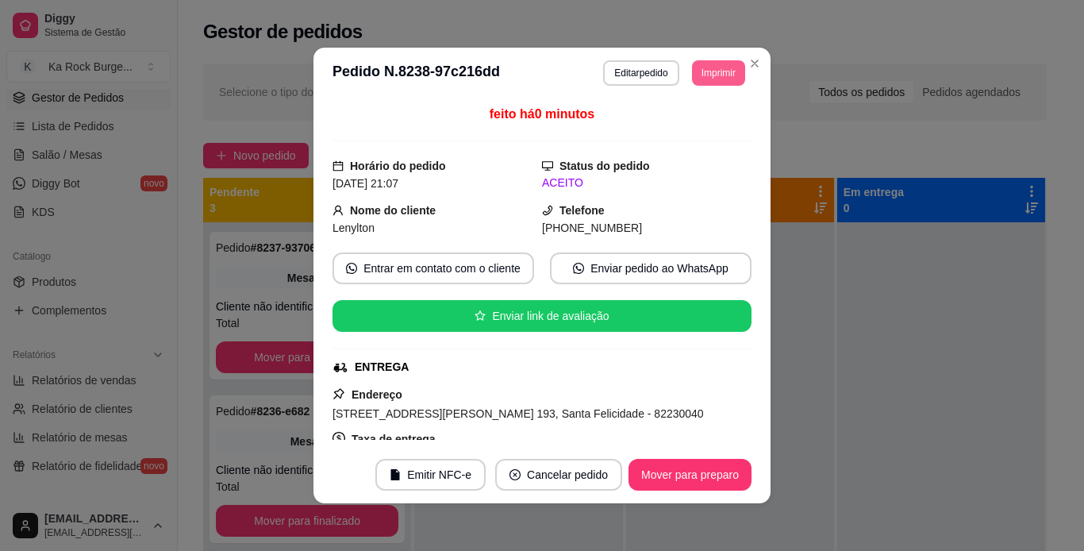
click at [706, 69] on button "Imprimir" at bounding box center [718, 72] width 53 height 25
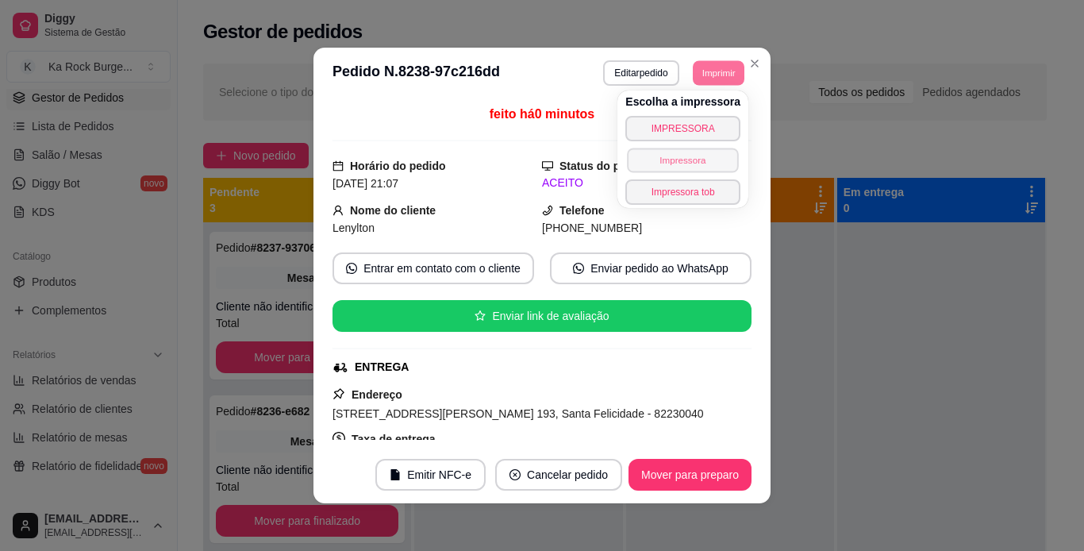
click at [683, 166] on button "Impressora" at bounding box center [682, 160] width 111 height 25
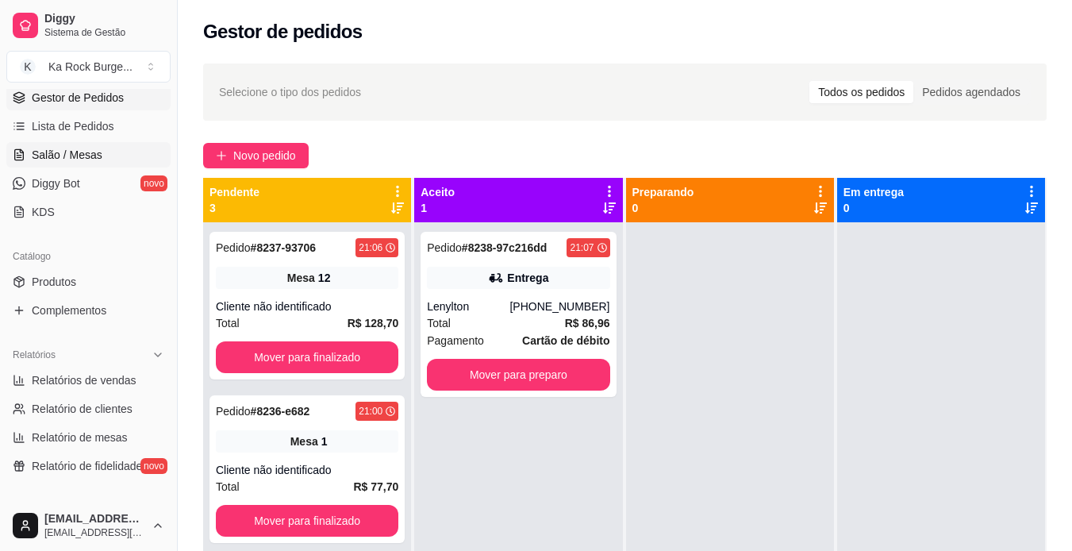
click at [88, 154] on span "Salão / Mesas" at bounding box center [67, 155] width 71 height 16
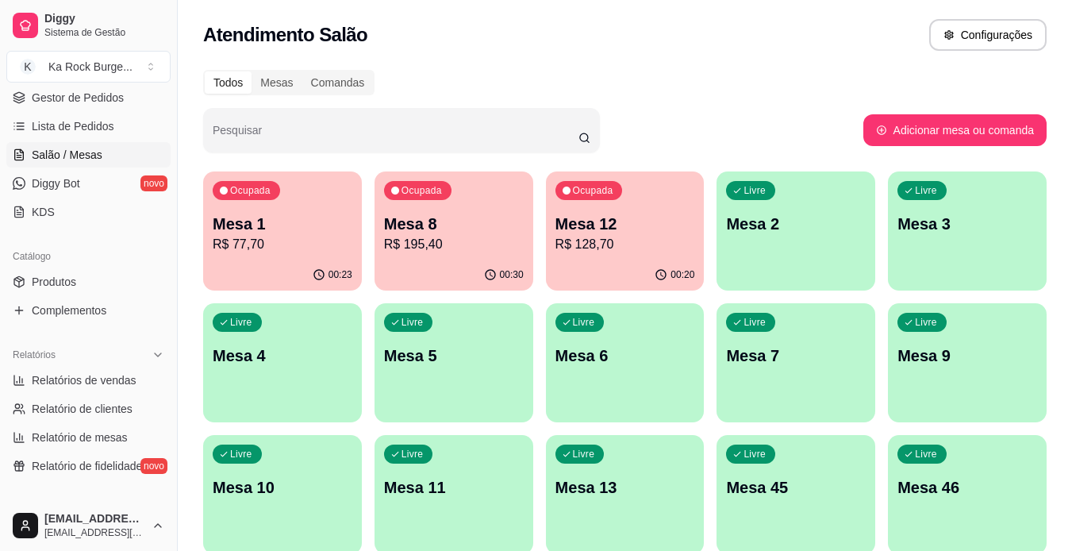
click at [277, 361] on p "Mesa 4" at bounding box center [283, 356] width 140 height 22
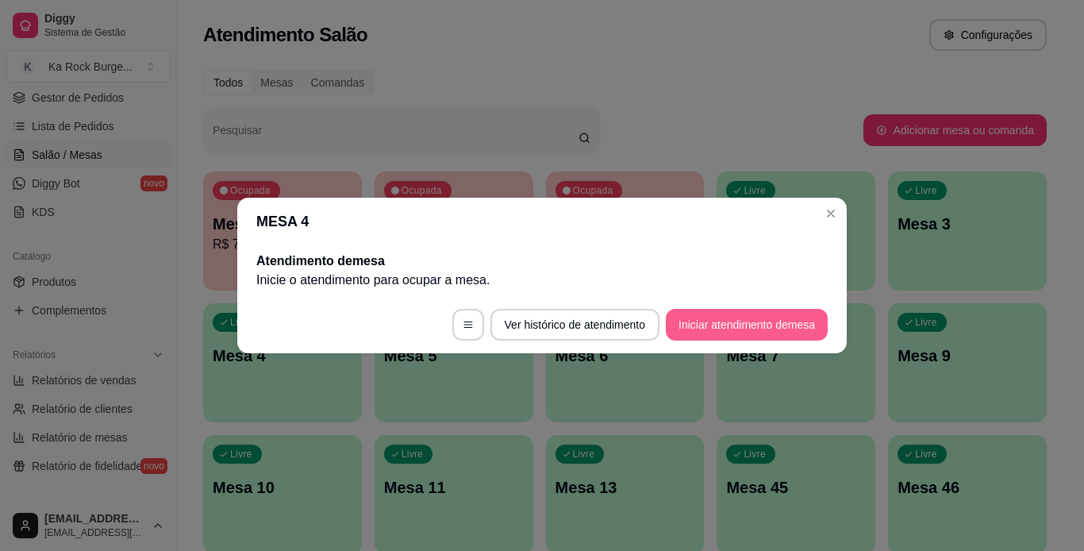
click at [786, 319] on button "Iniciar atendimento de mesa" at bounding box center [747, 325] width 162 height 32
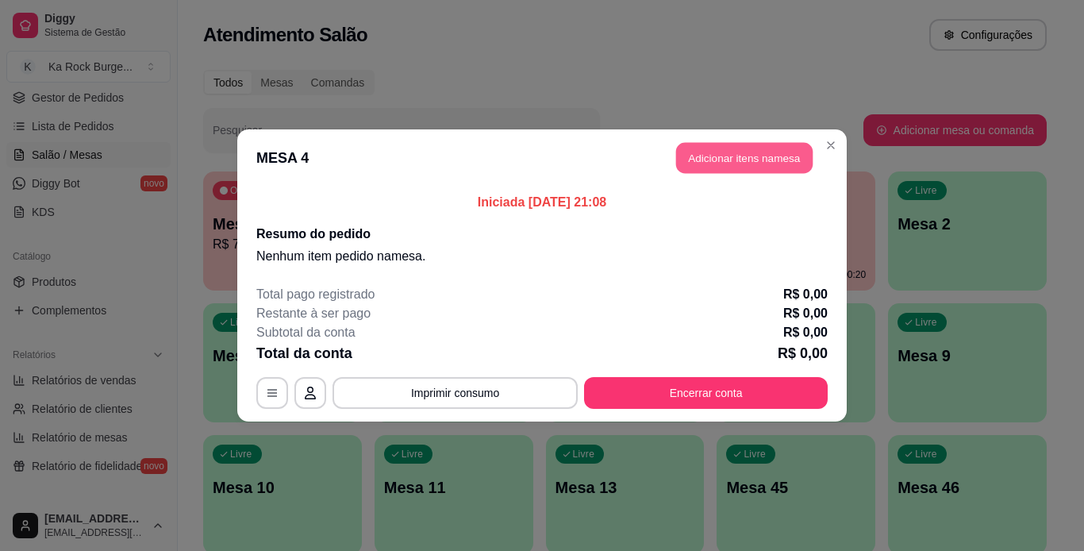
click at [765, 163] on button "Adicionar itens na mesa" at bounding box center [744, 158] width 137 height 31
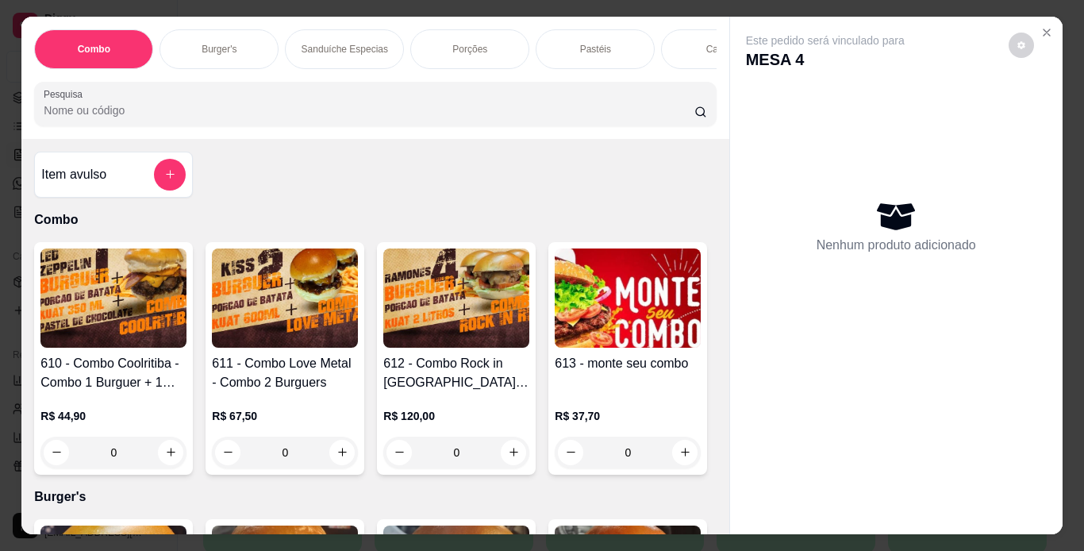
click at [345, 43] on p "Sanduíche Especias" at bounding box center [345, 49] width 87 height 13
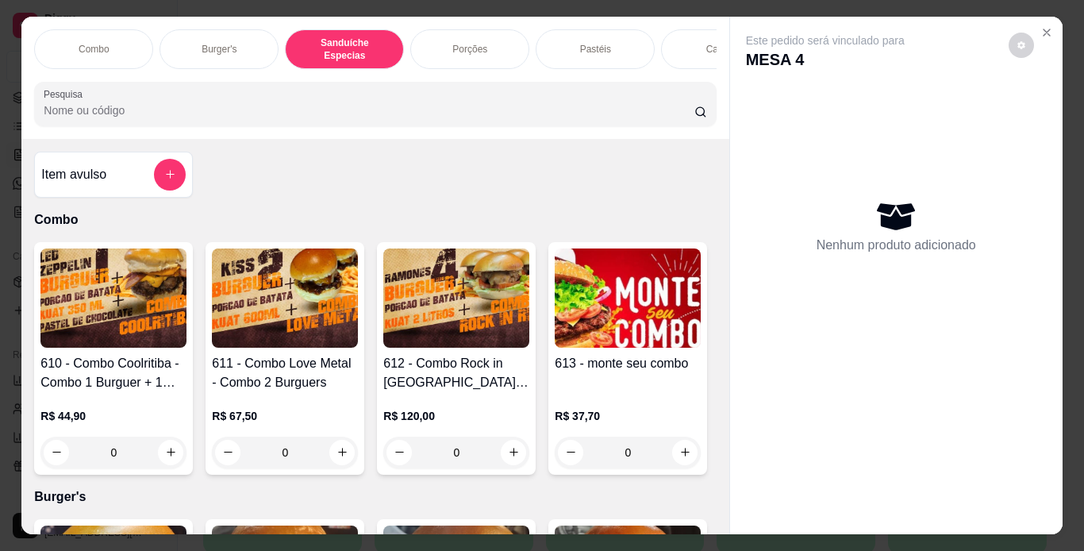
scroll to position [40, 0]
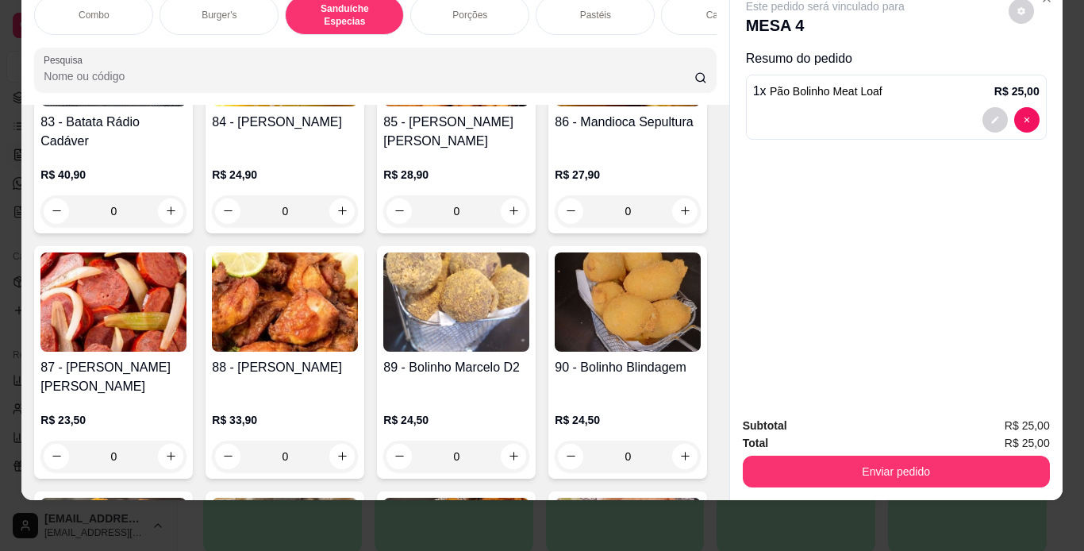
type input "2"
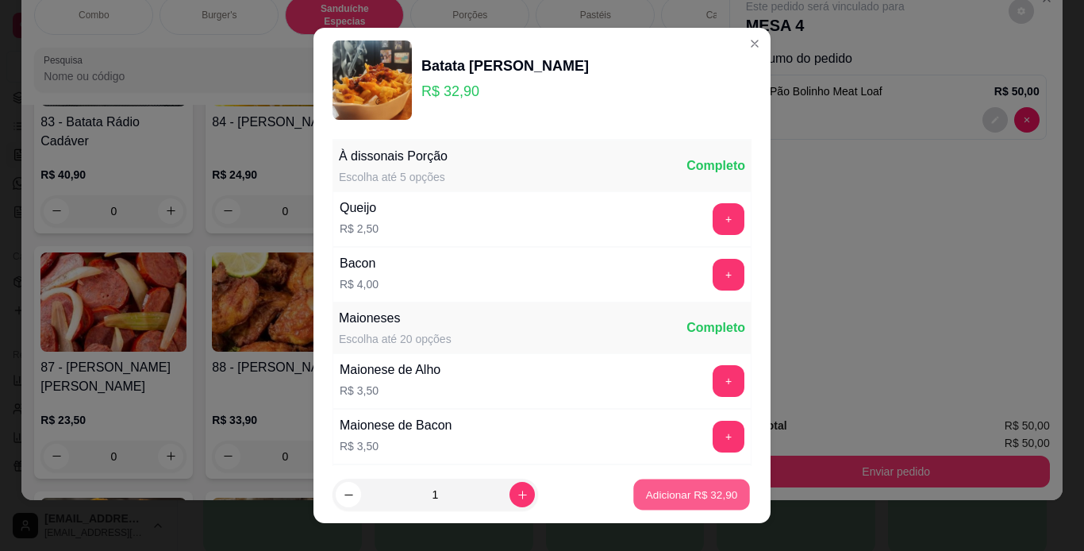
click at [646, 493] on p "Adicionar R$ 32,90" at bounding box center [692, 494] width 92 height 15
type input "1"
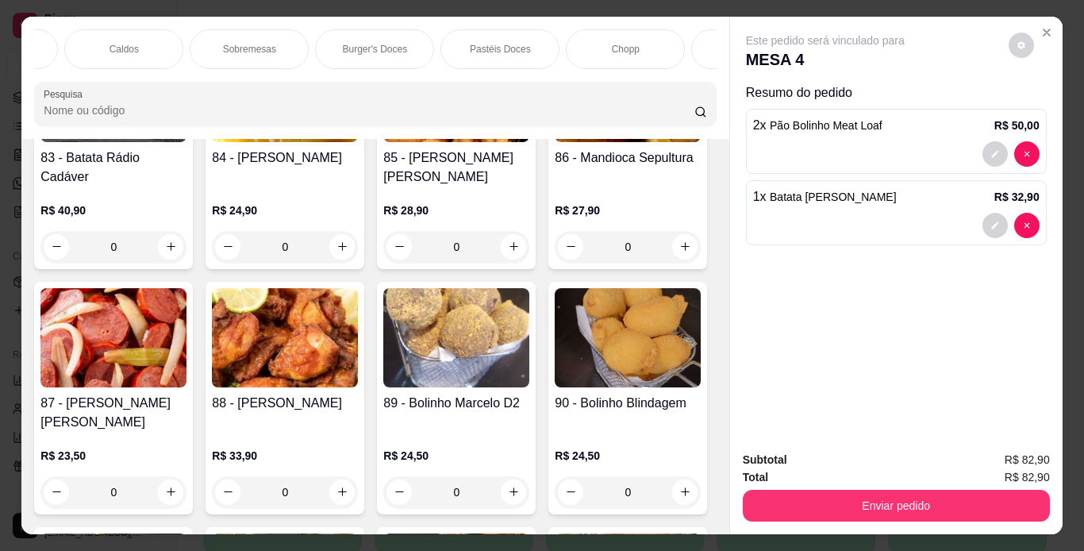
scroll to position [0, 1193]
click at [385, 43] on p "Refrigerantes" at bounding box center [405, 49] width 57 height 13
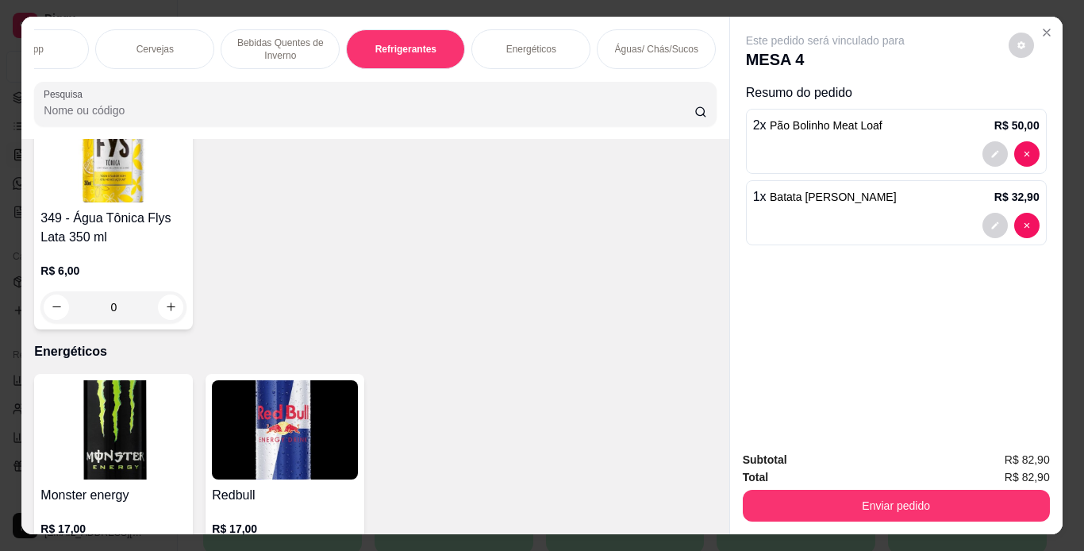
scroll to position [40, 0]
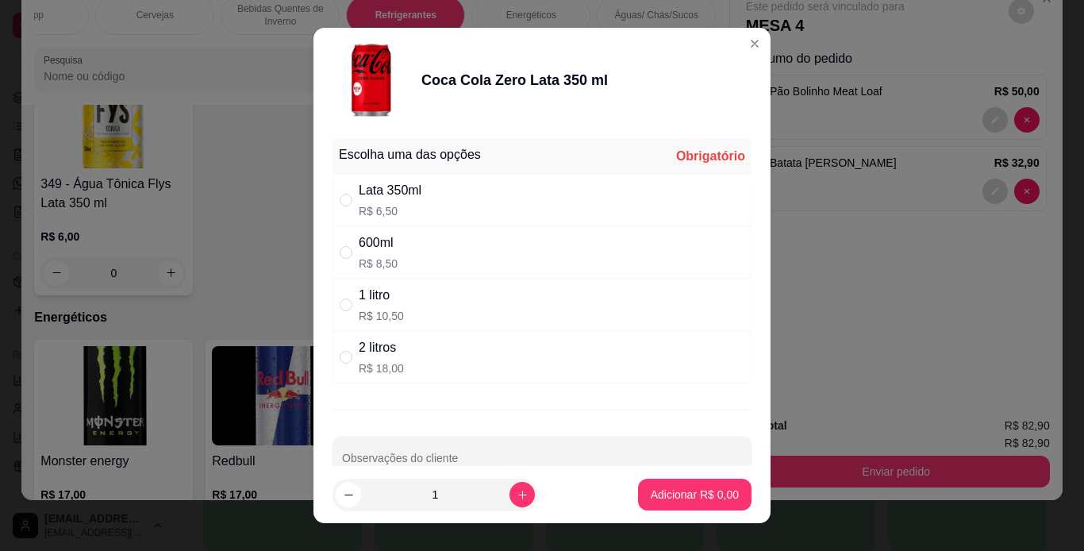
click at [451, 192] on div "Lata 350ml R$ 6,50" at bounding box center [542, 200] width 419 height 52
radio input "true"
click at [679, 483] on button "Adicionar R$ 6,50" at bounding box center [695, 495] width 114 height 32
type input "1"
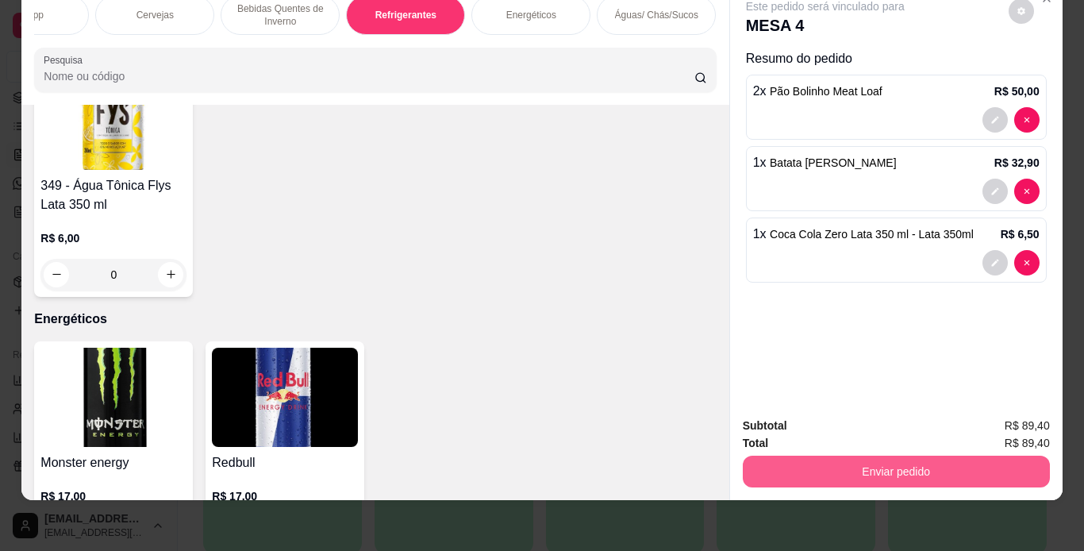
click at [861, 460] on button "Enviar pedido" at bounding box center [896, 472] width 307 height 32
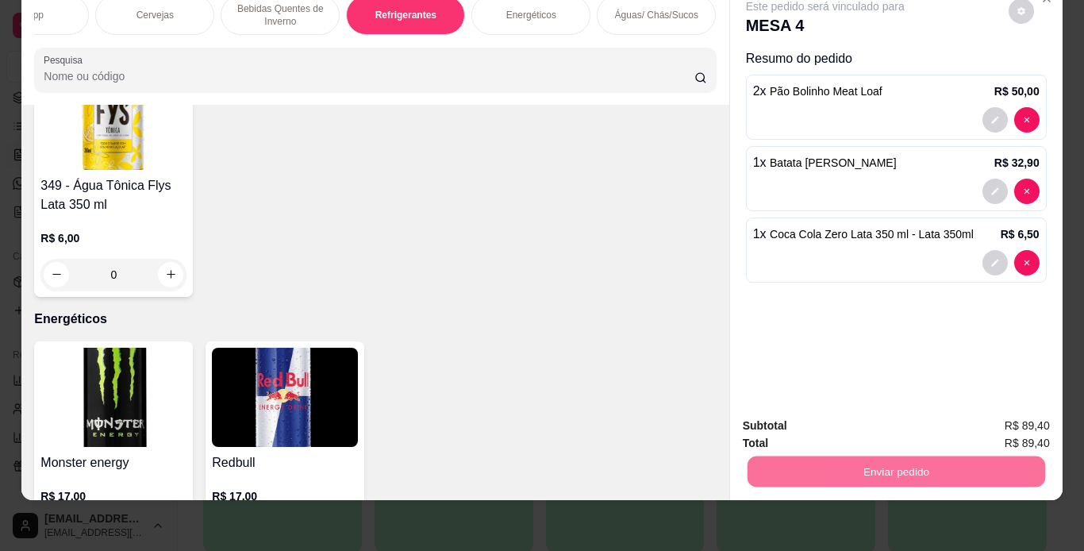
click at [831, 425] on button "Não registrar e enviar pedido" at bounding box center [844, 420] width 160 height 29
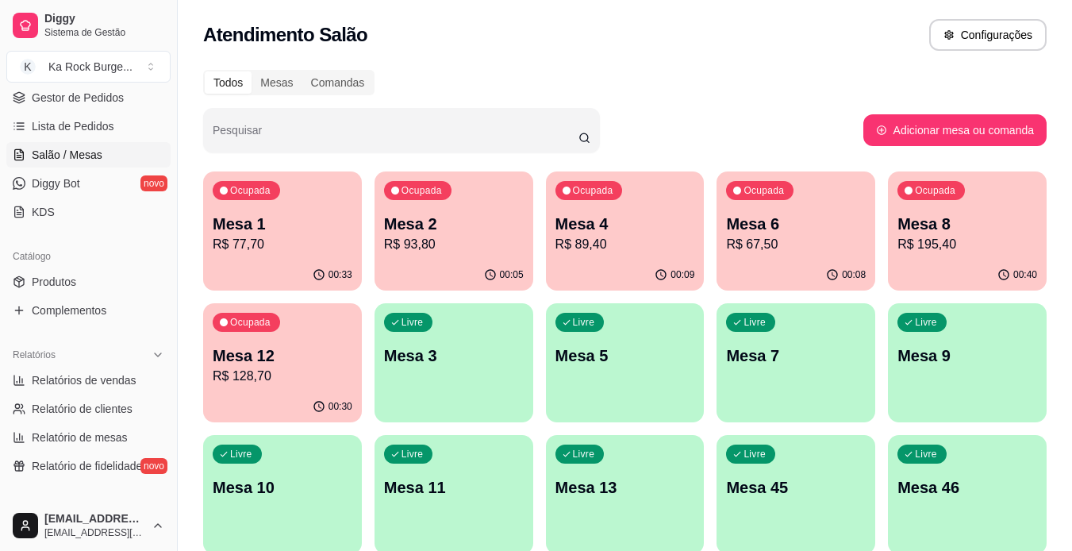
click at [930, 274] on div "00:40" at bounding box center [967, 275] width 159 height 31
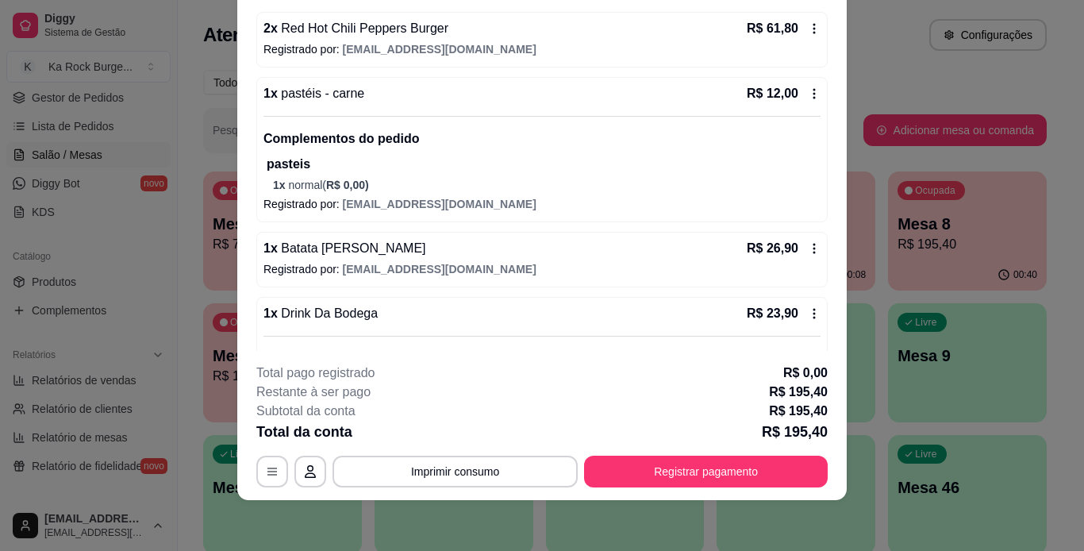
scroll to position [329, 0]
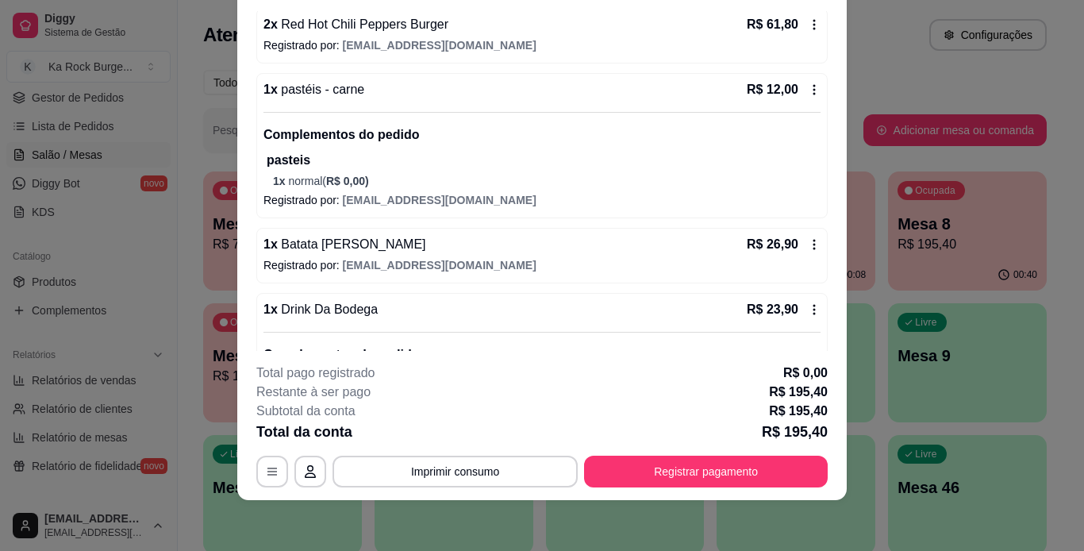
click at [808, 238] on icon at bounding box center [814, 244] width 13 height 13
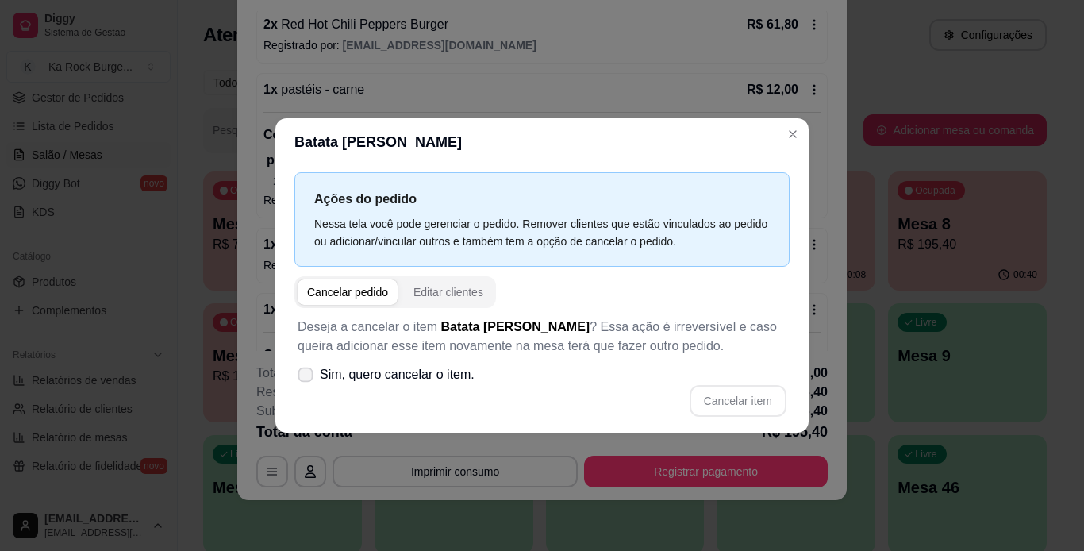
click at [302, 375] on icon at bounding box center [305, 374] width 12 height 9
click at [302, 378] on input "Sim, quero cancelar o item." at bounding box center [302, 383] width 10 height 10
checkbox input "true"
click at [768, 406] on button "Cancelar item" at bounding box center [738, 401] width 97 height 32
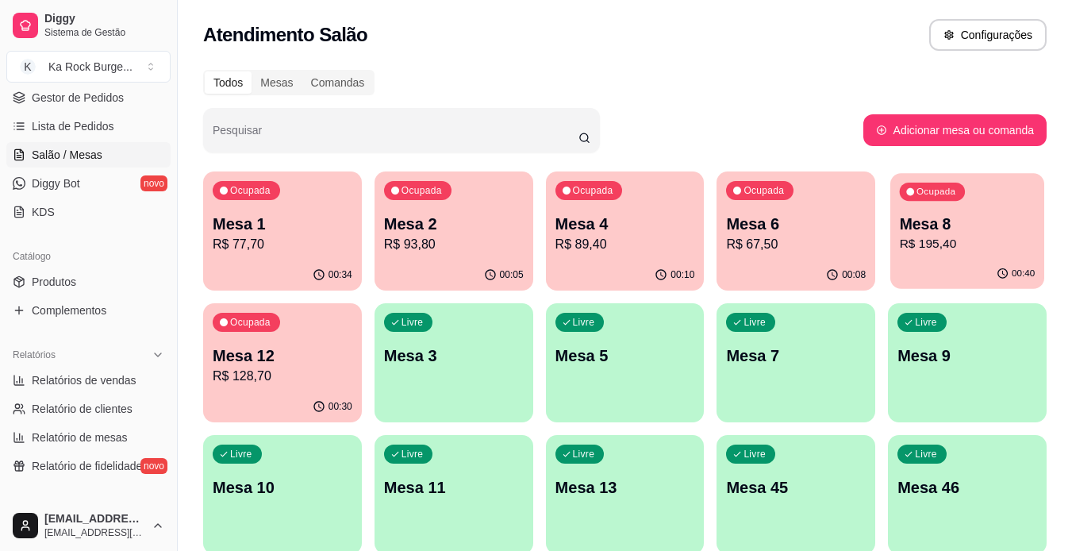
click at [937, 244] on p "R$ 195,40" at bounding box center [968, 244] width 136 height 18
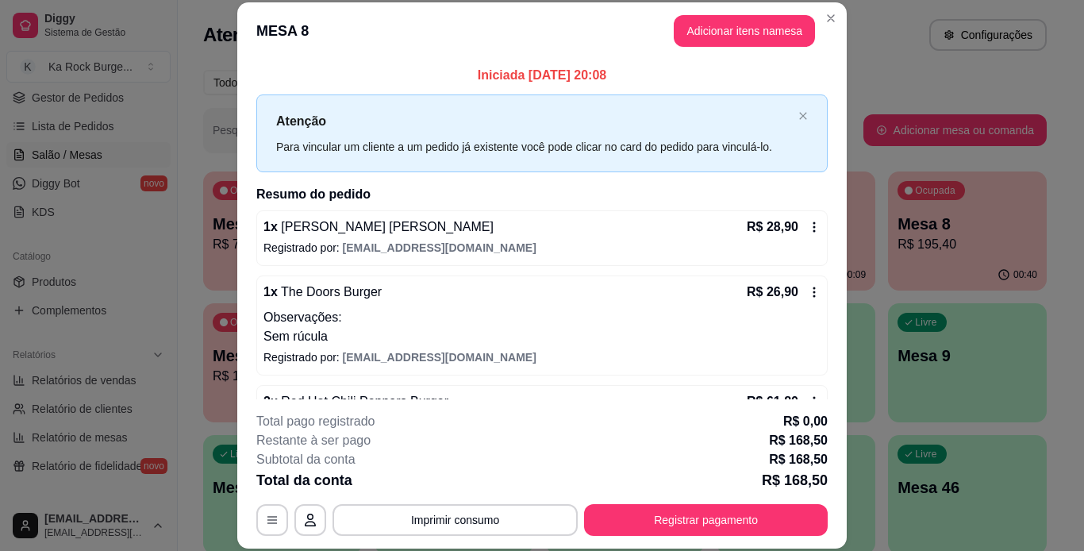
scroll to position [476, 0]
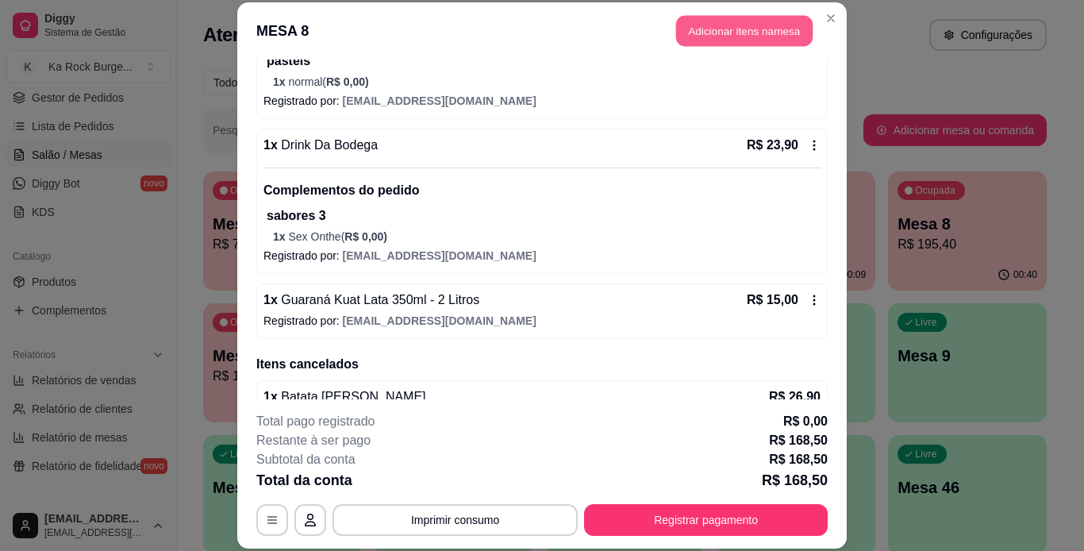
click at [741, 21] on button "Adicionar itens na mesa" at bounding box center [744, 31] width 137 height 31
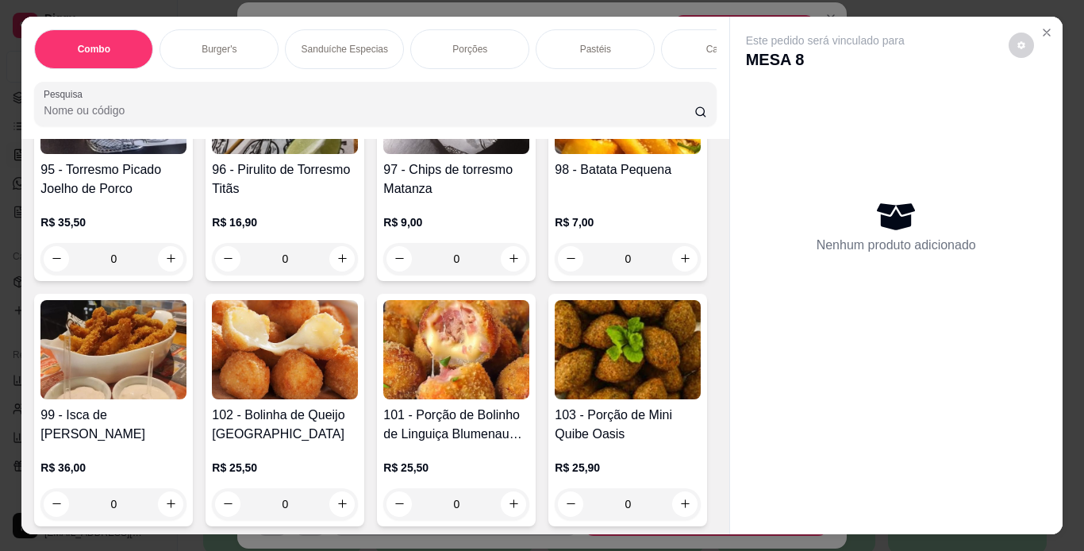
scroll to position [2778, 0]
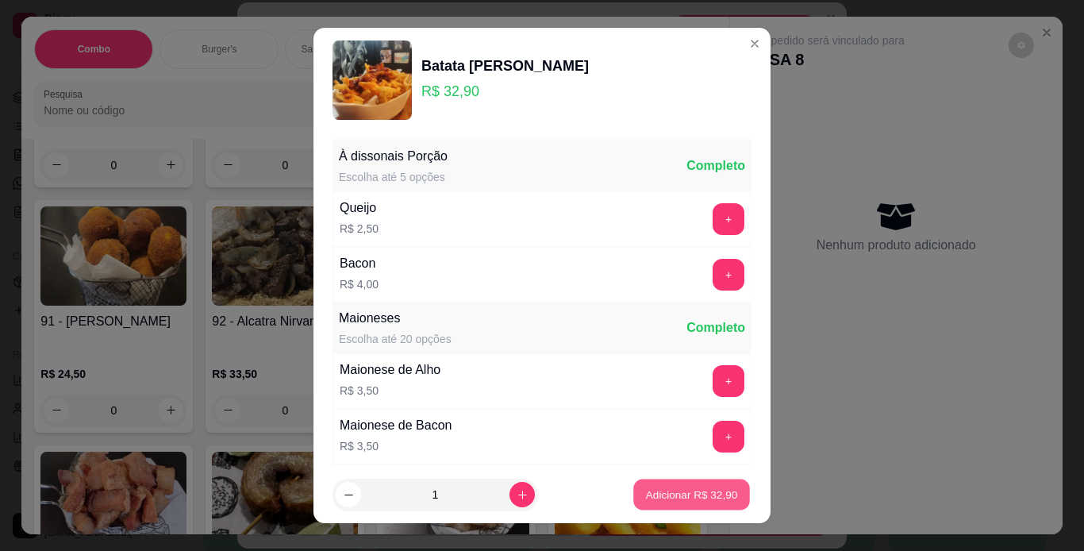
click at [704, 493] on p "Adicionar R$ 32,90" at bounding box center [692, 494] width 92 height 15
type input "1"
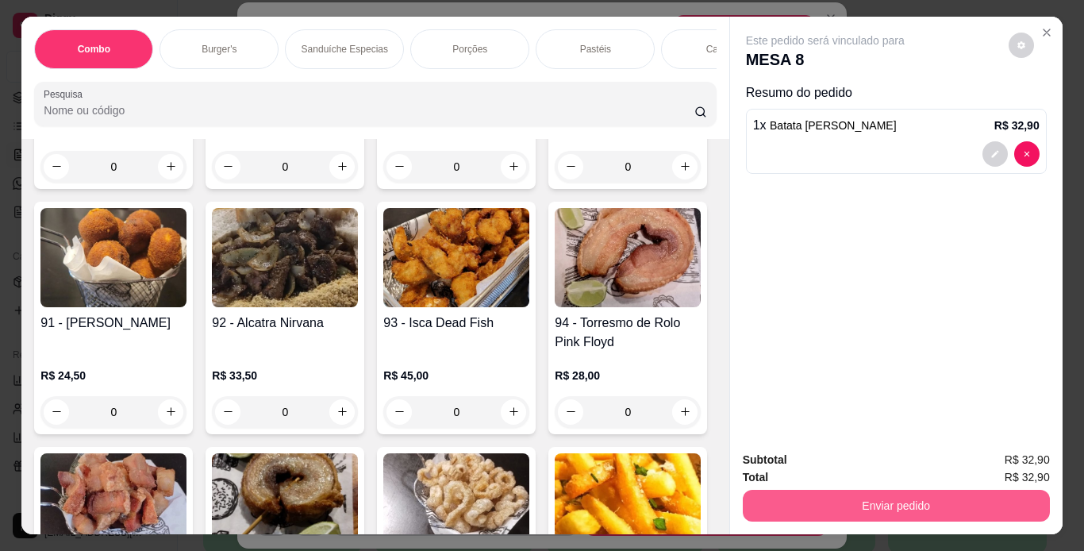
click at [876, 504] on button "Enviar pedido" at bounding box center [896, 506] width 307 height 32
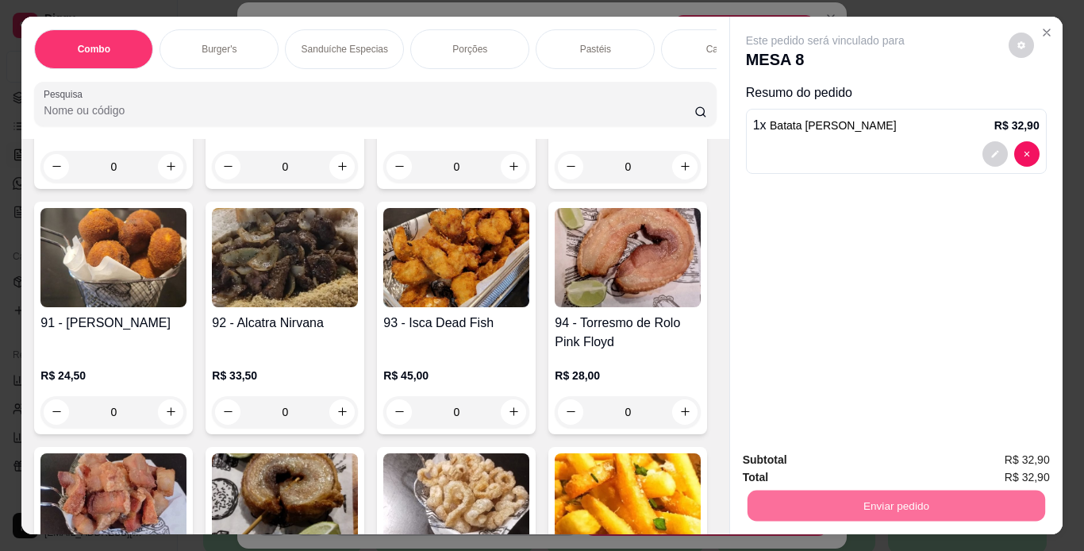
click at [861, 463] on button "Não registrar e enviar pedido" at bounding box center [843, 460] width 165 height 30
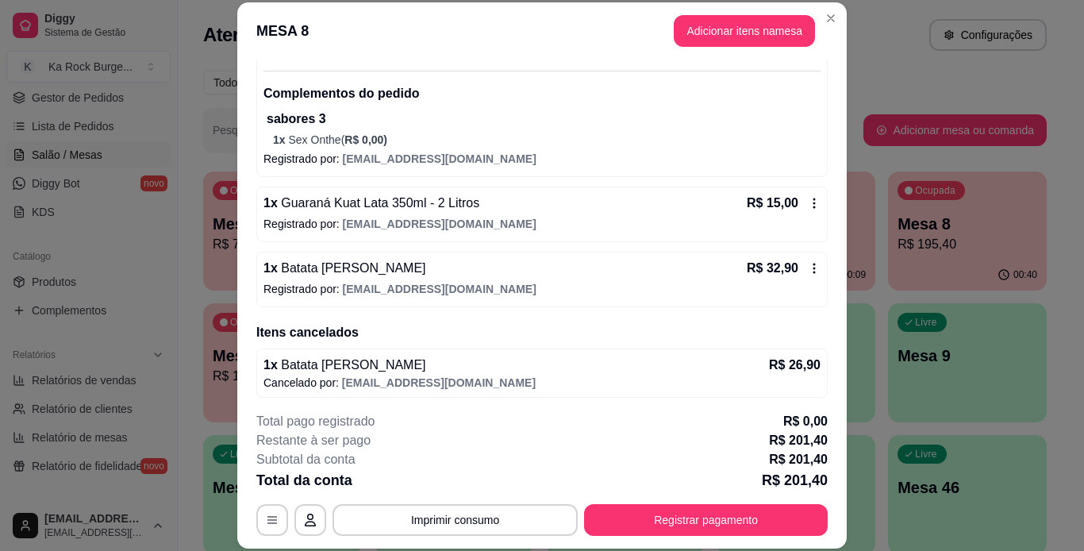
scroll to position [578, 0]
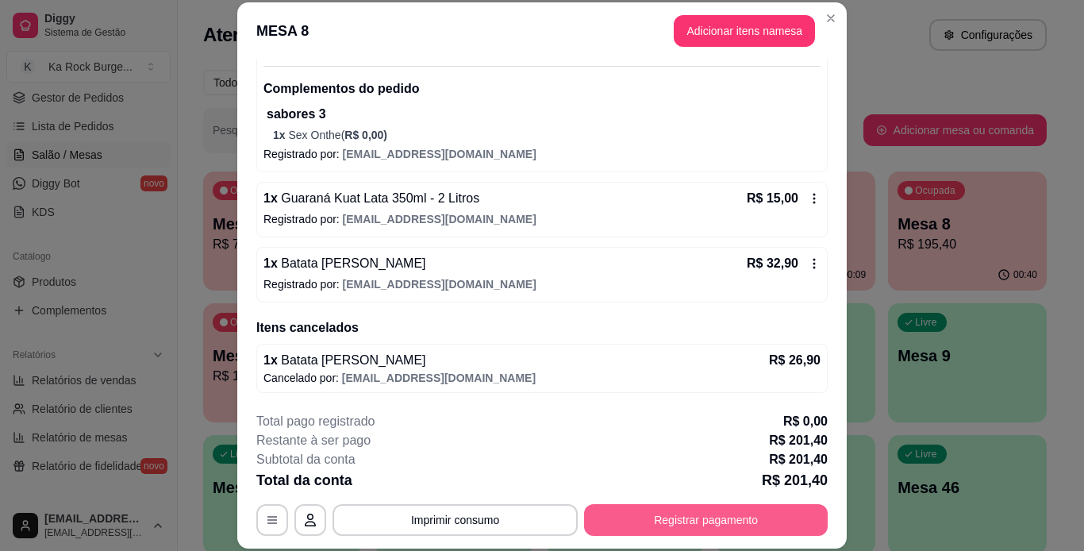
click at [696, 517] on button "Registrar pagamento" at bounding box center [706, 520] width 244 height 32
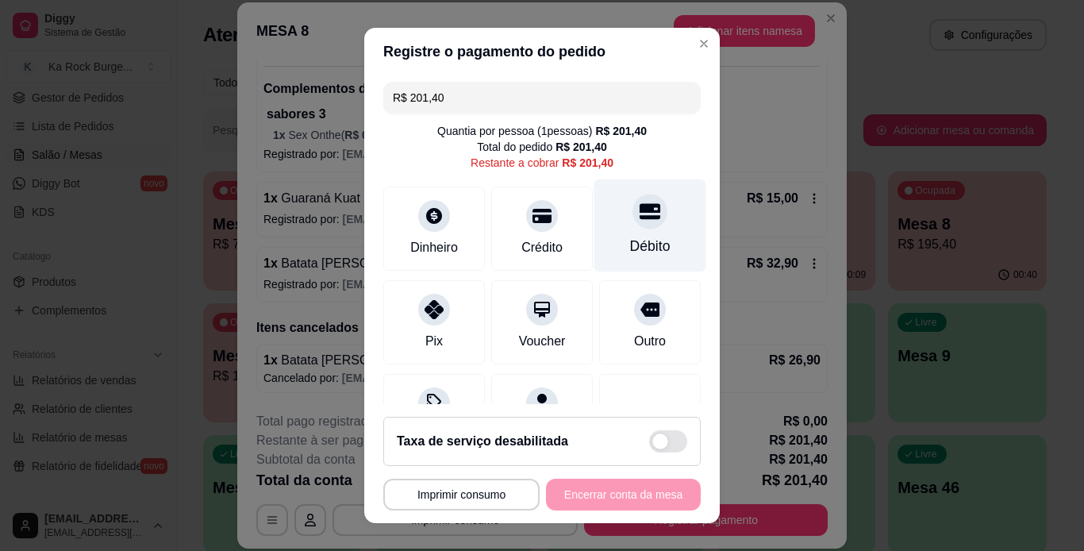
click at [630, 252] on div "Débito" at bounding box center [650, 246] width 40 height 21
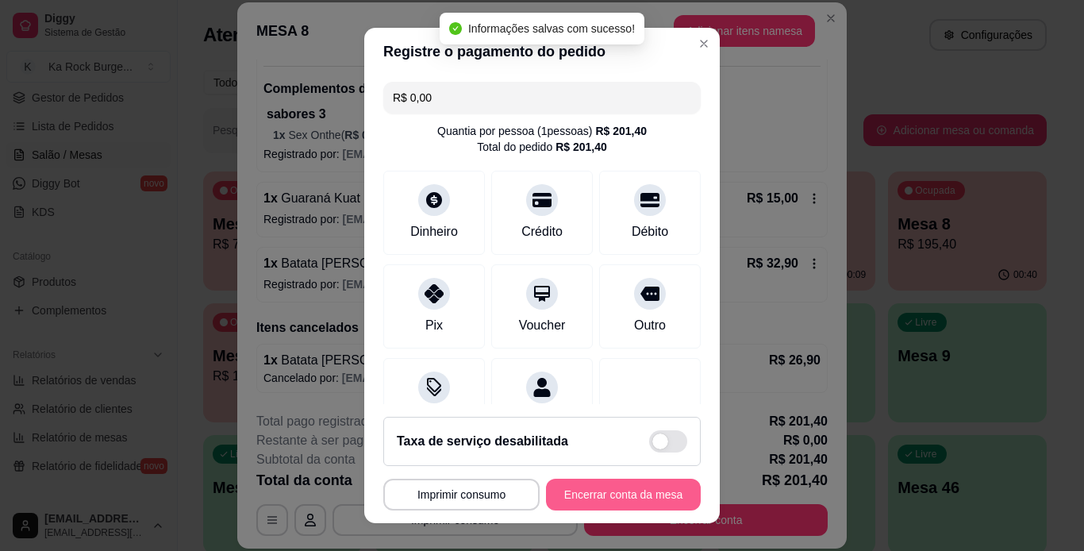
type input "R$ 0,00"
click at [593, 497] on button "Encerrar conta da mesa" at bounding box center [624, 494] width 150 height 31
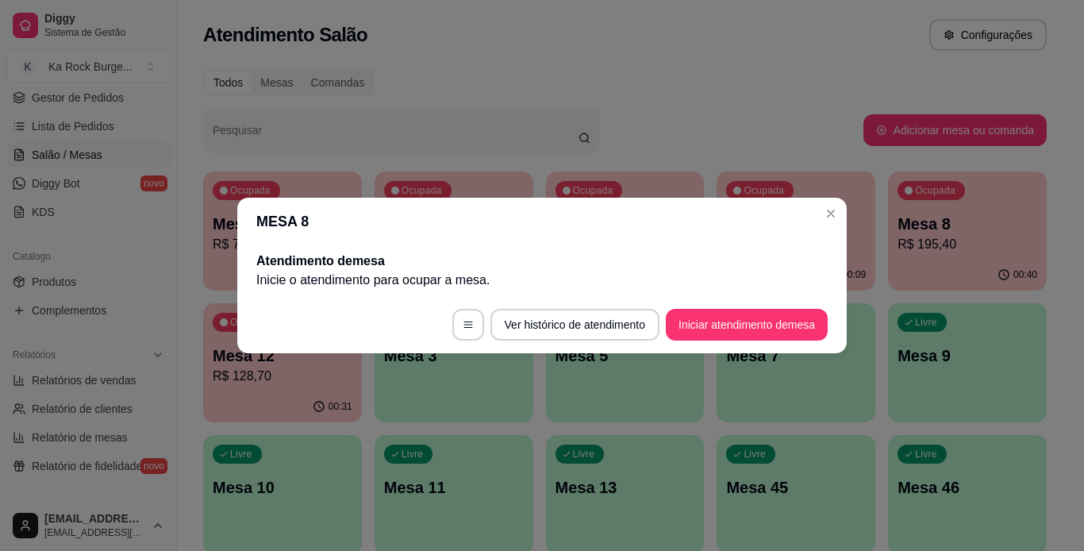
scroll to position [0, 0]
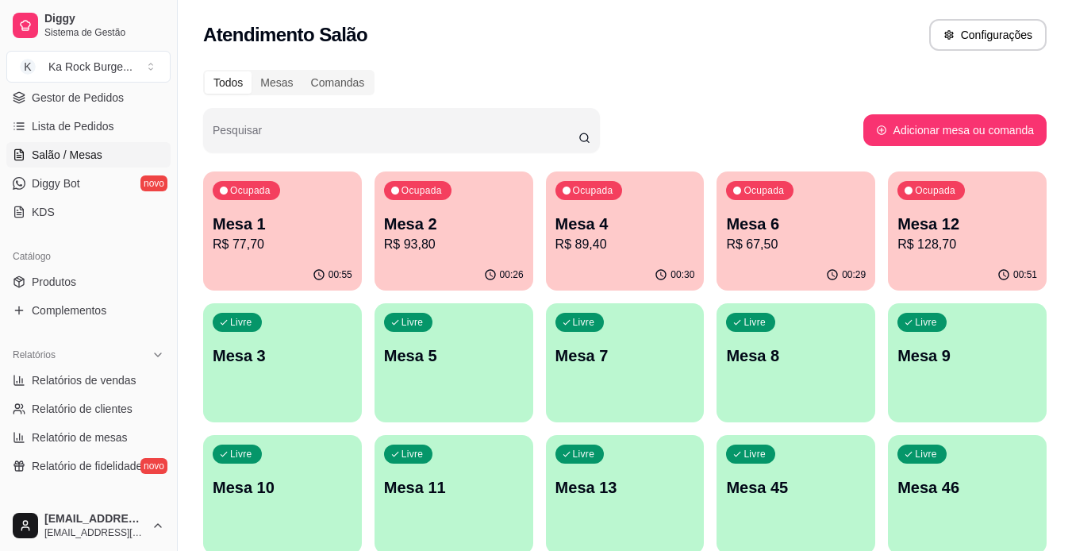
click at [691, 262] on div "00:30" at bounding box center [625, 275] width 159 height 31
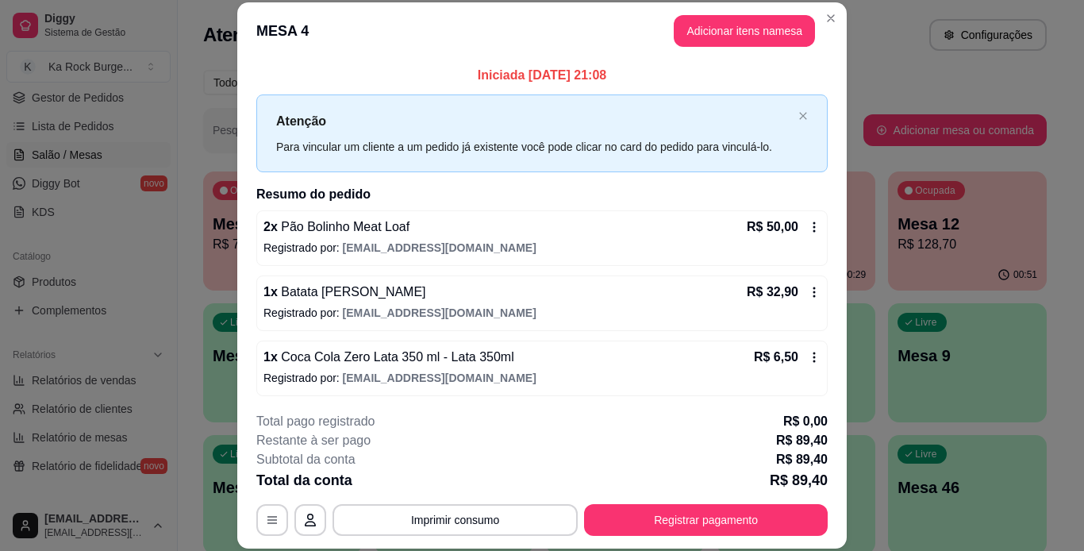
click at [695, 28] on button "Adicionar itens na mesa" at bounding box center [744, 31] width 141 height 32
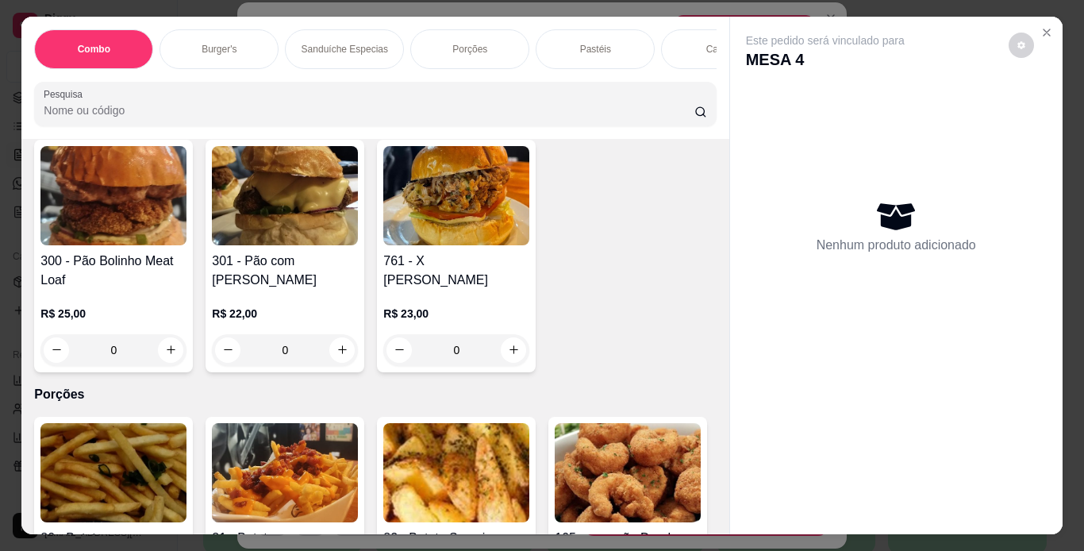
scroll to position [2381, 0]
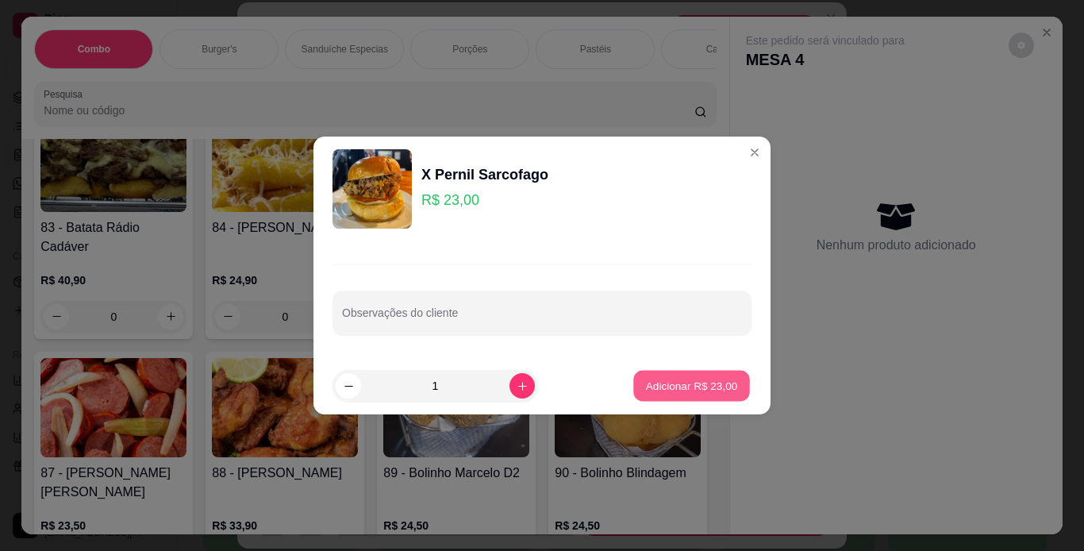
click at [664, 387] on p "Adicionar R$ 23,00" at bounding box center [692, 385] width 92 height 15
type input "1"
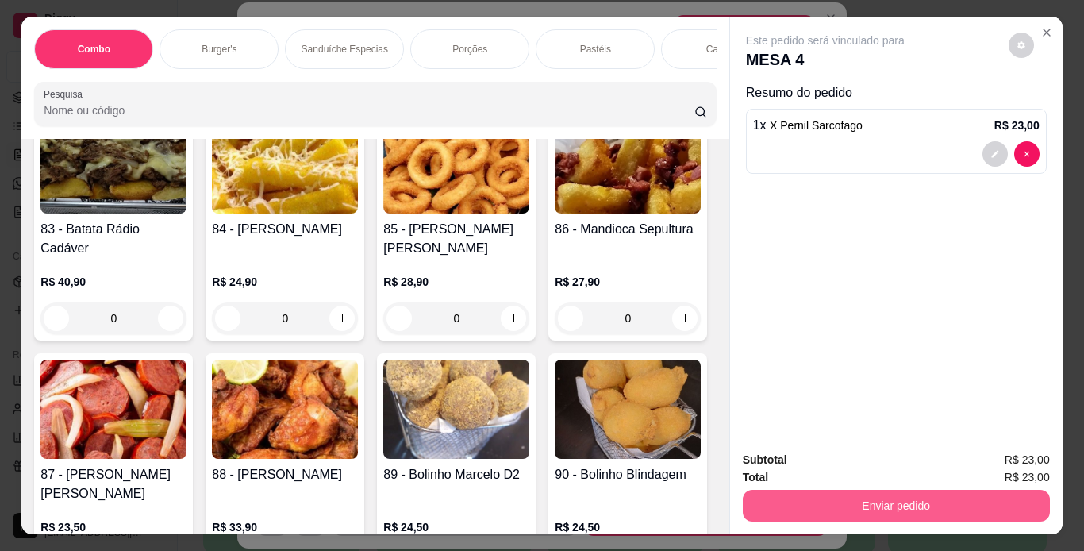
click at [765, 490] on button "Enviar pedido" at bounding box center [896, 506] width 307 height 32
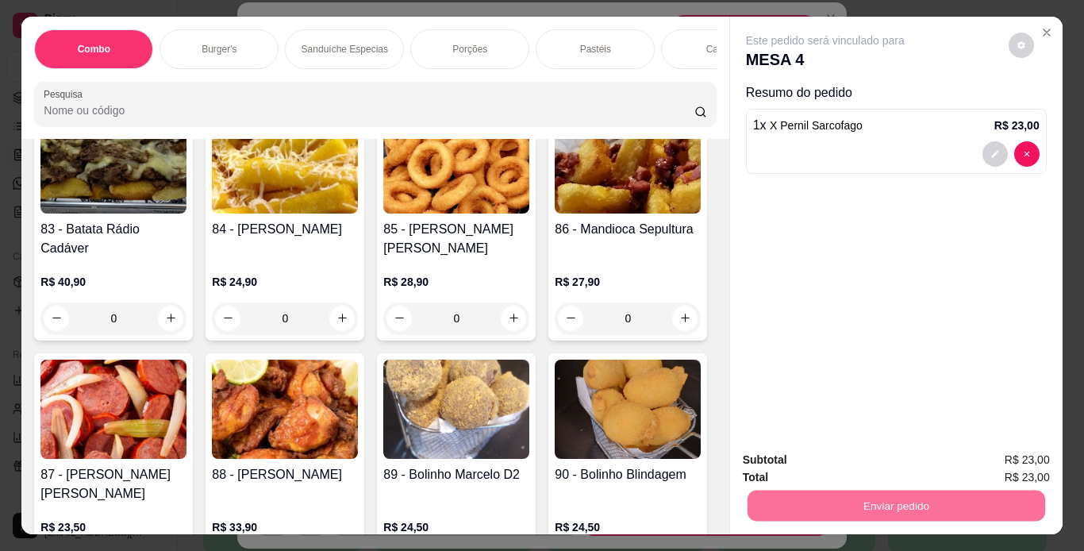
click at [824, 456] on button "Não registrar e enviar pedido" at bounding box center [844, 460] width 160 height 29
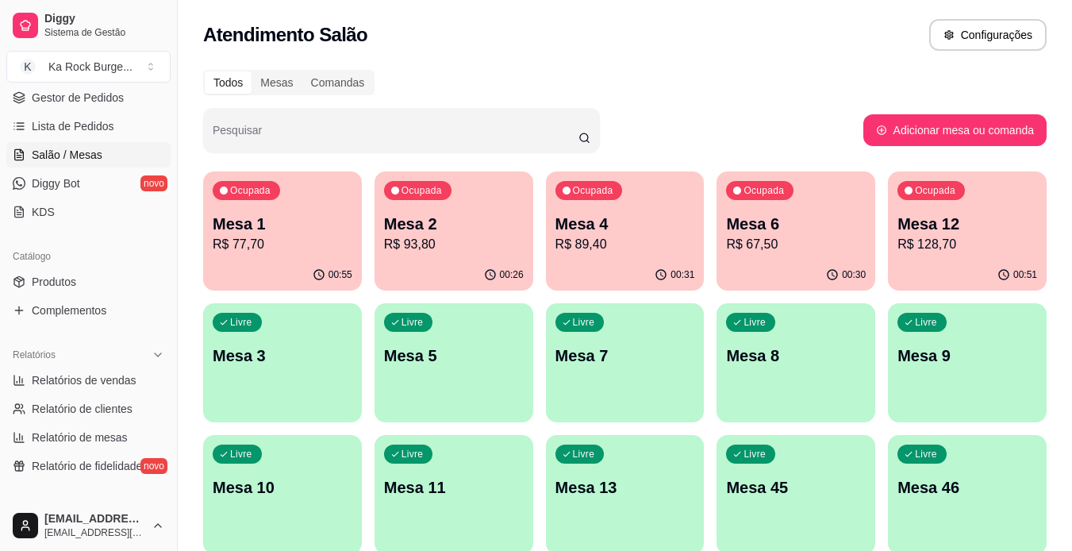
click at [933, 264] on div "00:51" at bounding box center [967, 275] width 159 height 31
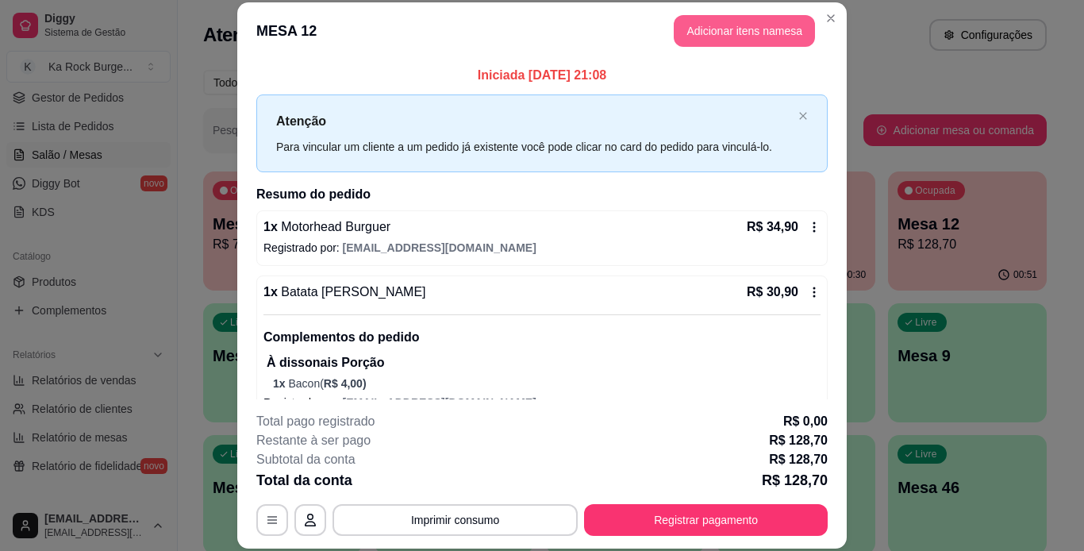
click at [737, 32] on button "Adicionar itens na mesa" at bounding box center [744, 31] width 141 height 32
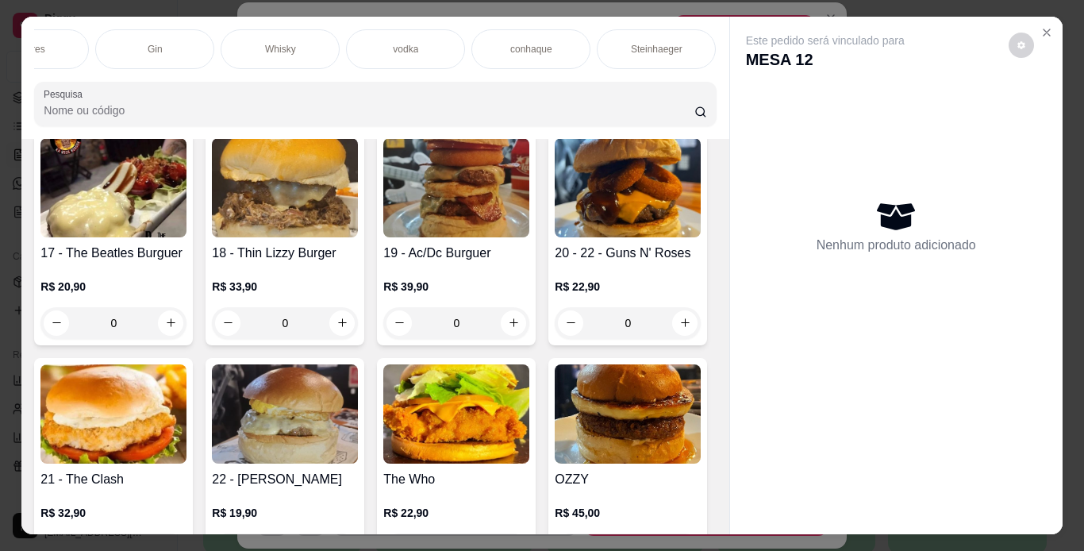
scroll to position [0, 1976]
click at [248, 43] on p "Doces Diversos" at bounding box center [250, 49] width 67 height 13
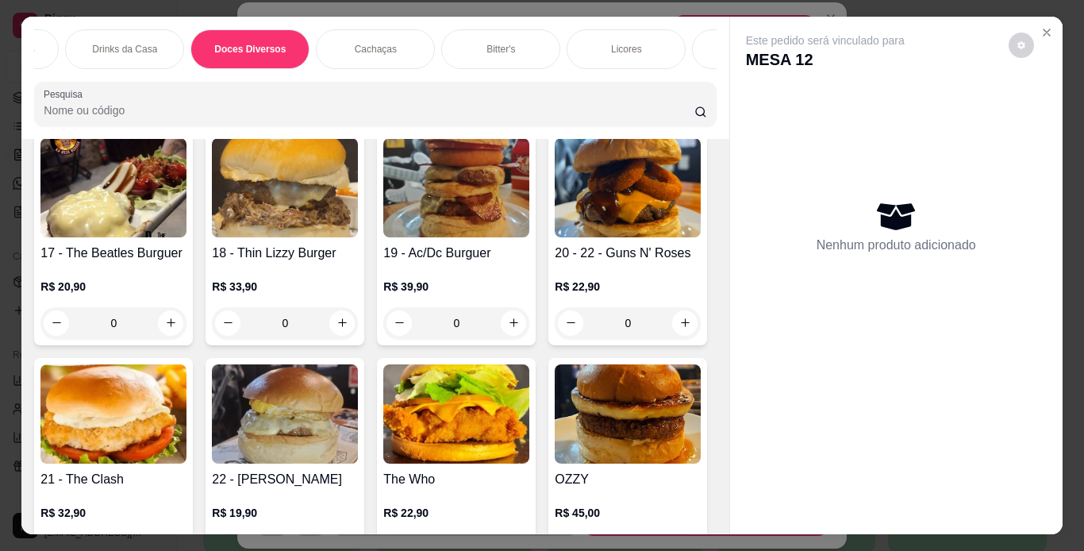
scroll to position [40, 0]
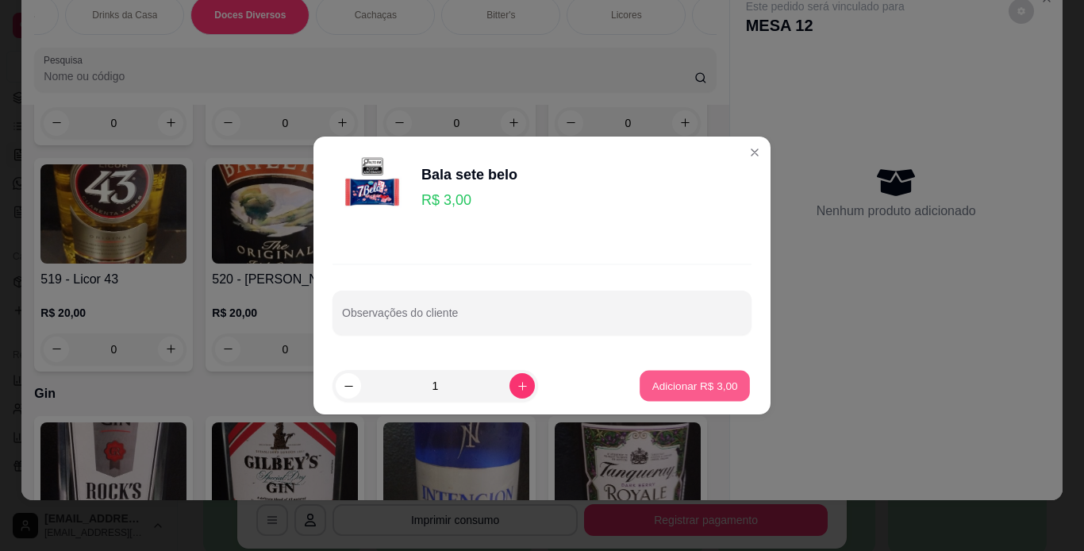
click at [640, 379] on button "Adicionar R$ 3,00" at bounding box center [695, 386] width 110 height 31
type input "1"
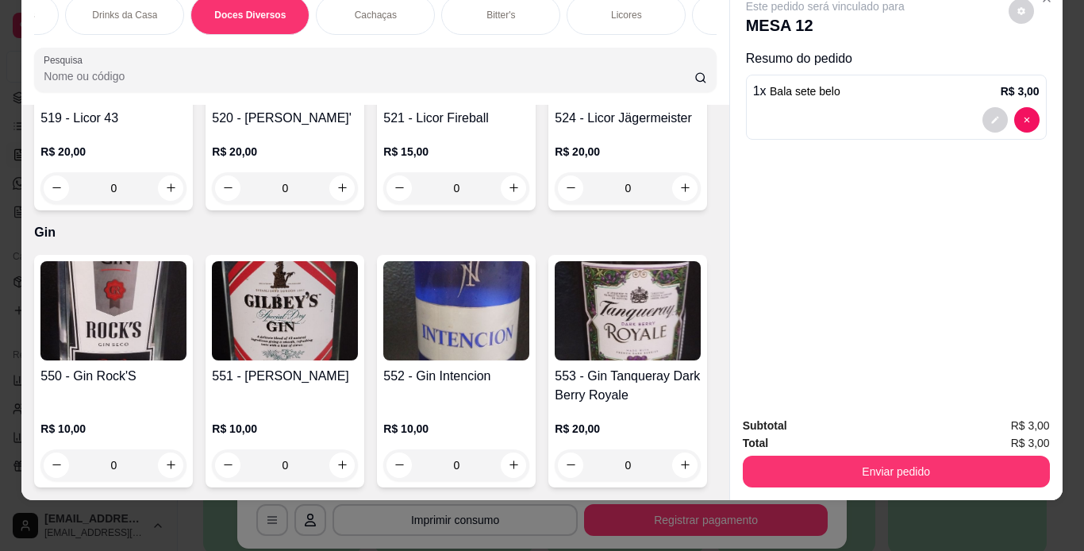
scroll to position [11751, 0]
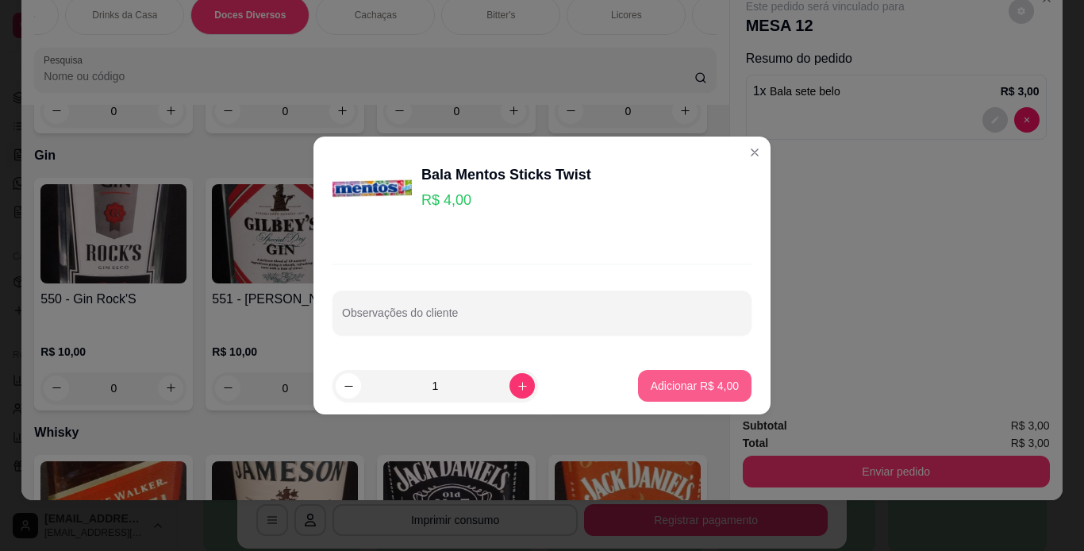
click at [659, 370] on button "Adicionar R$ 4,00" at bounding box center [695, 386] width 114 height 32
type input "1"
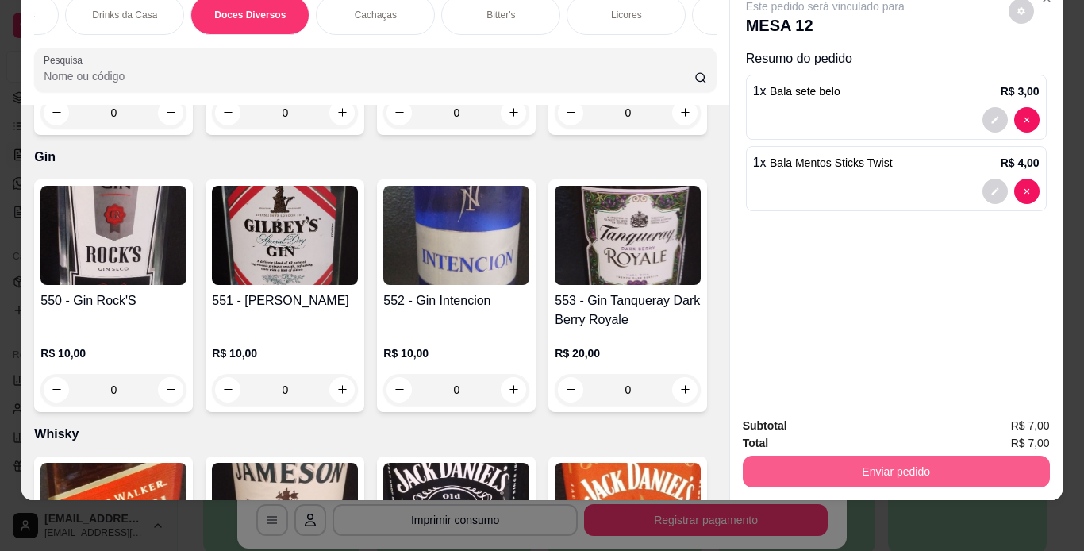
click at [775, 465] on button "Enviar pedido" at bounding box center [896, 472] width 307 height 32
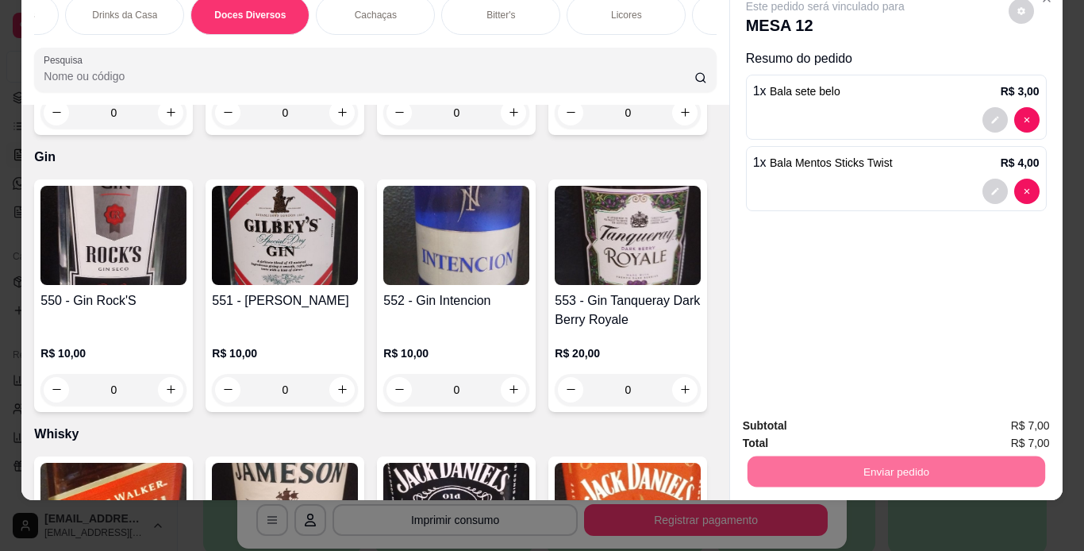
click at [814, 407] on button "Não registrar e enviar pedido" at bounding box center [844, 420] width 160 height 29
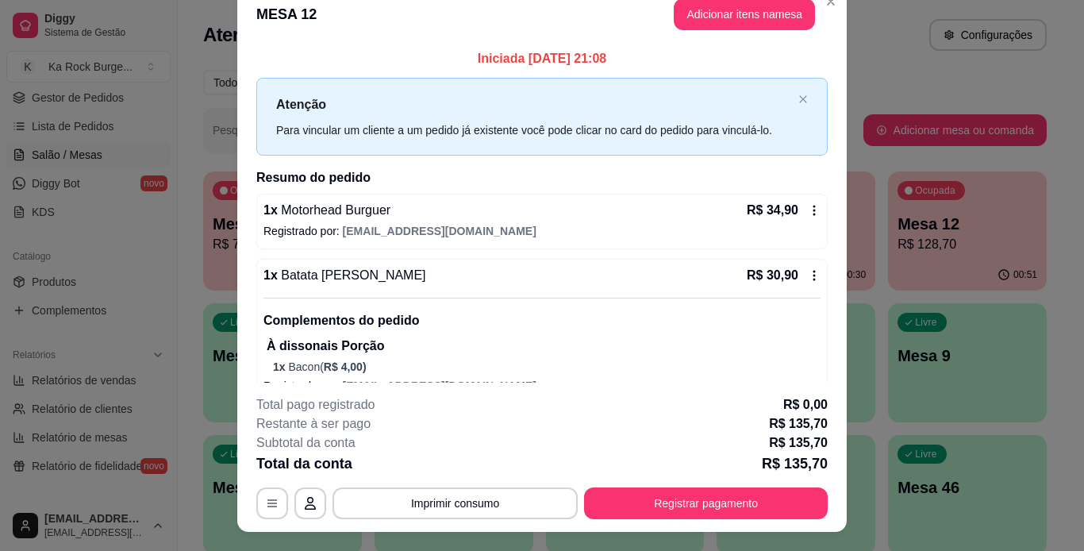
scroll to position [0, 0]
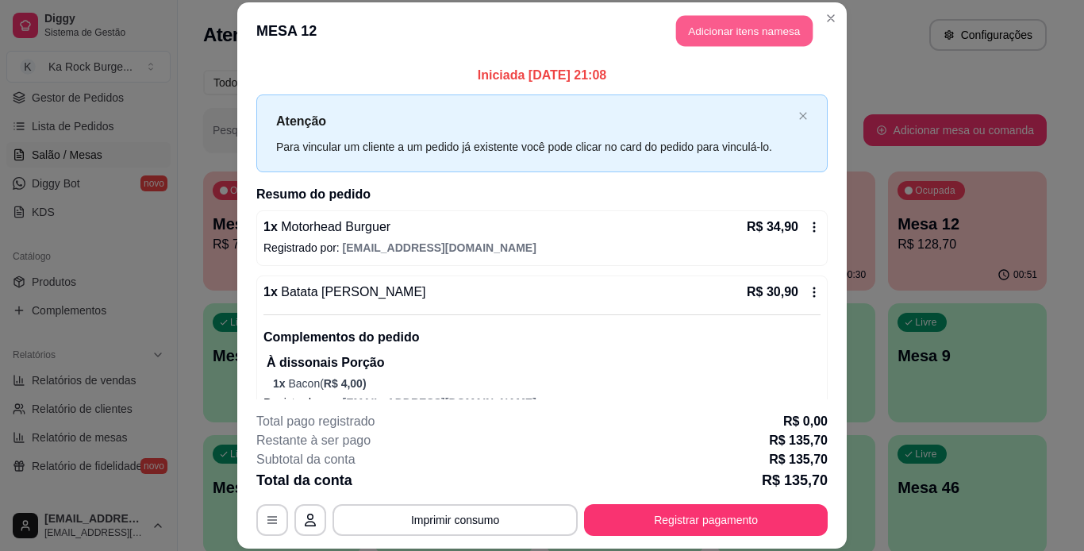
click at [719, 40] on button "Adicionar itens na mesa" at bounding box center [744, 31] width 137 height 31
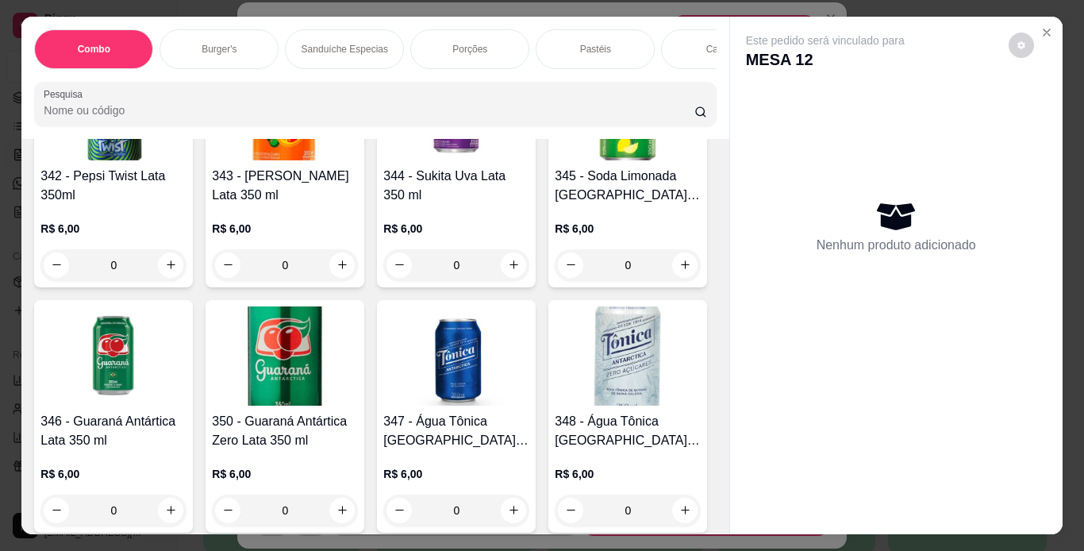
scroll to position [7859, 0]
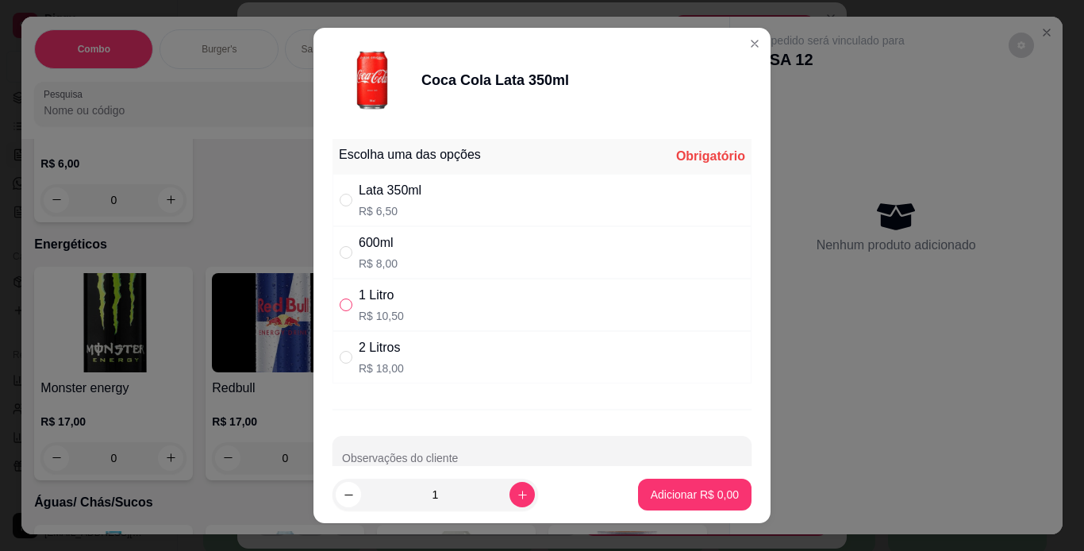
click at [340, 306] on input "" at bounding box center [346, 304] width 13 height 13
radio input "true"
click at [679, 510] on div "Adicionar R$ 10,50" at bounding box center [692, 495] width 120 height 32
click at [679, 499] on p "Adicionar R$ 10,50" at bounding box center [692, 495] width 94 height 16
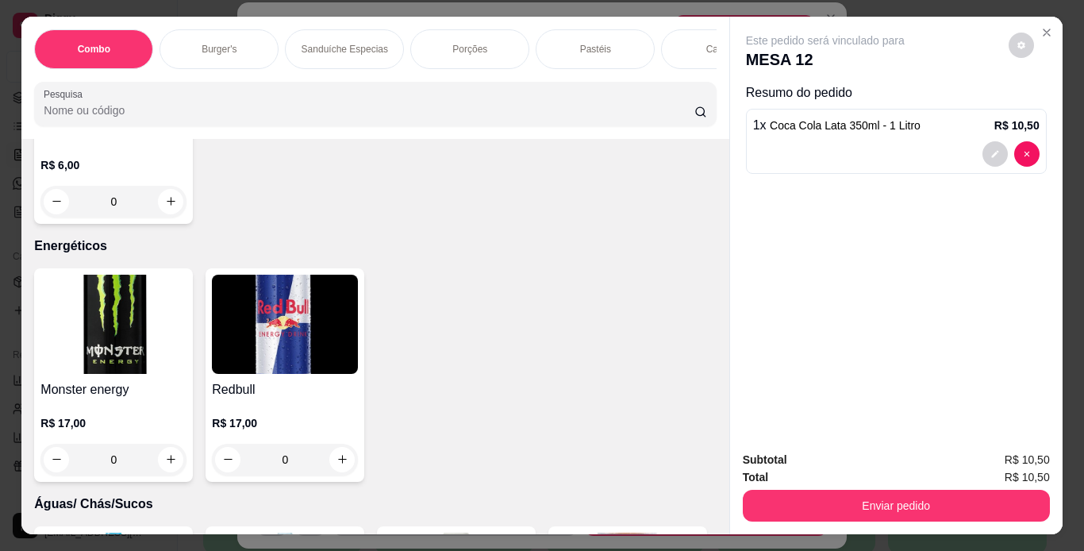
type input "1"
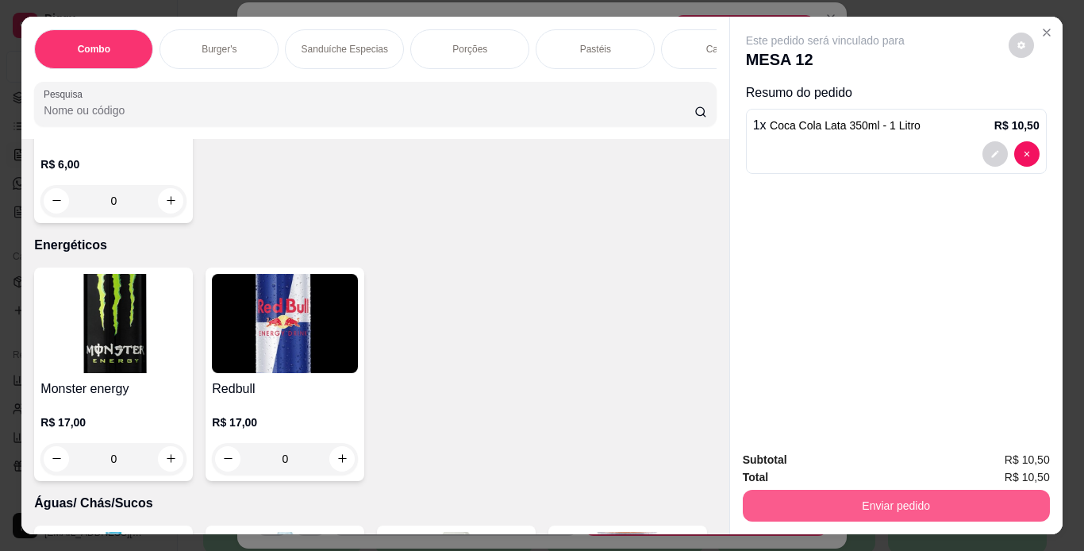
click at [776, 499] on button "Enviar pedido" at bounding box center [896, 506] width 307 height 32
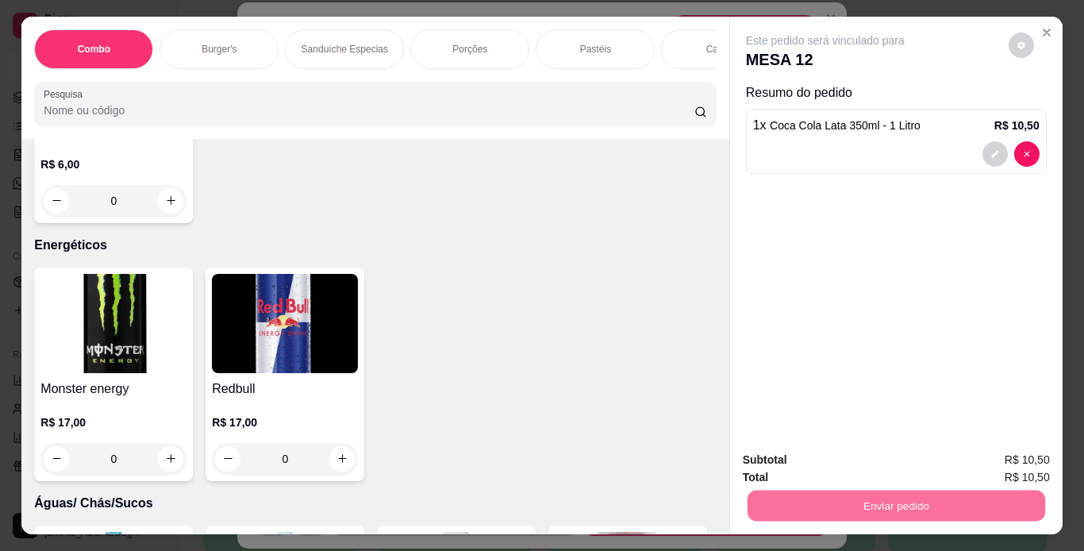
click at [774, 452] on button "Não registrar e enviar pedido" at bounding box center [844, 460] width 160 height 29
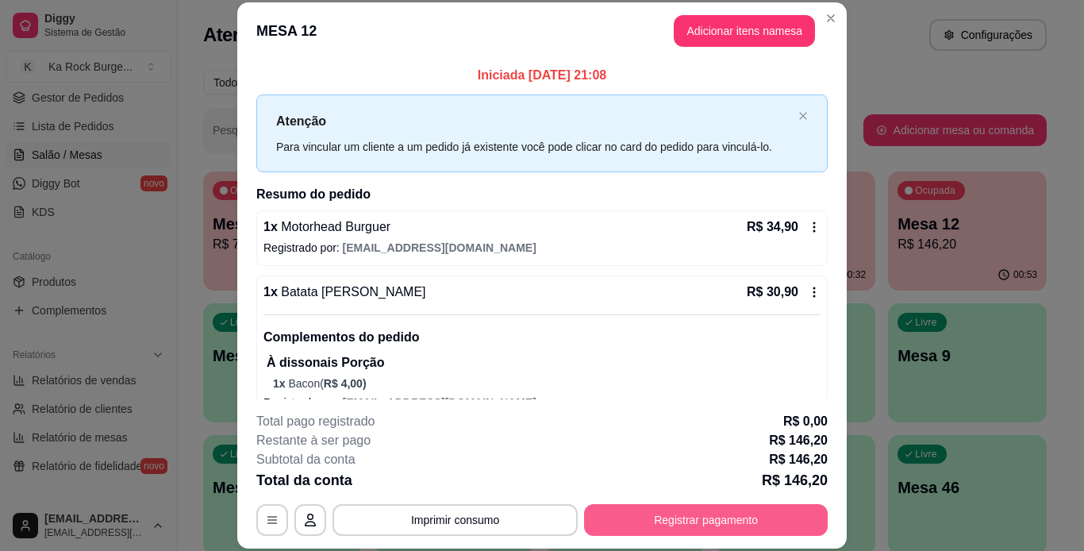
click at [663, 526] on button "Registrar pagamento" at bounding box center [706, 520] width 244 height 32
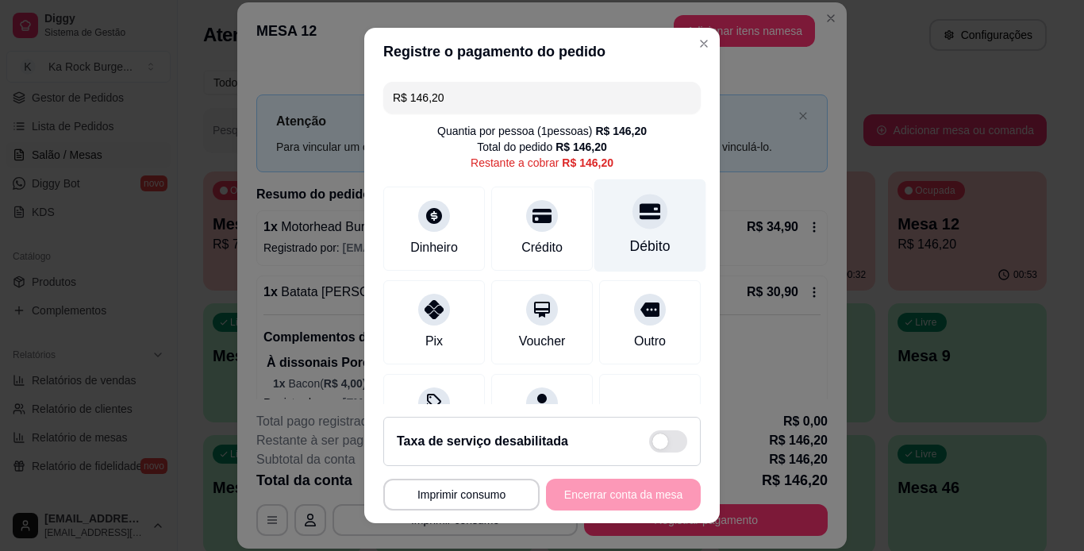
click at [645, 237] on div "Débito" at bounding box center [650, 246] width 40 height 21
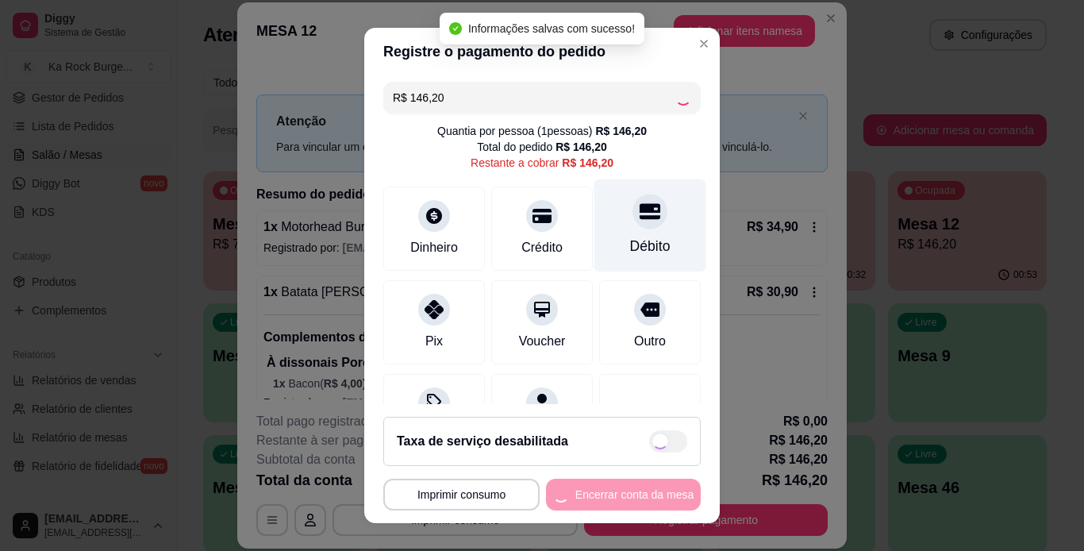
type input "R$ 0,00"
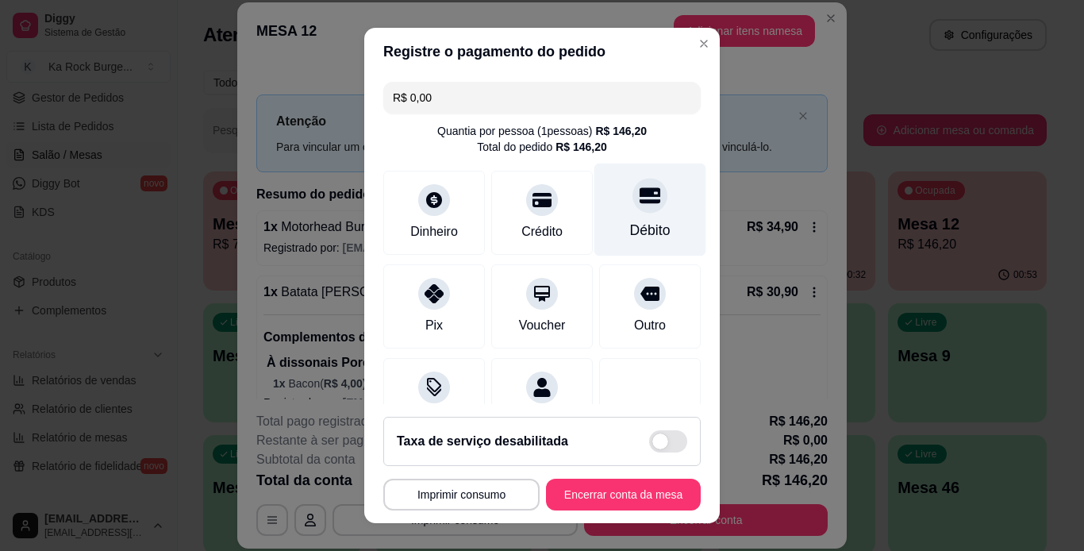
click at [630, 225] on div "Débito" at bounding box center [650, 230] width 40 height 21
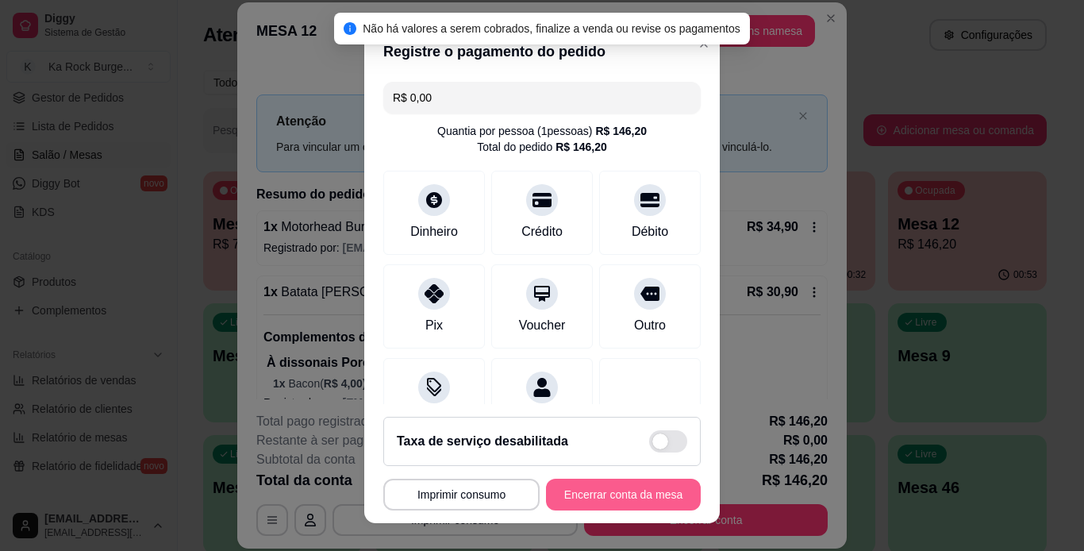
click at [634, 489] on button "Encerrar conta da mesa" at bounding box center [623, 495] width 155 height 32
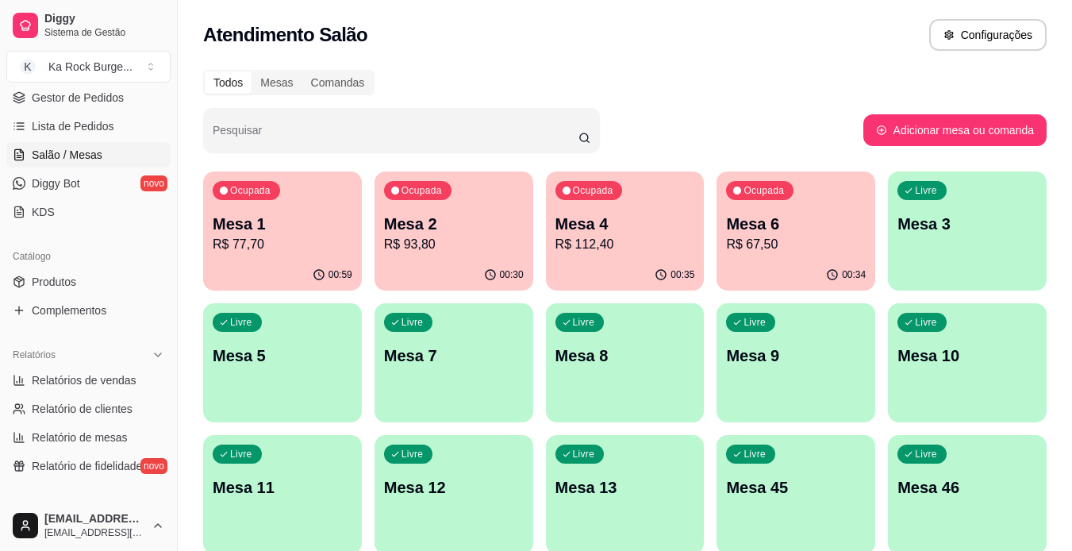
click at [599, 234] on div "Mesa 4 R$ 112,40" at bounding box center [626, 233] width 140 height 41
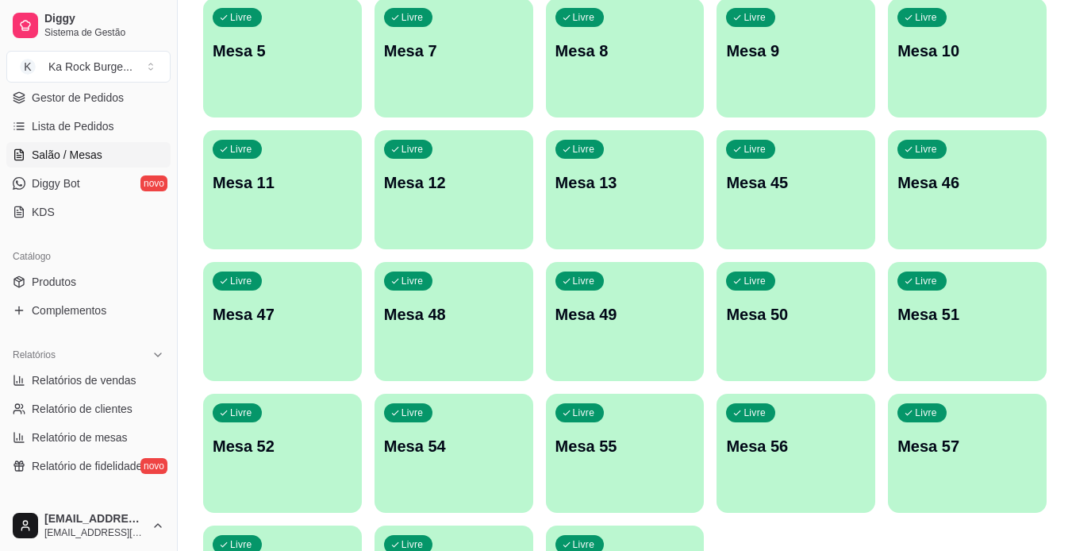
scroll to position [0, 0]
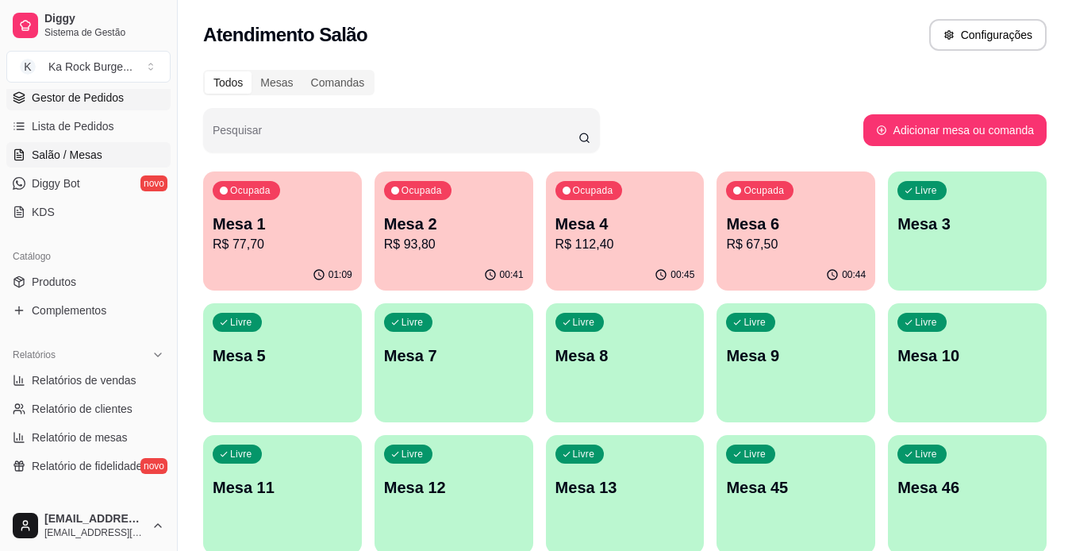
click at [59, 95] on span "Gestor de Pedidos" at bounding box center [78, 98] width 92 height 16
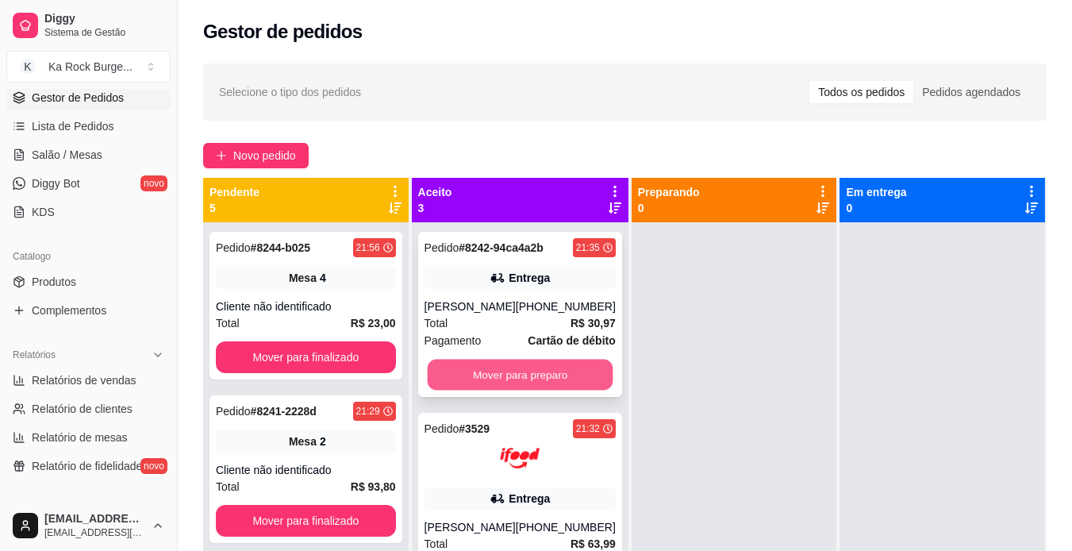
click at [469, 372] on button "Mover para preparo" at bounding box center [520, 375] width 186 height 31
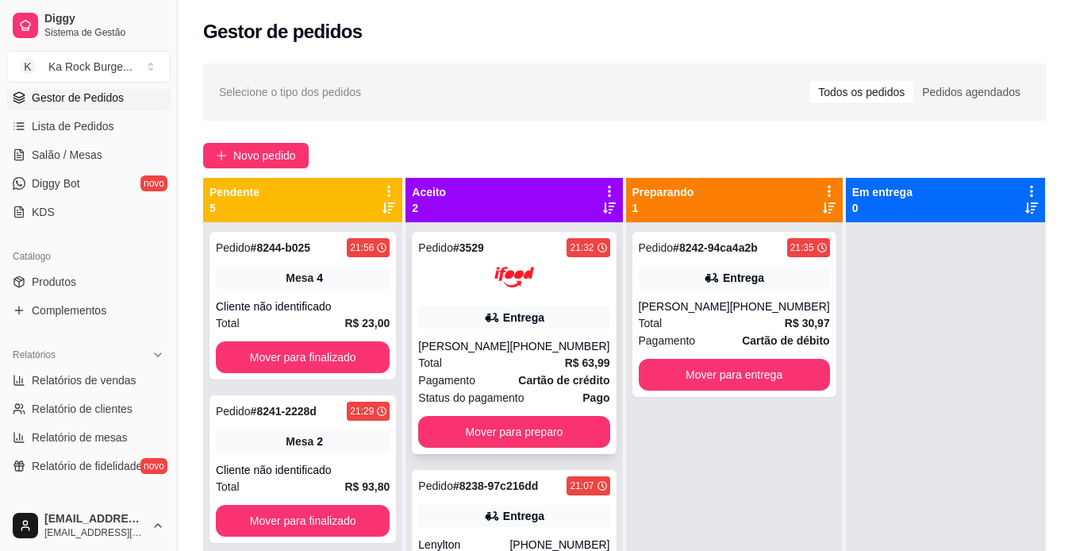
scroll to position [44, 0]
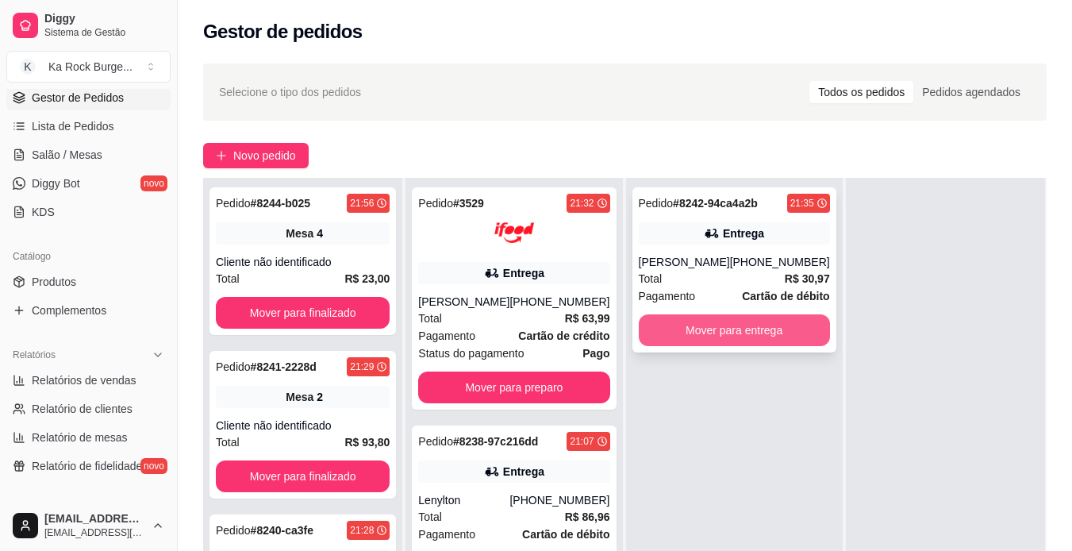
click at [675, 331] on button "Mover para entrega" at bounding box center [734, 330] width 191 height 32
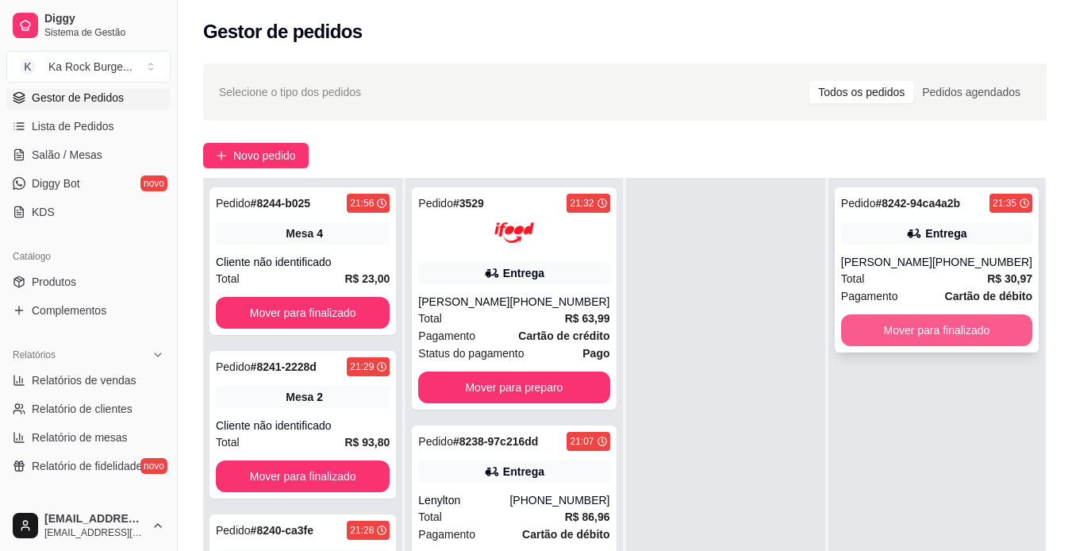
click at [892, 336] on button "Mover para finalizado" at bounding box center [936, 330] width 191 height 32
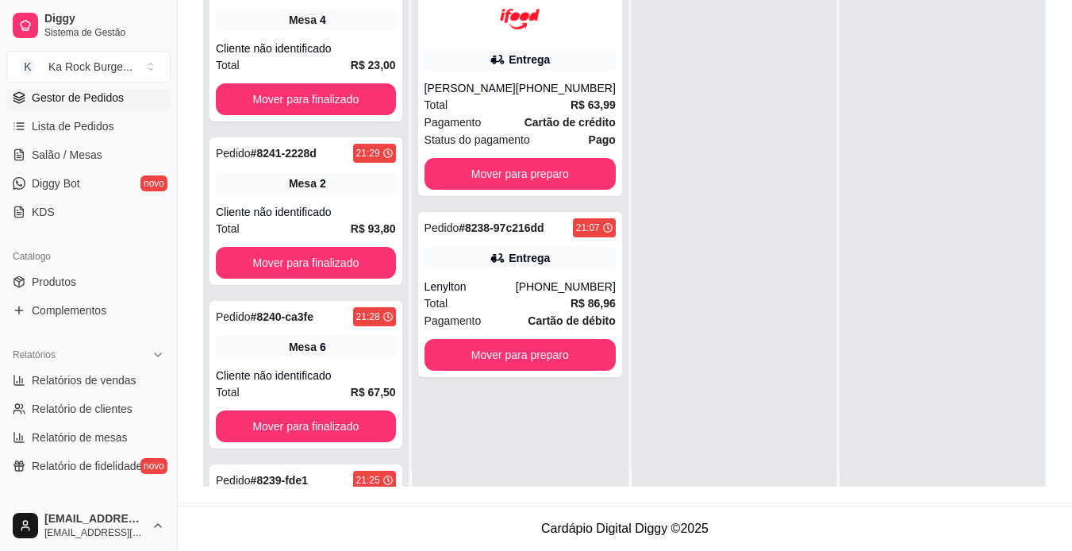
scroll to position [0, 0]
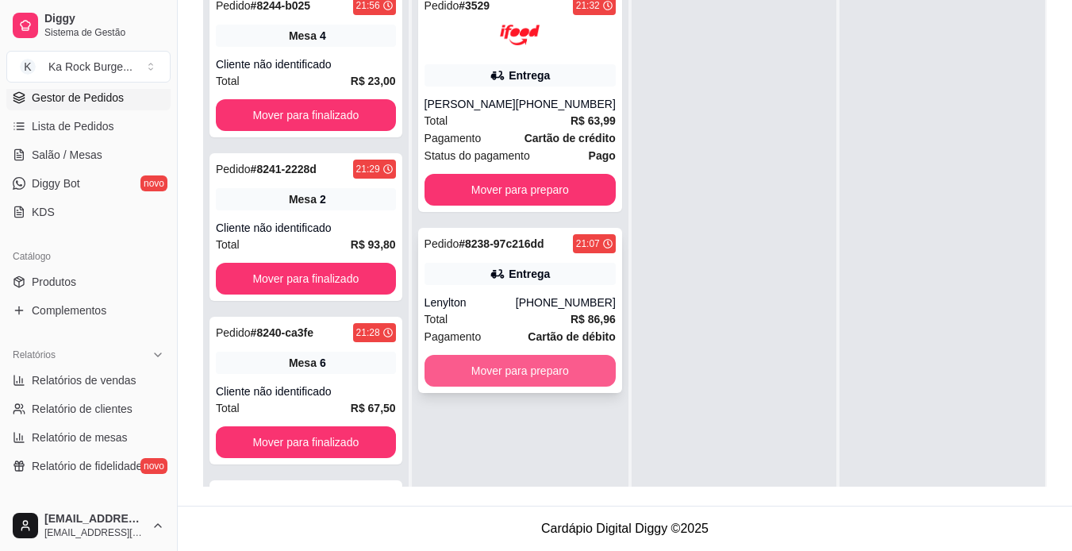
click at [499, 376] on button "Mover para preparo" at bounding box center [520, 371] width 191 height 32
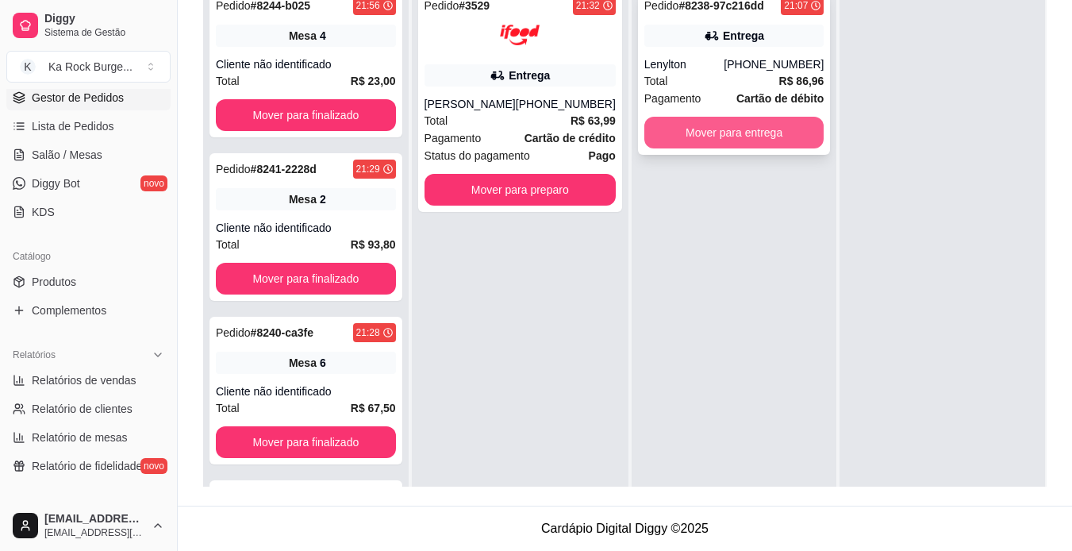
click at [764, 121] on button "Mover para entrega" at bounding box center [735, 133] width 180 height 32
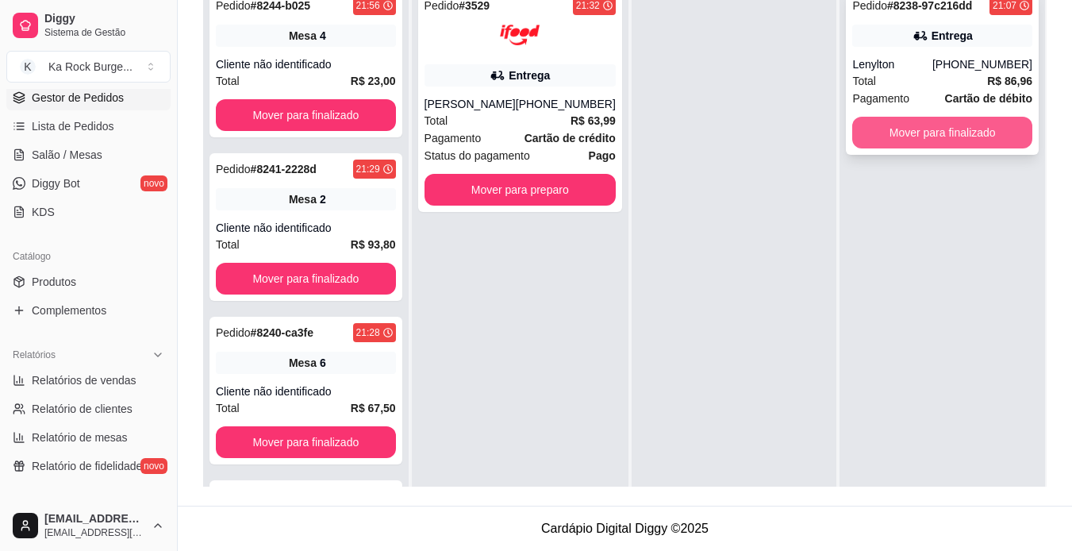
click at [910, 133] on button "Mover para finalizado" at bounding box center [943, 133] width 180 height 32
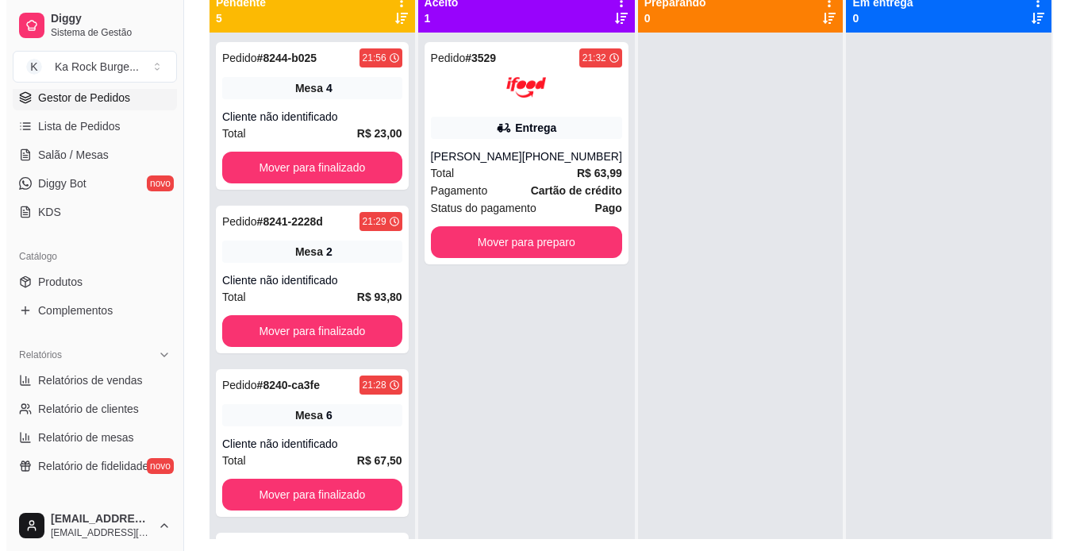
scroll to position [163, 0]
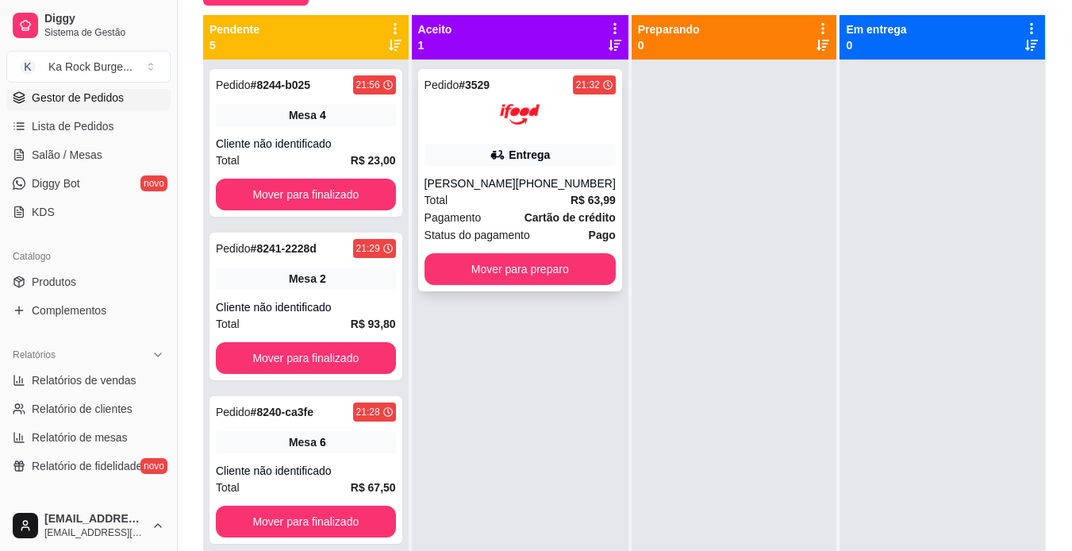
click at [521, 193] on div "Total R$ 63,99" at bounding box center [520, 199] width 191 height 17
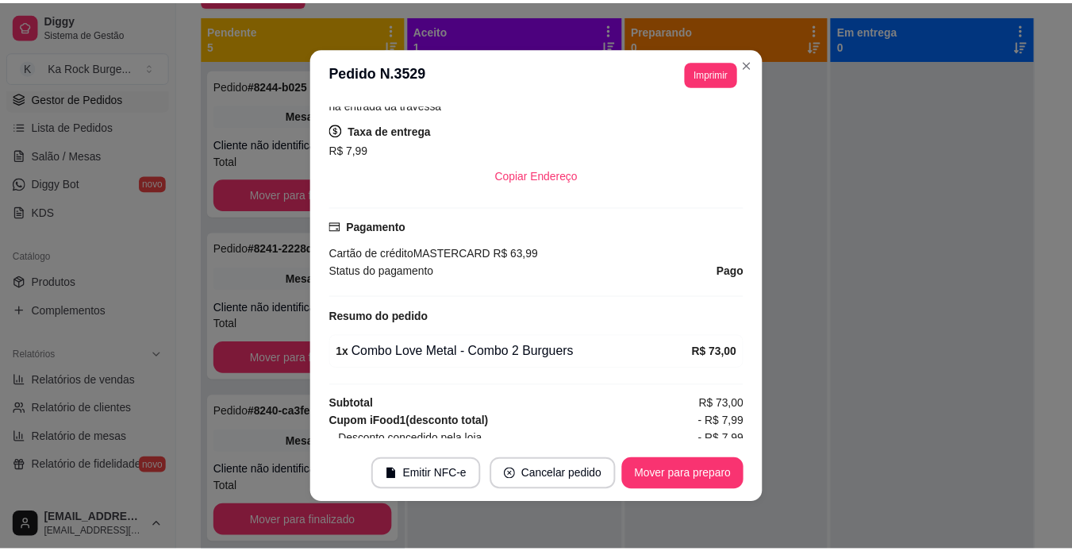
scroll to position [397, 0]
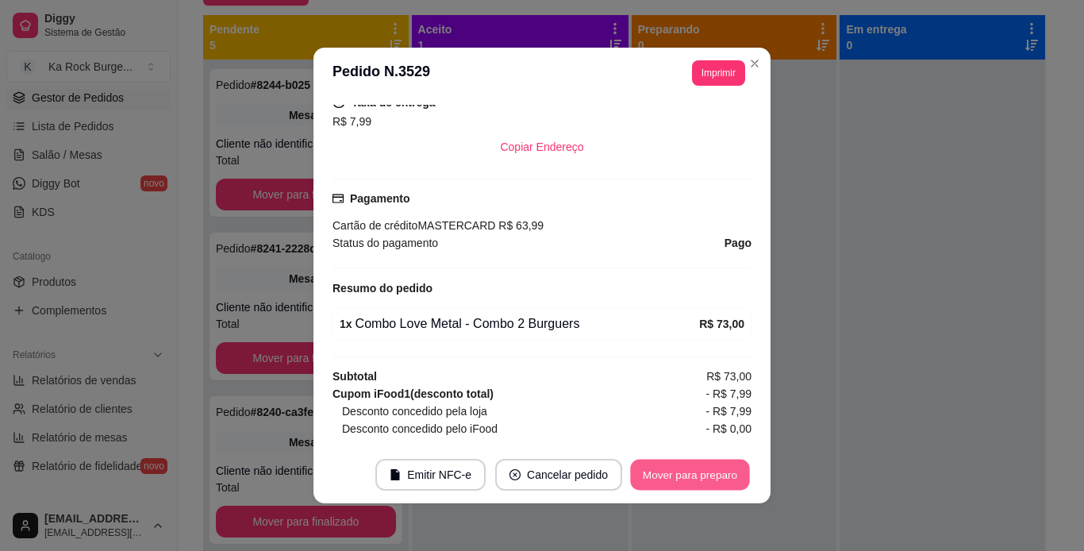
click at [676, 477] on button "Mover para preparo" at bounding box center [689, 475] width 119 height 31
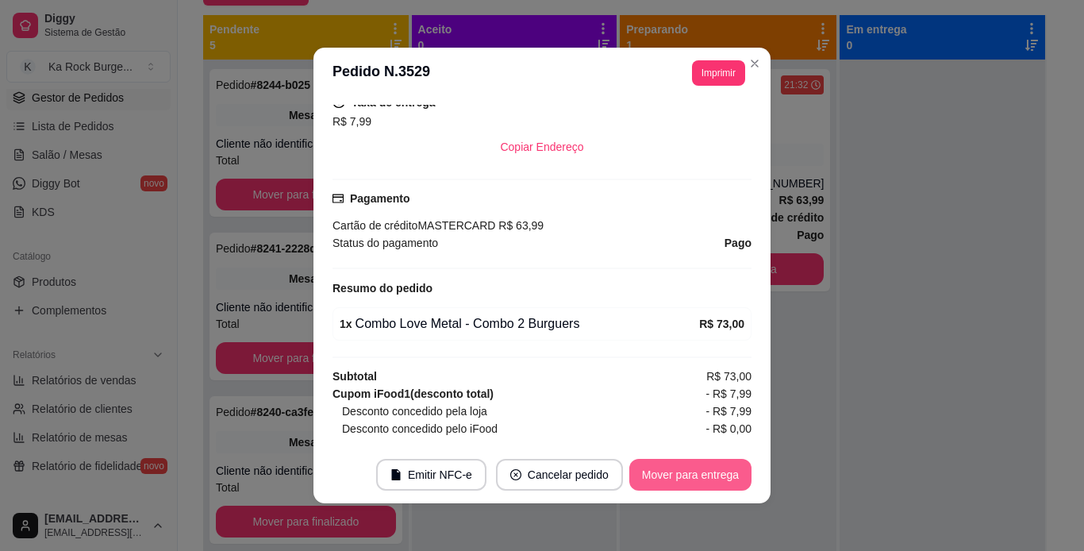
click at [674, 477] on button "Mover para entrega" at bounding box center [690, 475] width 122 height 32
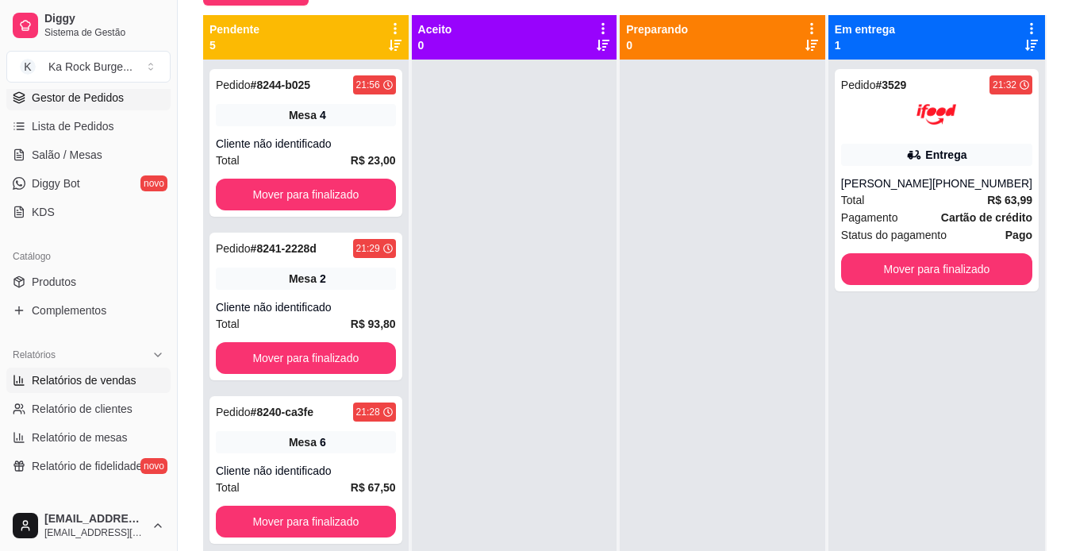
click at [75, 381] on span "Relatórios de vendas" at bounding box center [84, 380] width 105 height 16
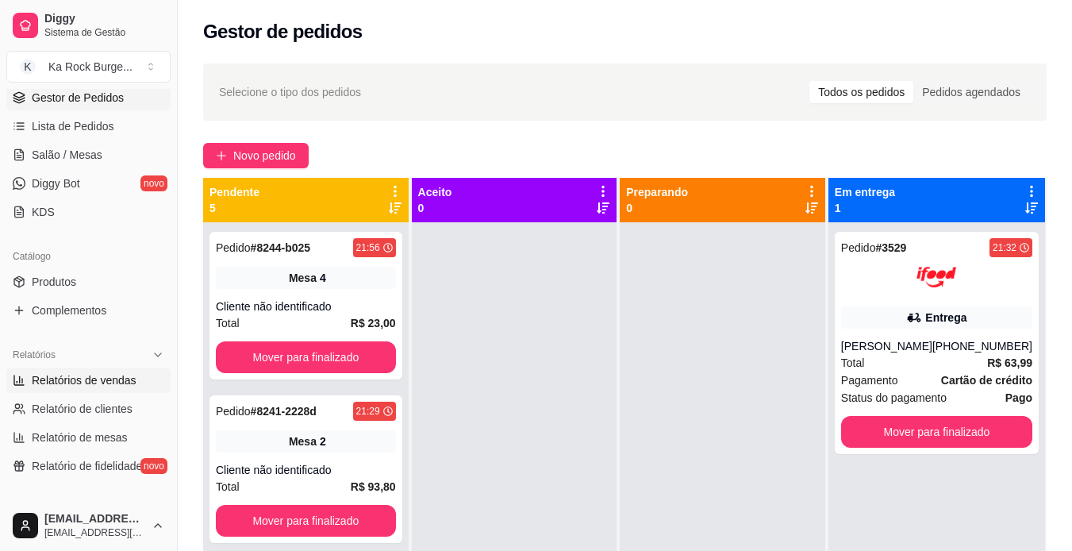
select select "ALL"
select select "0"
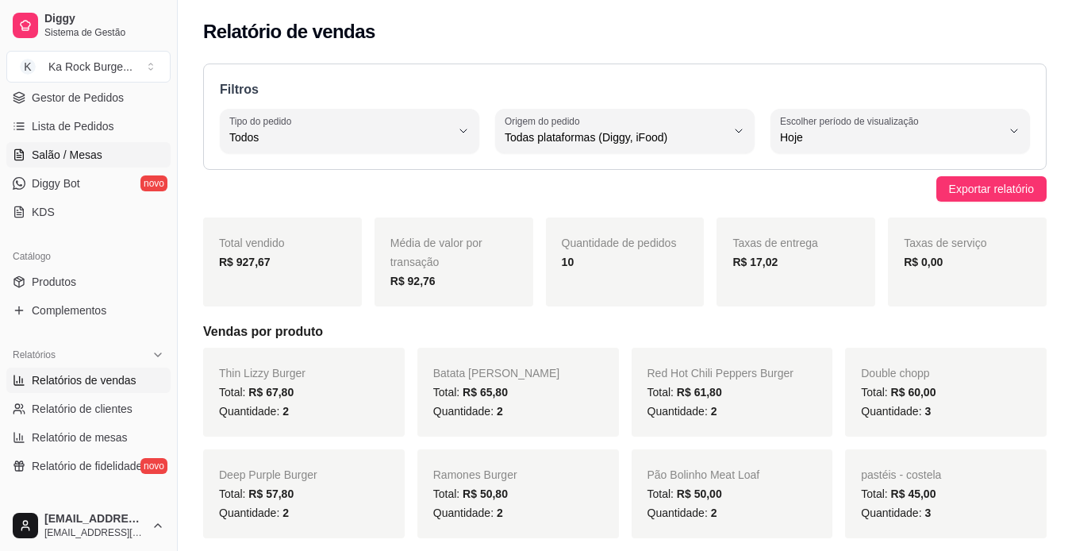
click at [92, 158] on span "Salão / Mesas" at bounding box center [67, 155] width 71 height 16
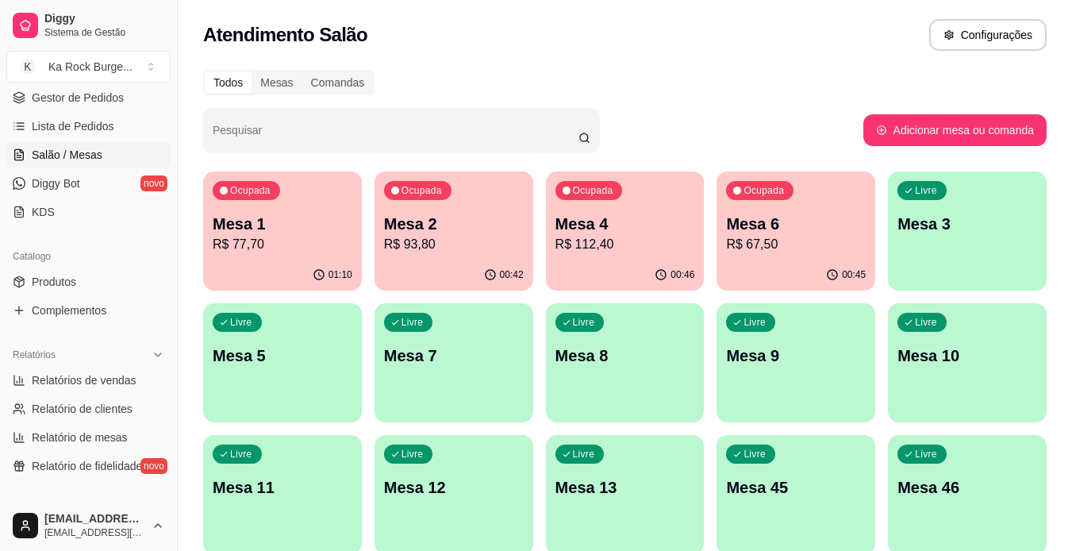
click at [627, 233] on p "Mesa 4" at bounding box center [626, 224] width 140 height 22
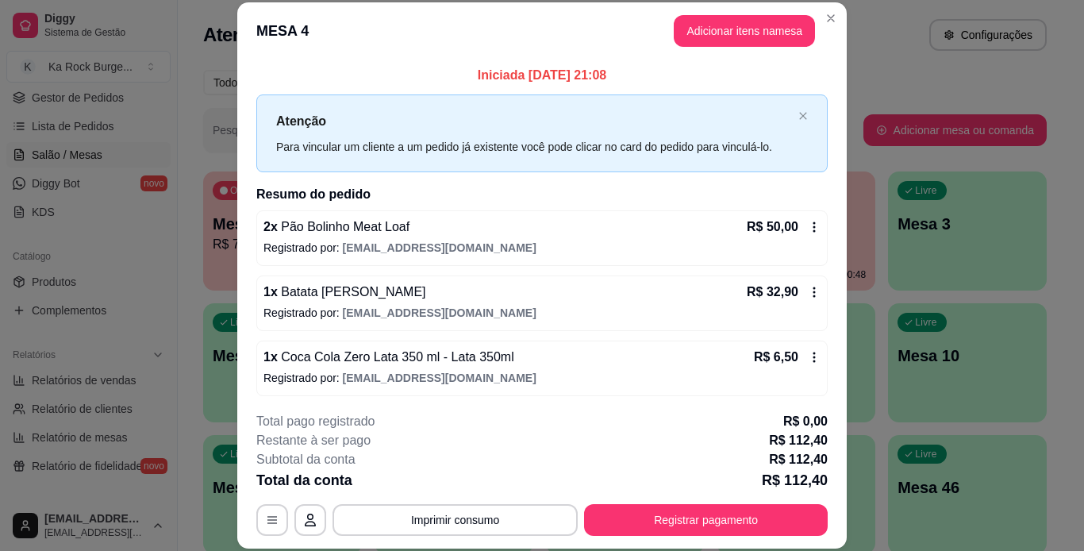
click at [808, 296] on icon at bounding box center [814, 292] width 13 height 13
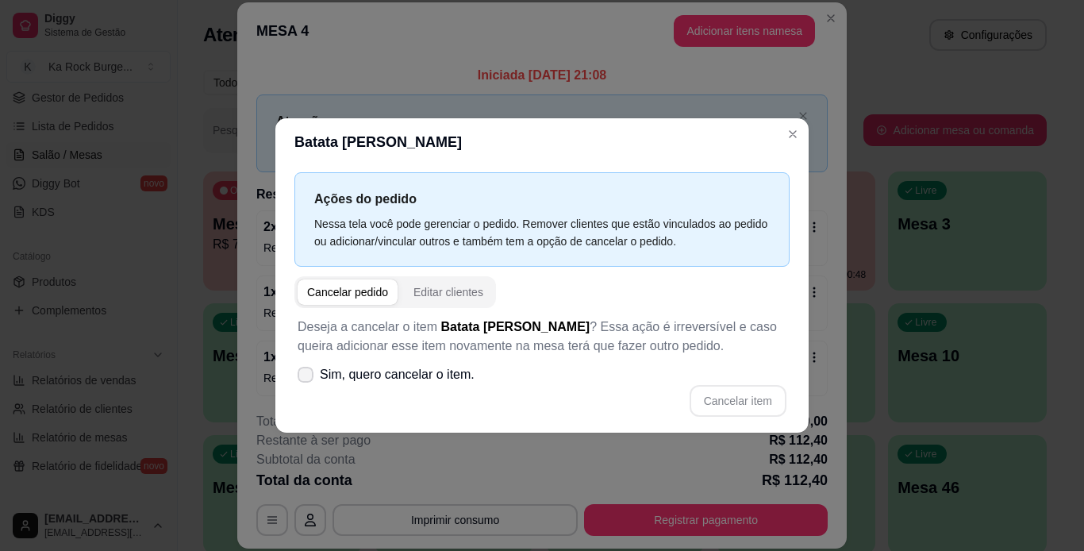
click at [307, 375] on icon at bounding box center [305, 375] width 13 height 10
click at [307, 378] on input "Sim, quero cancelar o item." at bounding box center [302, 383] width 10 height 10
checkbox input "true"
click at [730, 406] on button "Cancelar item" at bounding box center [738, 401] width 94 height 31
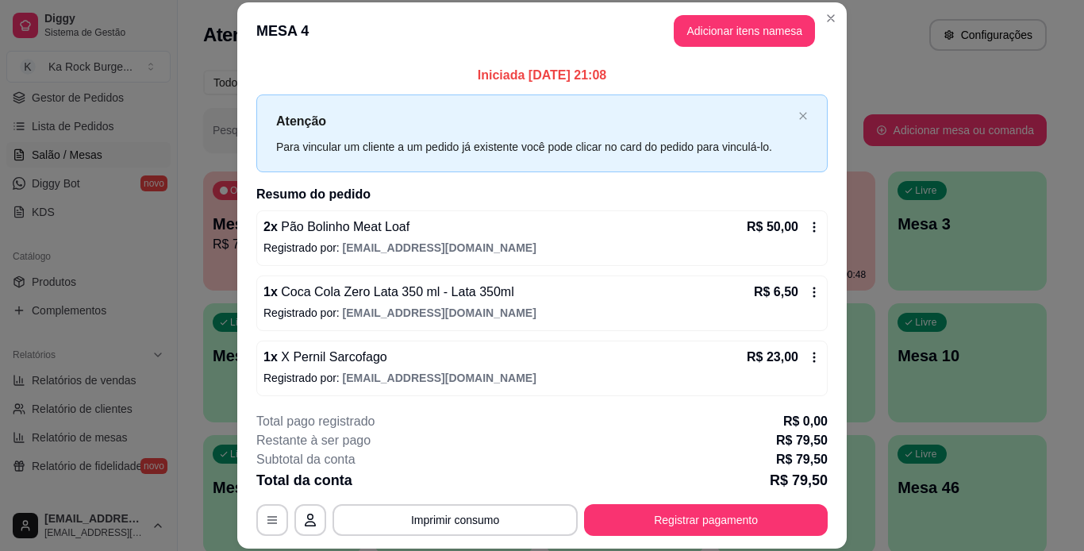
scroll to position [79, 0]
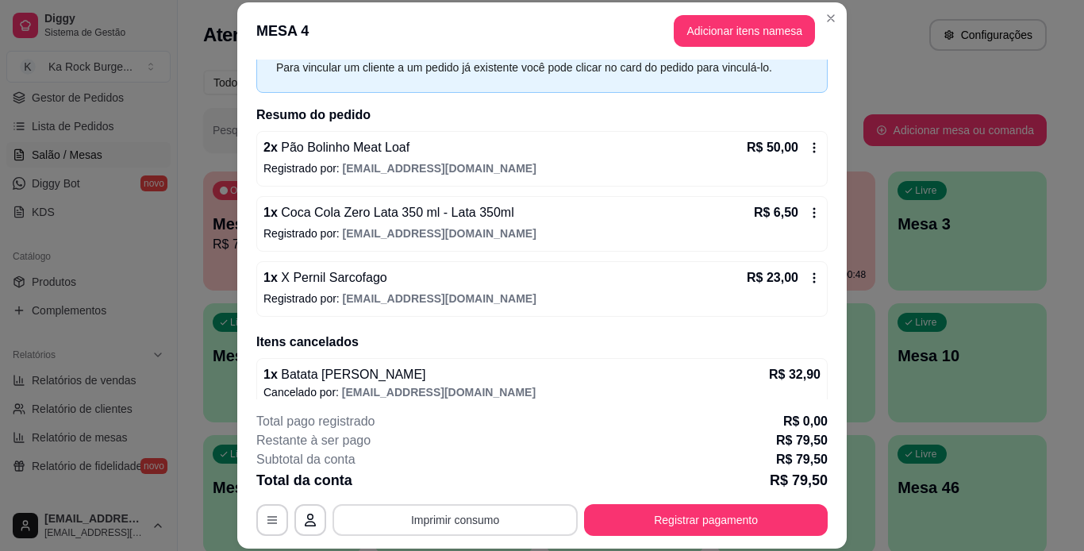
click at [529, 513] on button "Imprimir consumo" at bounding box center [455, 520] width 245 height 32
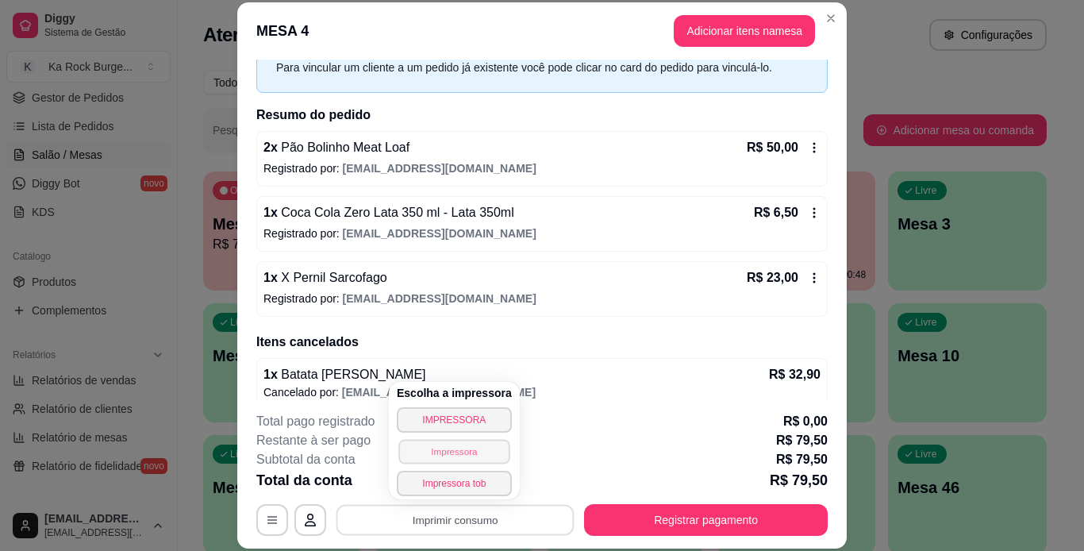
click at [460, 456] on button "Impressora" at bounding box center [453, 451] width 111 height 25
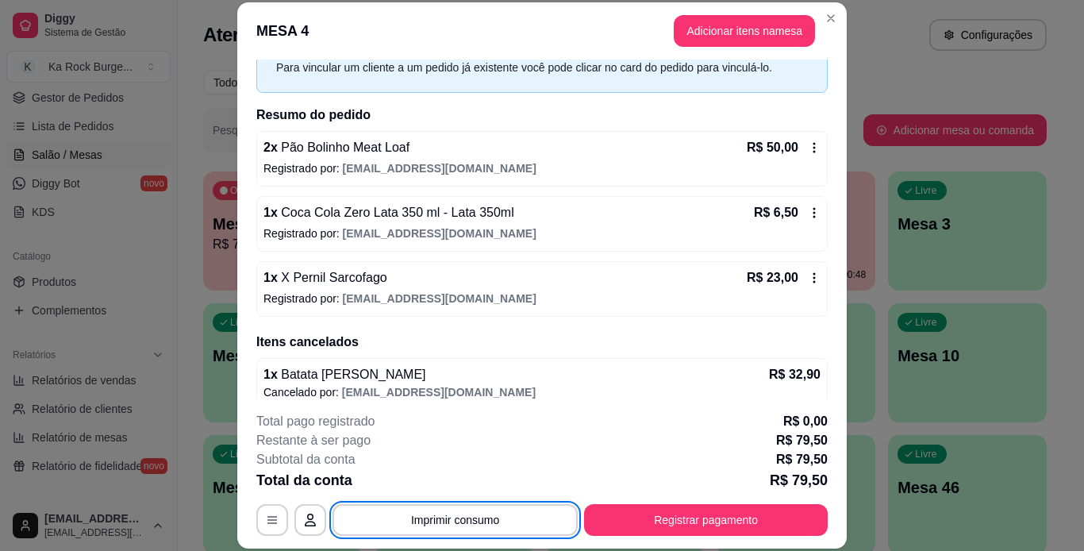
scroll to position [32, 0]
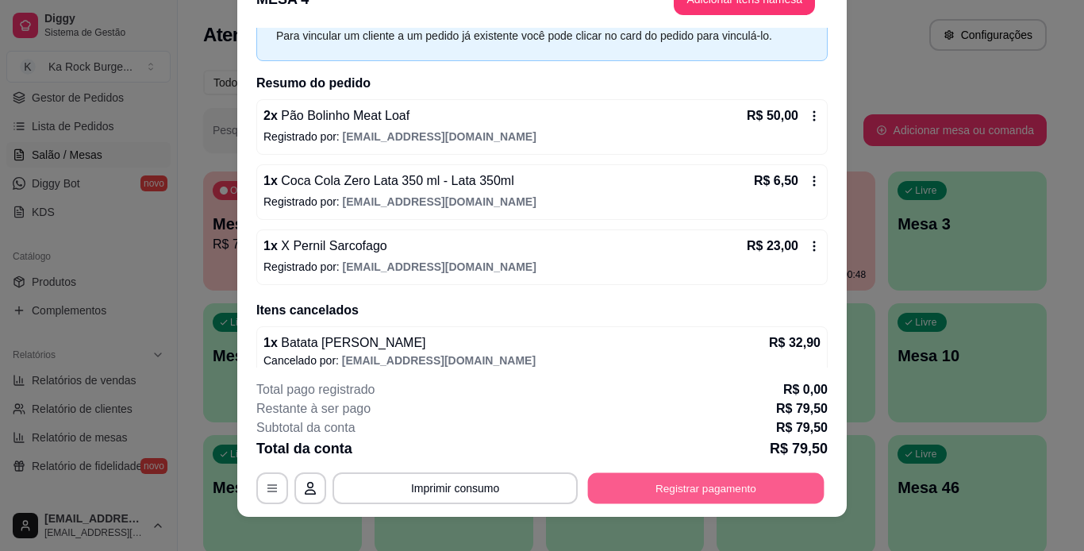
click at [648, 499] on button "Registrar pagamento" at bounding box center [706, 487] width 237 height 31
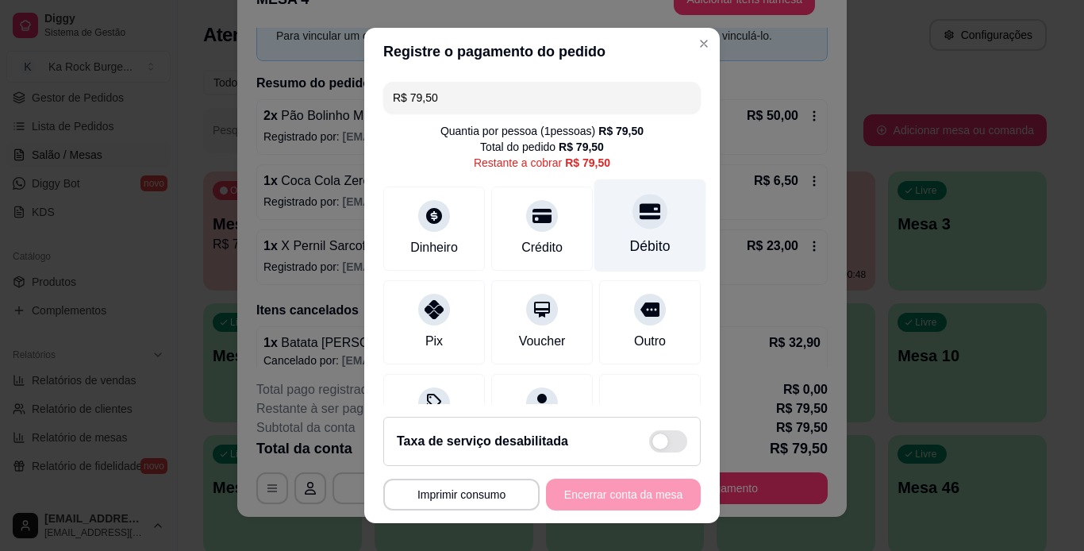
click at [600, 256] on div "Débito" at bounding box center [651, 225] width 112 height 93
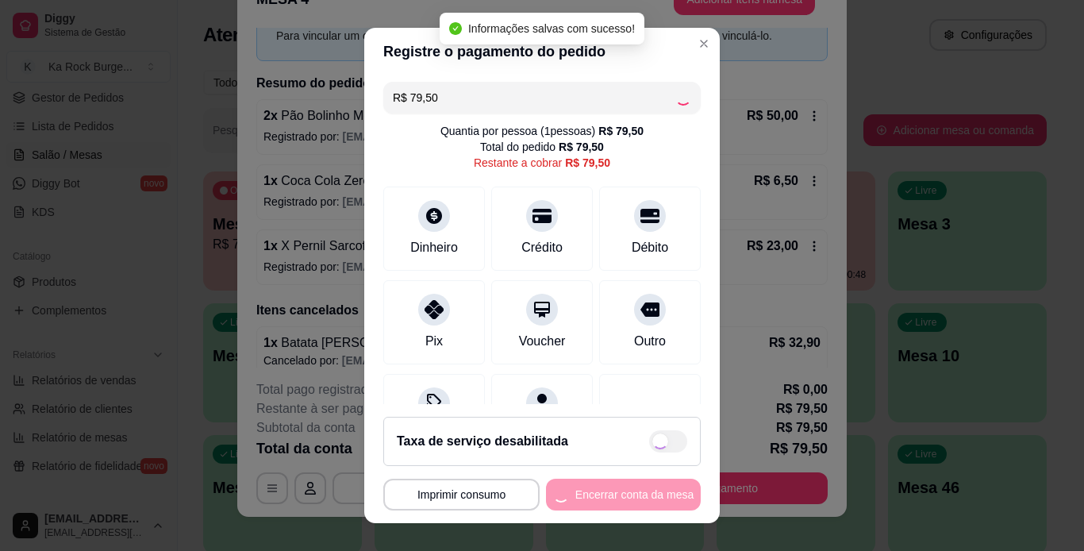
type input "R$ 0,00"
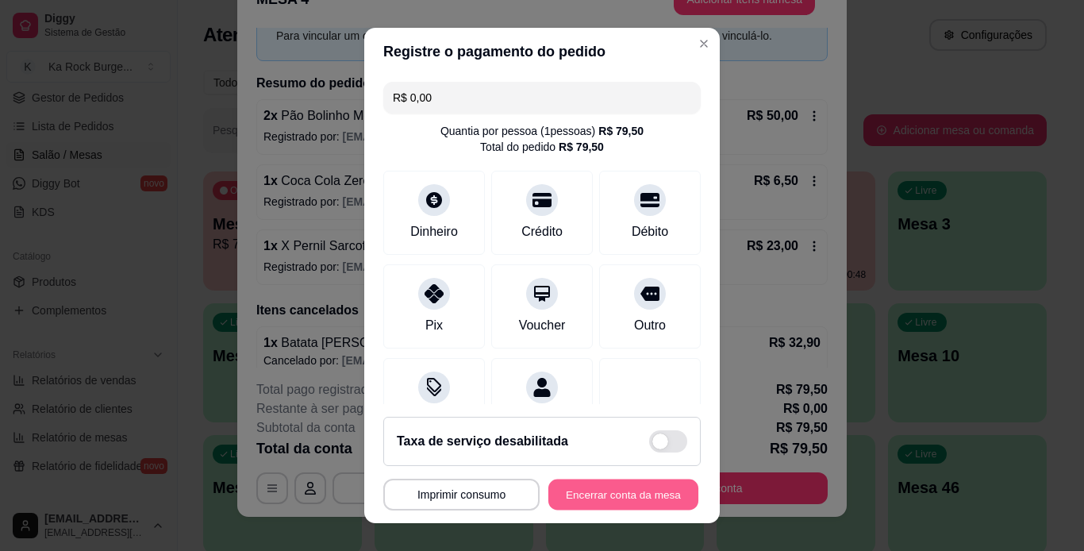
click at [638, 492] on button "Encerrar conta da mesa" at bounding box center [624, 494] width 150 height 31
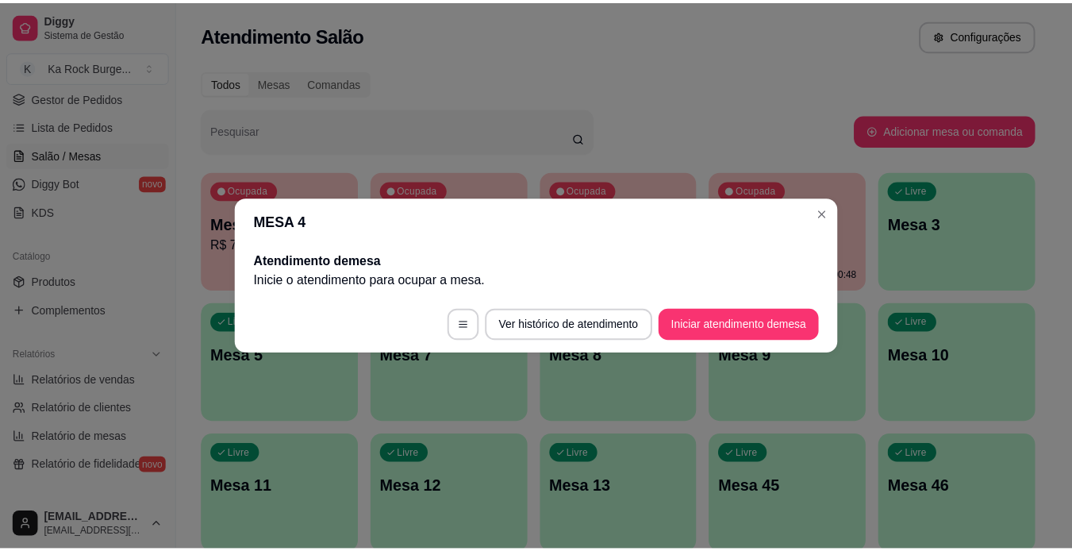
scroll to position [0, 0]
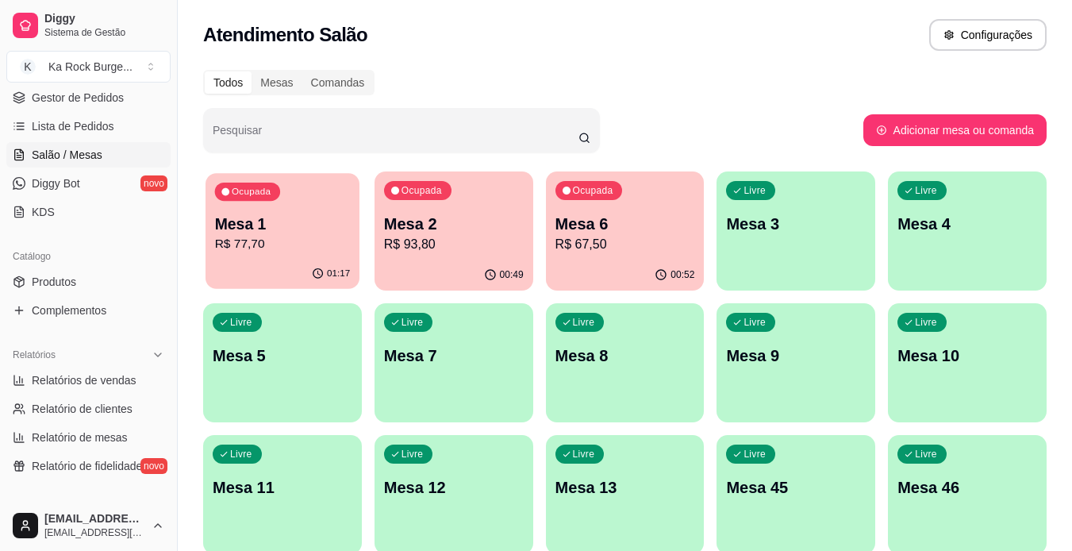
click at [306, 243] on p "R$ 77,70" at bounding box center [283, 244] width 136 height 18
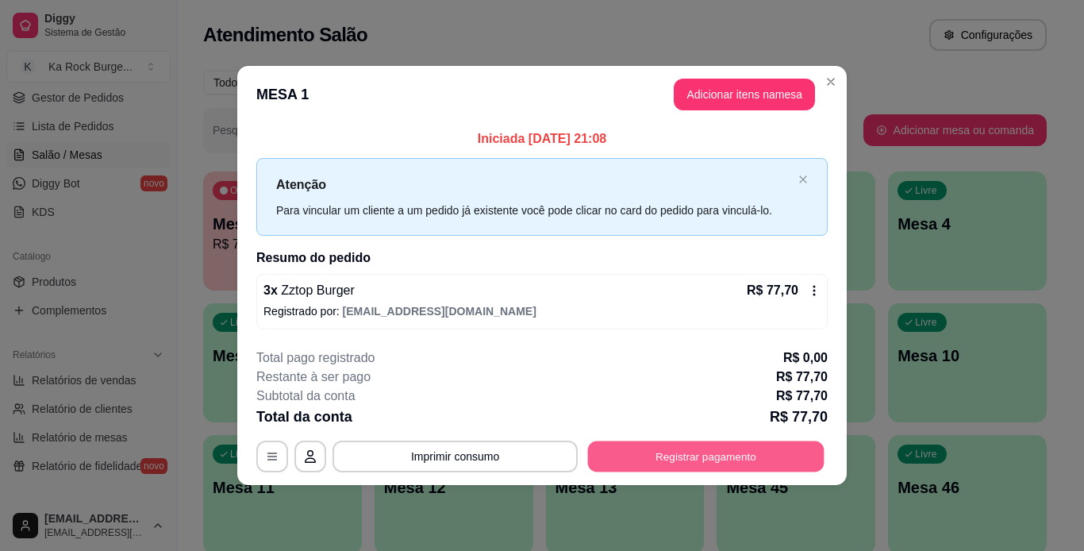
click at [670, 447] on button "Registrar pagamento" at bounding box center [706, 456] width 237 height 31
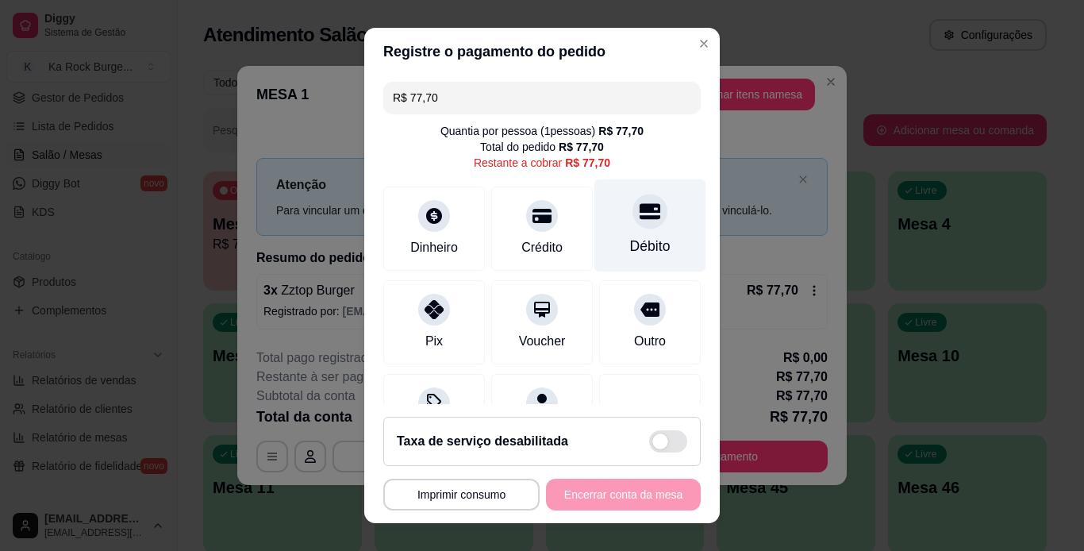
click at [606, 226] on div "Débito" at bounding box center [651, 225] width 112 height 93
type input "R$ 0,00"
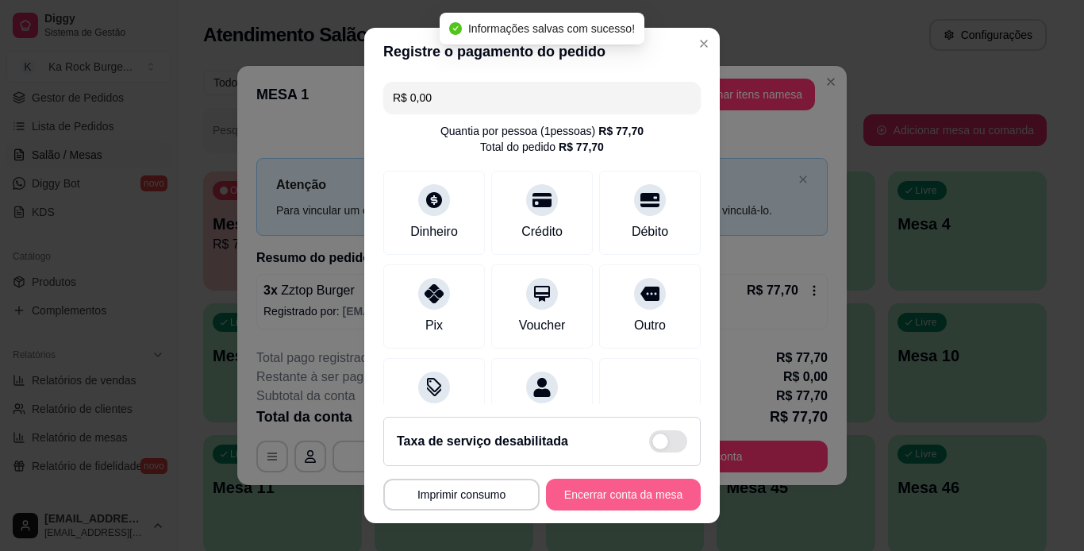
click at [632, 494] on button "Encerrar conta da mesa" at bounding box center [623, 495] width 155 height 32
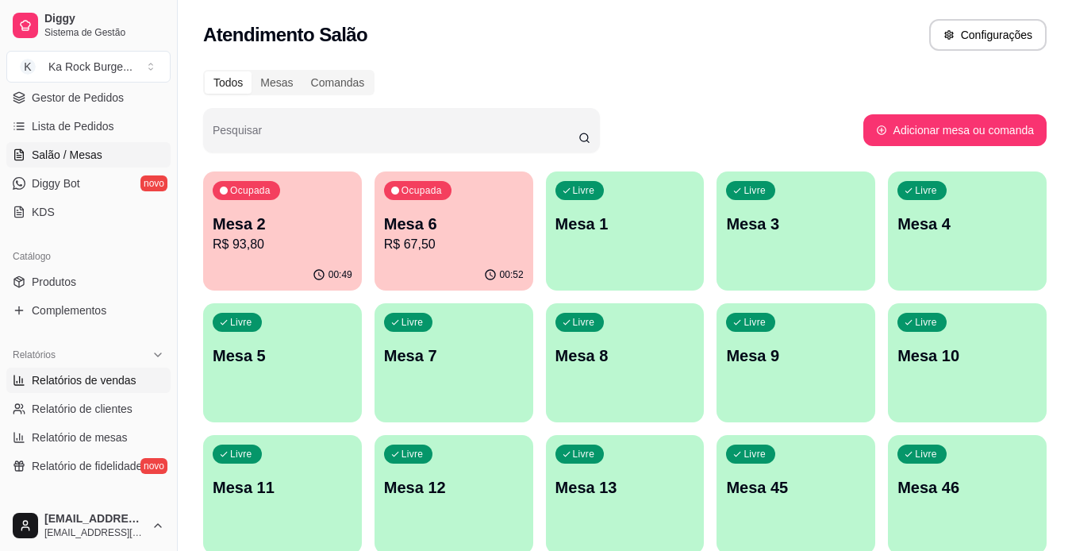
click at [109, 391] on link "Relatórios de vendas" at bounding box center [88, 380] width 164 height 25
select select "ALL"
select select "0"
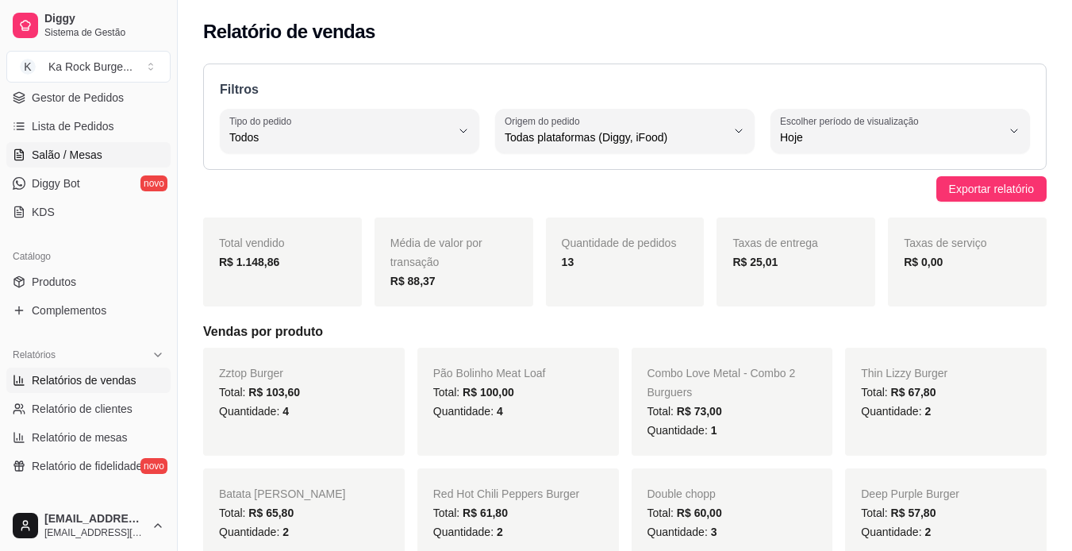
click at [70, 148] on span "Salão / Mesas" at bounding box center [67, 155] width 71 height 16
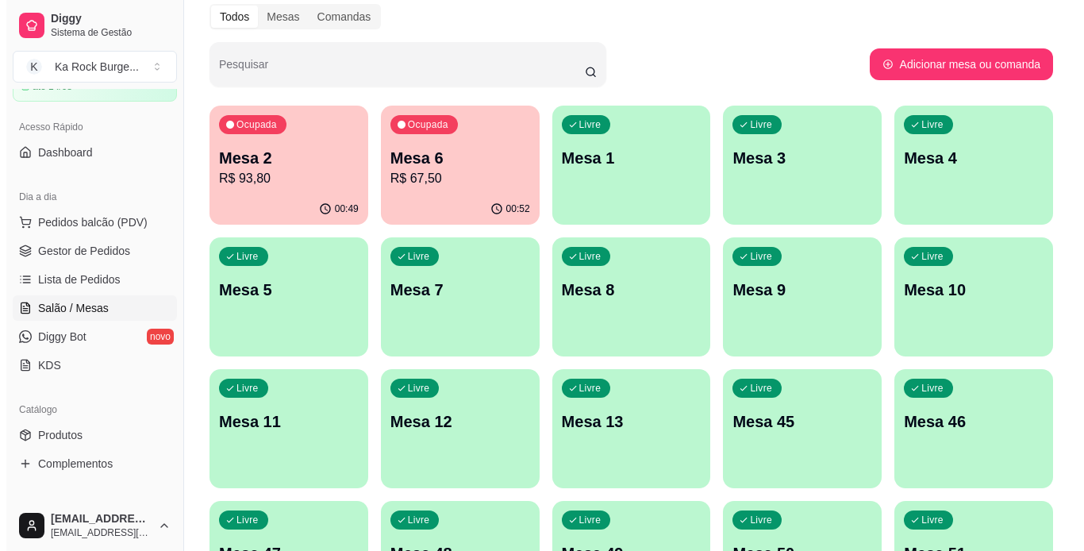
scroll to position [79, 0]
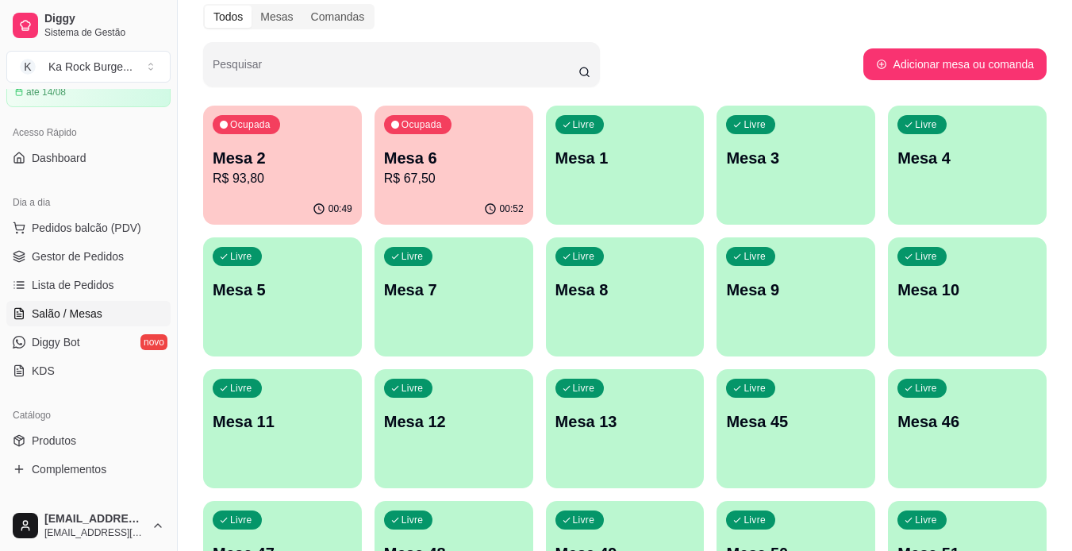
click at [483, 193] on div "Ocupada Mesa 6 R$ 67,50" at bounding box center [454, 150] width 159 height 88
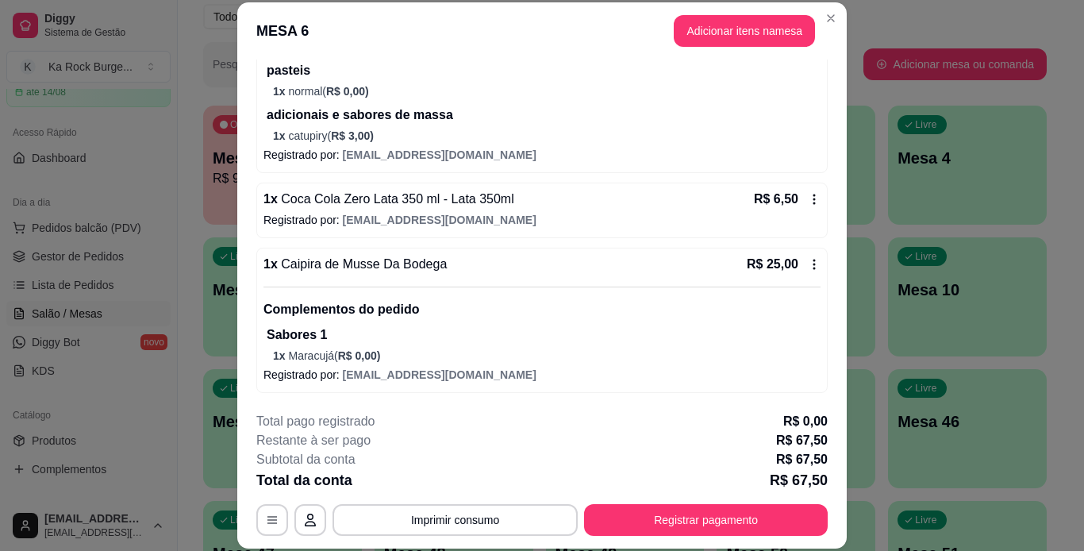
scroll to position [48, 0]
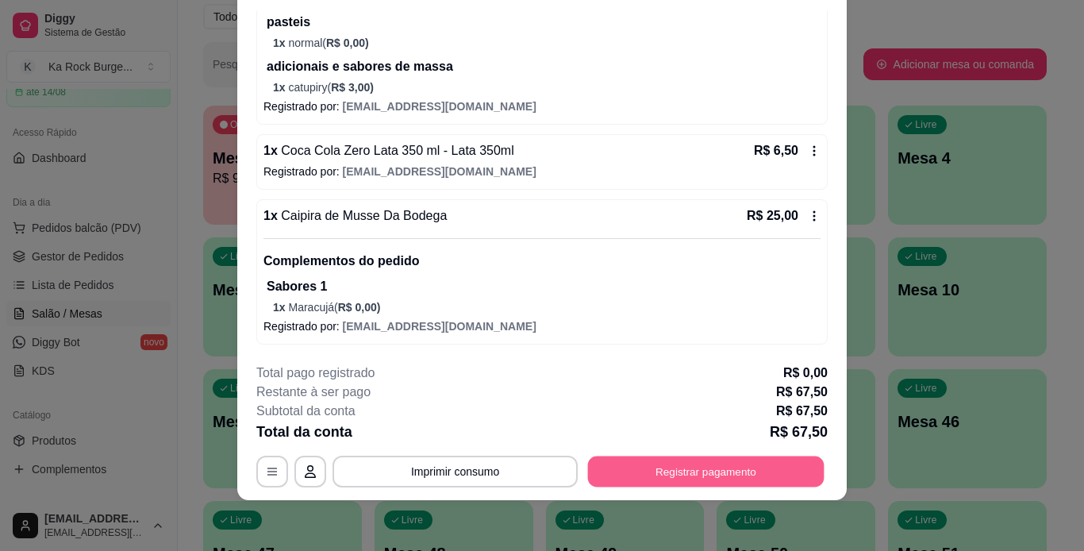
click at [679, 462] on button "Registrar pagamento" at bounding box center [706, 471] width 237 height 31
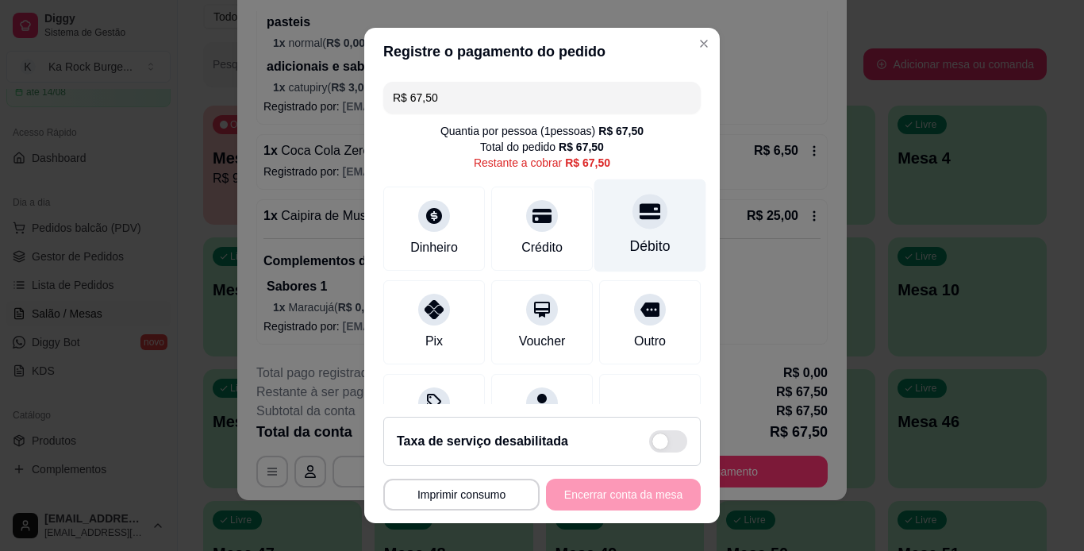
click at [607, 233] on div "Débito" at bounding box center [651, 225] width 112 height 93
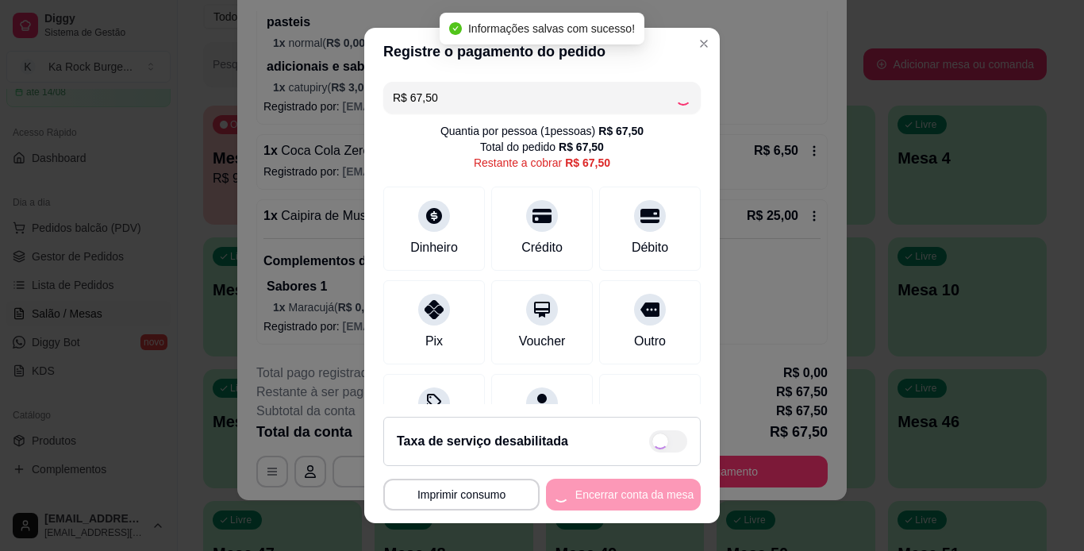
type input "R$ 0,00"
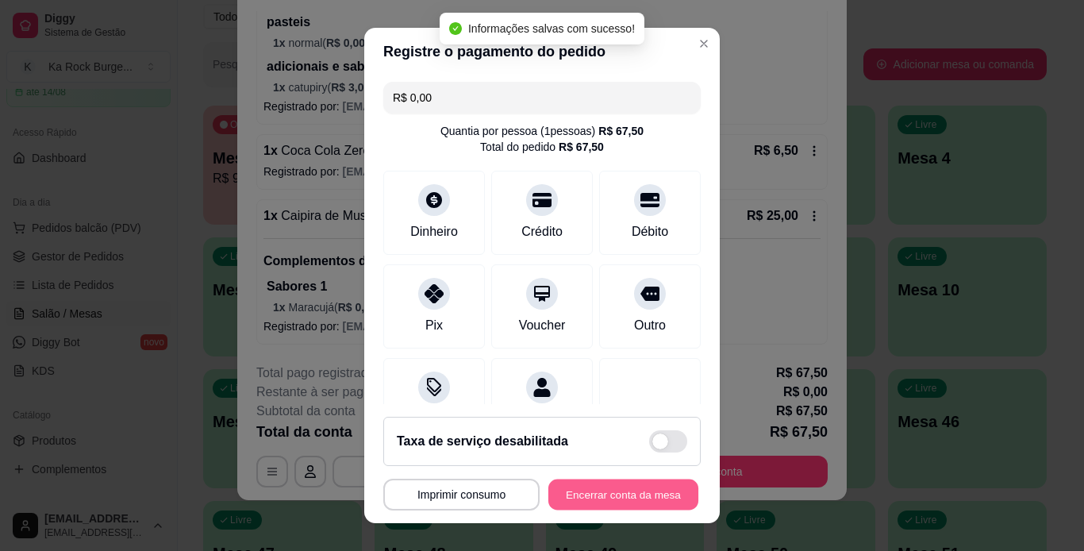
click at [621, 487] on button "Encerrar conta da mesa" at bounding box center [624, 494] width 150 height 31
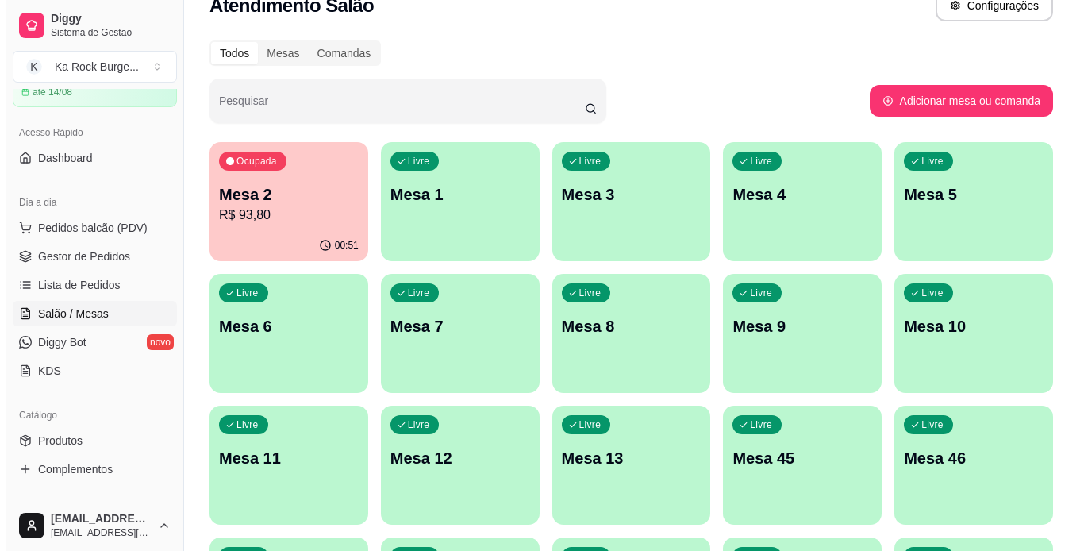
scroll to position [0, 0]
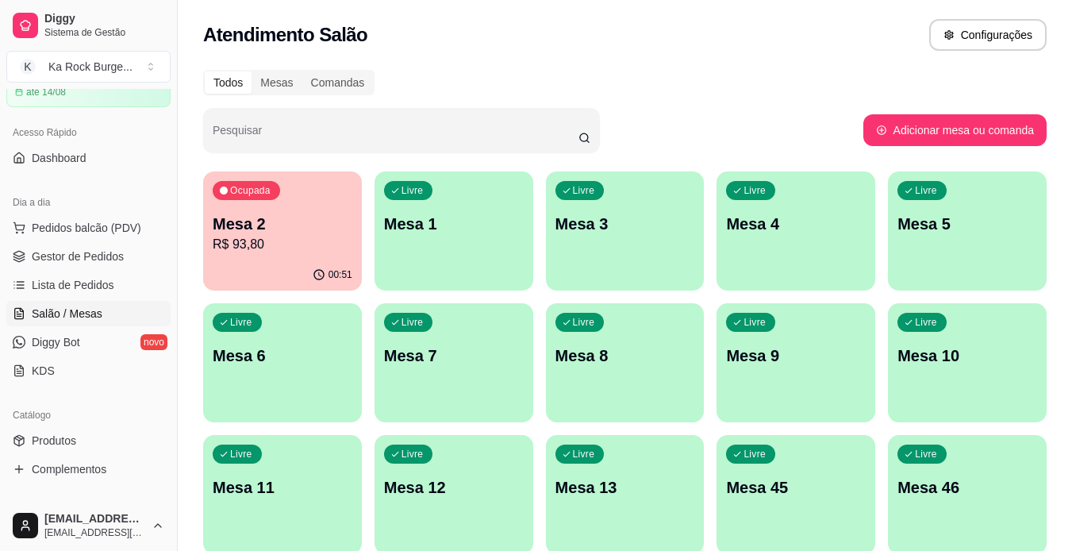
click at [279, 250] on p "R$ 93,80" at bounding box center [283, 244] width 140 height 19
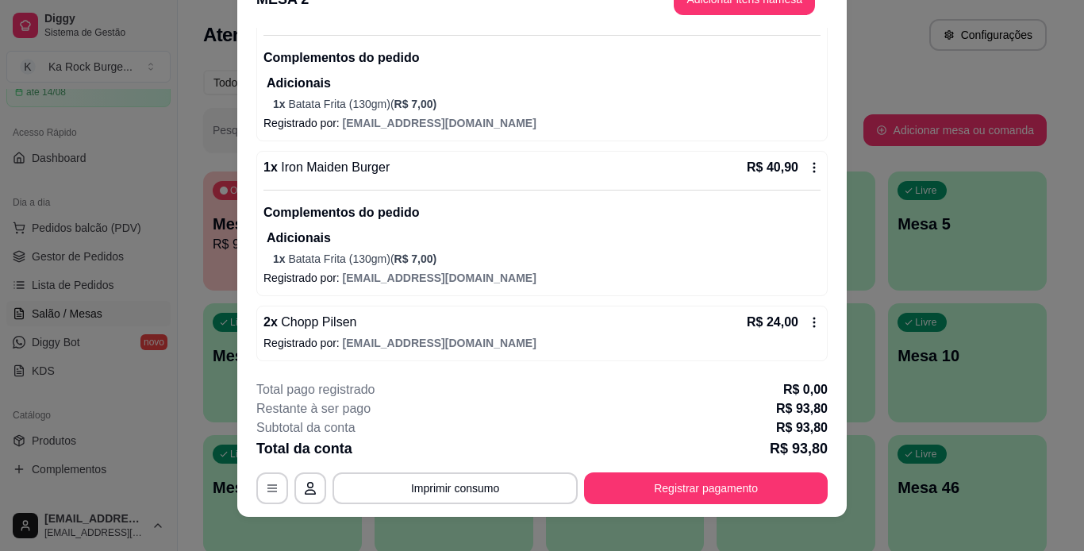
scroll to position [48, 0]
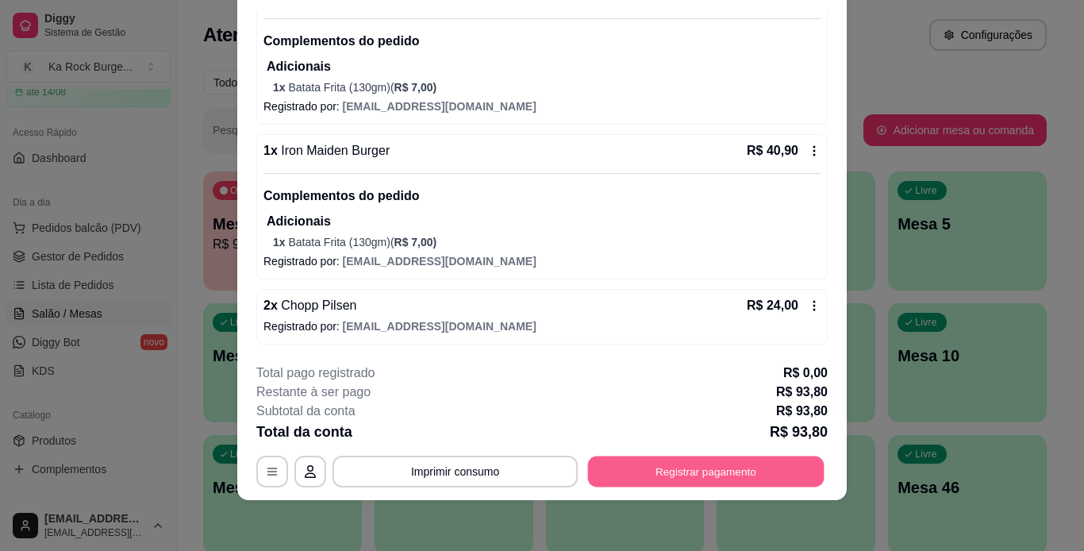
click at [741, 472] on button "Registrar pagamento" at bounding box center [706, 471] width 237 height 31
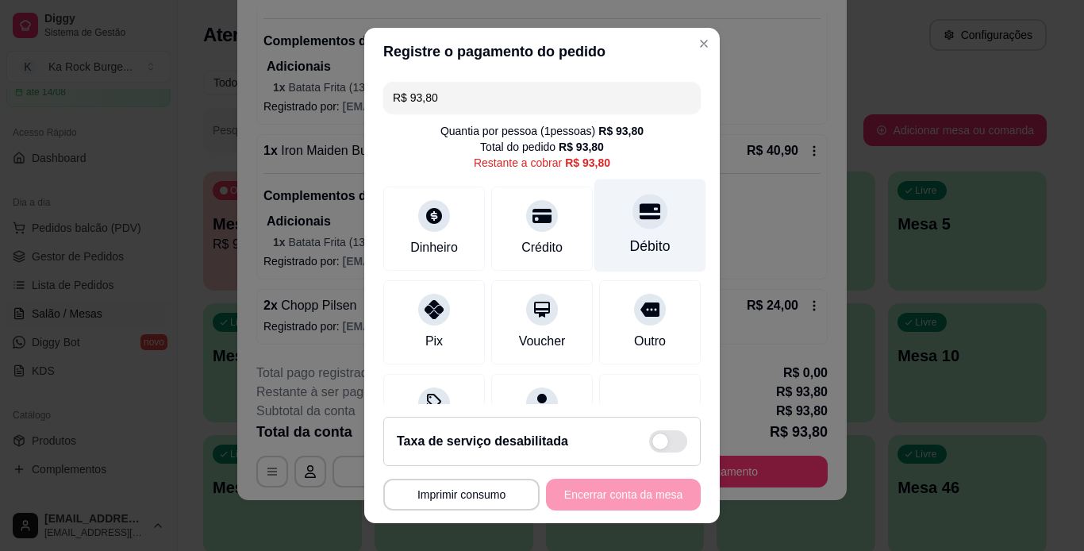
click at [595, 191] on div "Débito" at bounding box center [651, 225] width 112 height 93
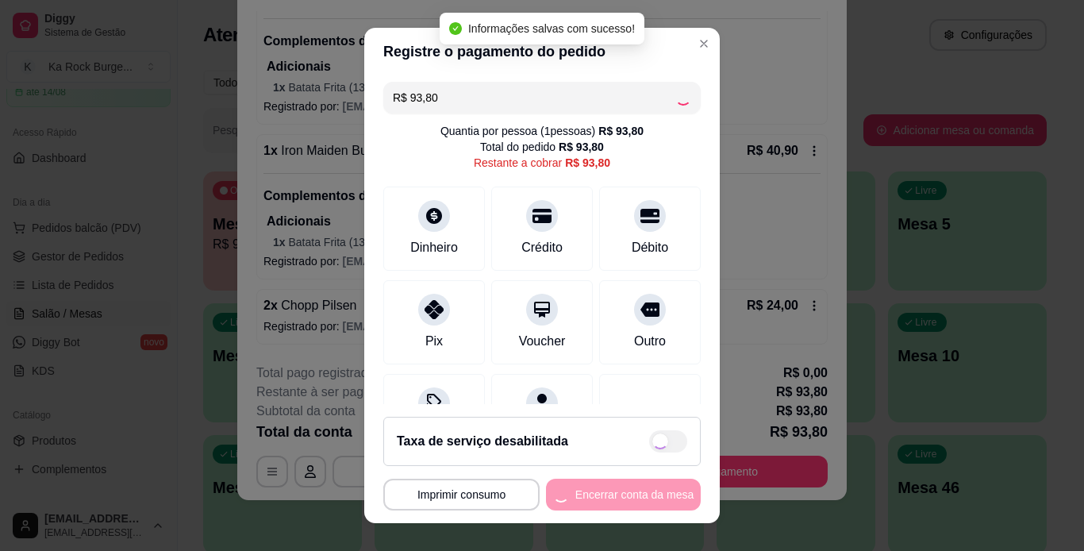
type input "R$ 0,00"
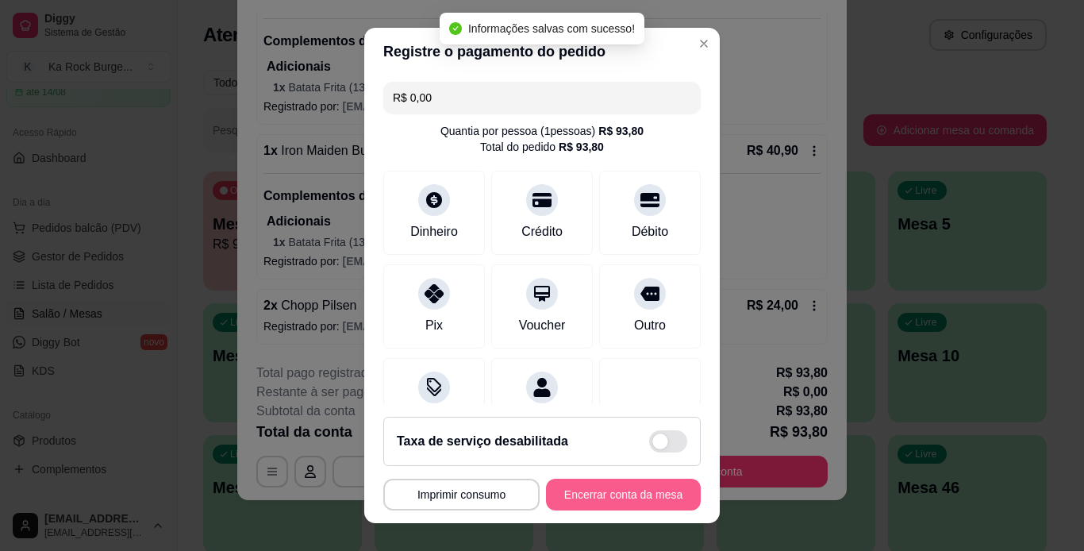
click at [631, 495] on button "Encerrar conta da mesa" at bounding box center [623, 495] width 155 height 32
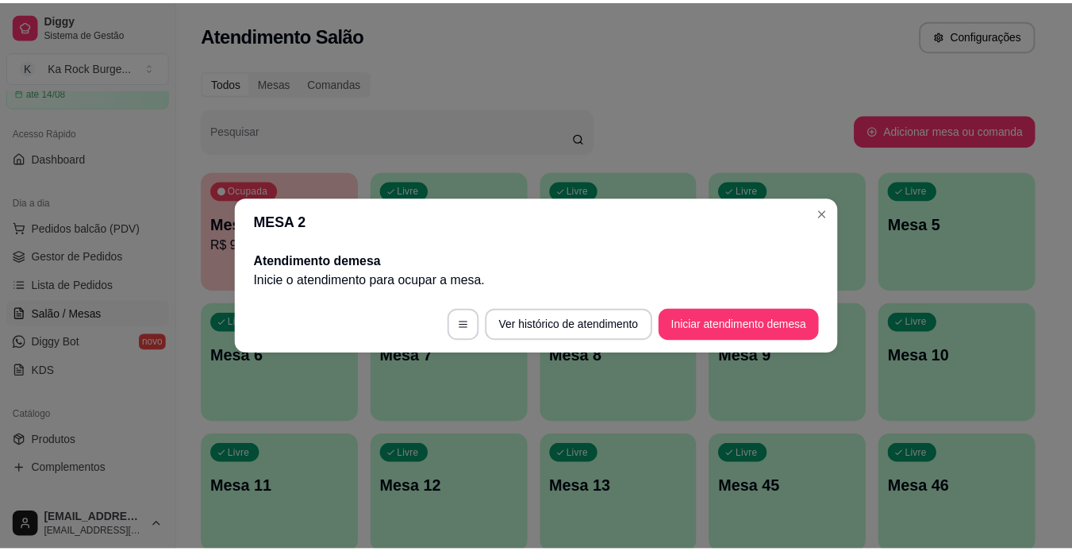
scroll to position [0, 0]
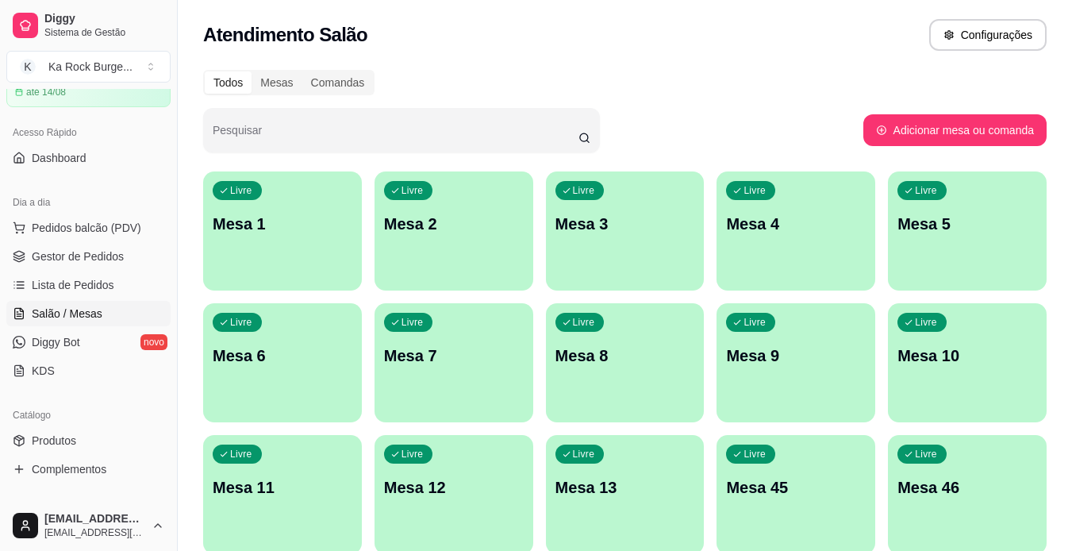
click at [71, 252] on span "Gestor de Pedidos" at bounding box center [78, 256] width 92 height 16
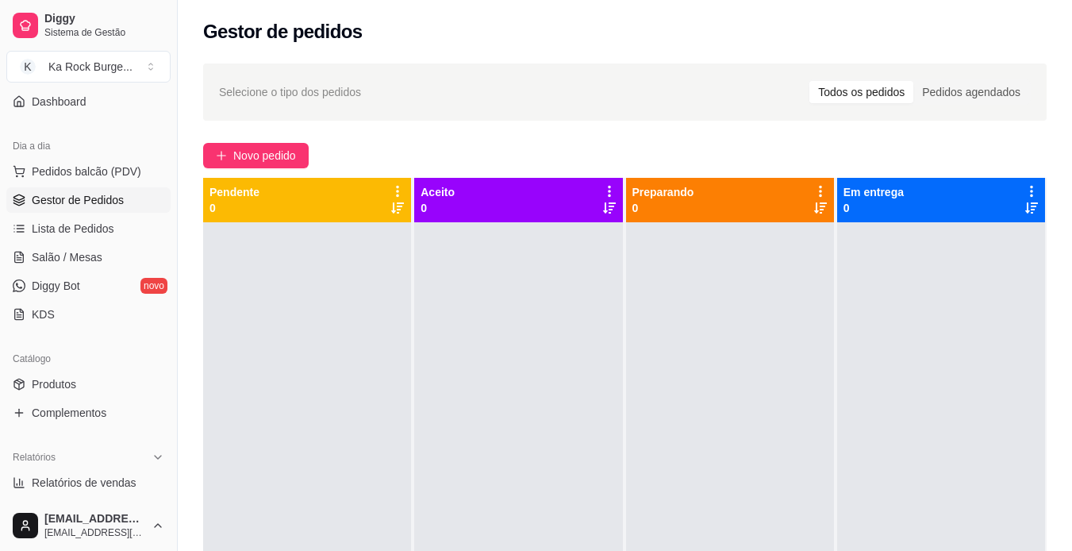
scroll to position [238, 0]
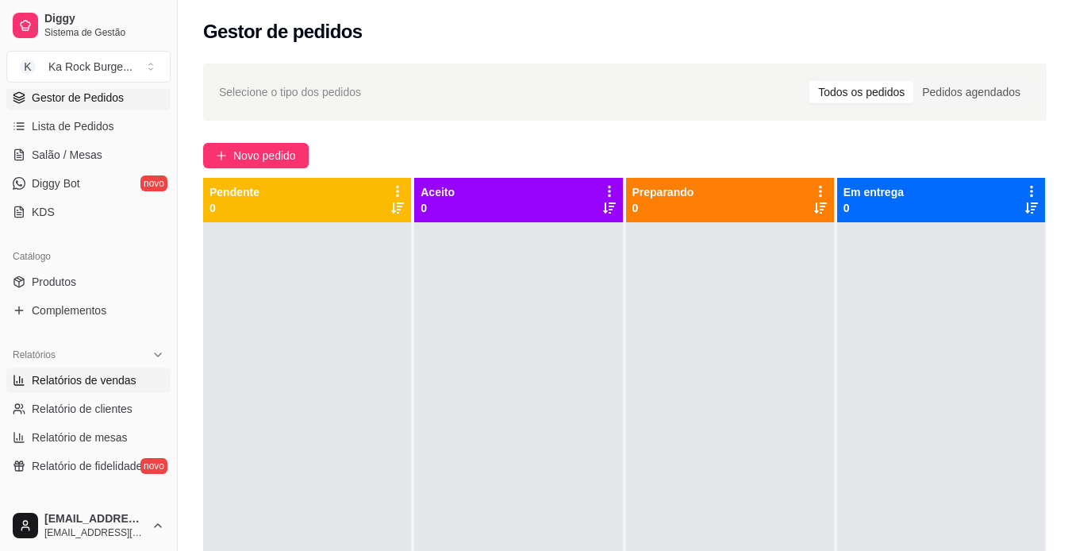
click at [94, 374] on span "Relatórios de vendas" at bounding box center [84, 380] width 105 height 16
select select "ALL"
select select "0"
